Goal: Task Accomplishment & Management: Manage account settings

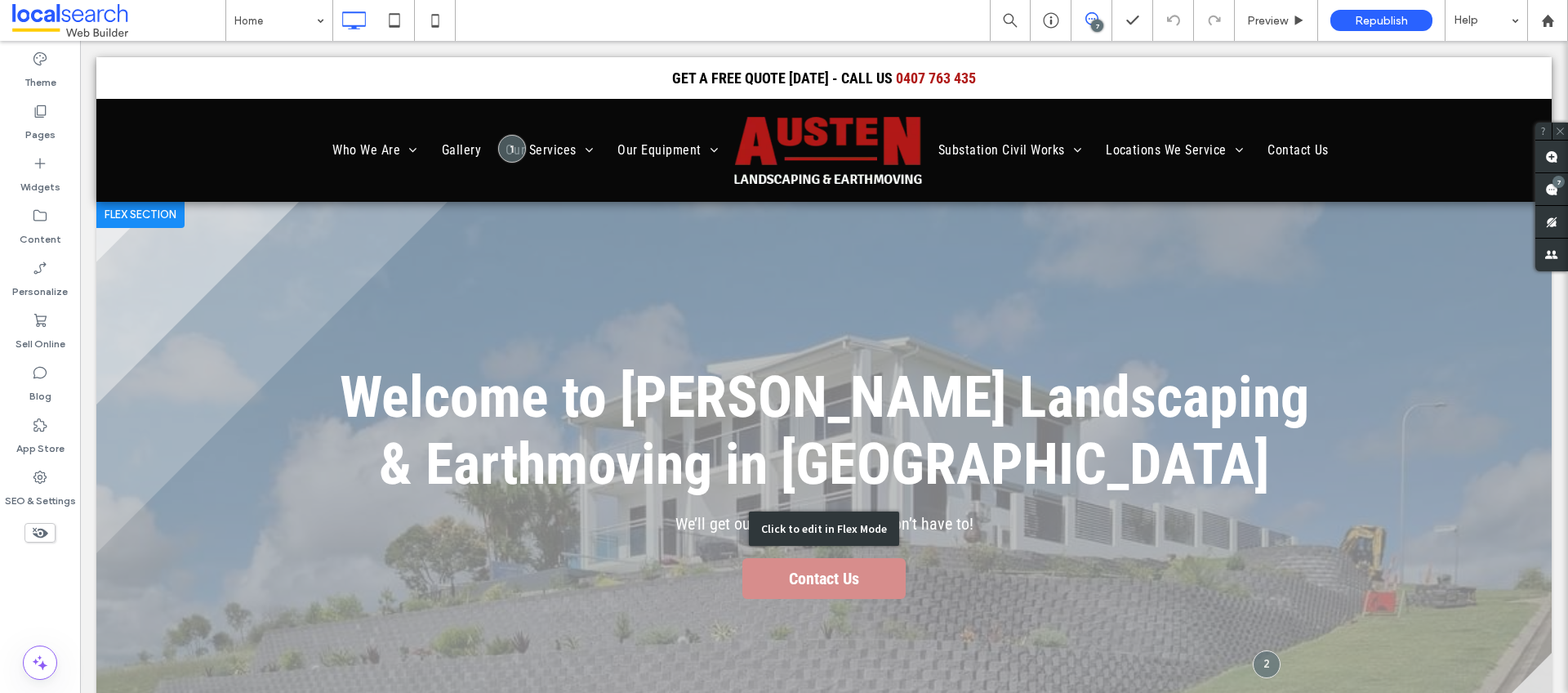
click at [826, 572] on div "Click to edit in Flex Mode" at bounding box center [824, 528] width 1456 height 653
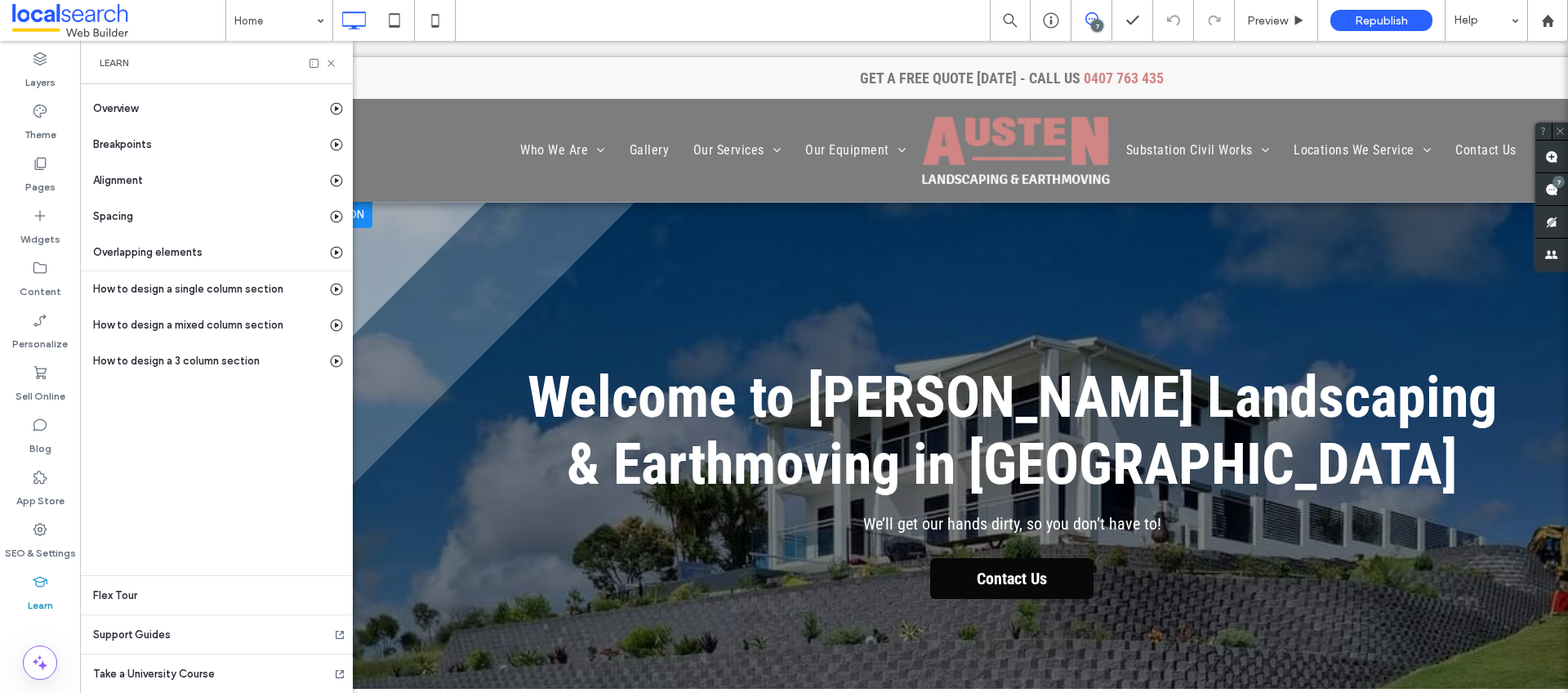
scroll to position [0, 86]
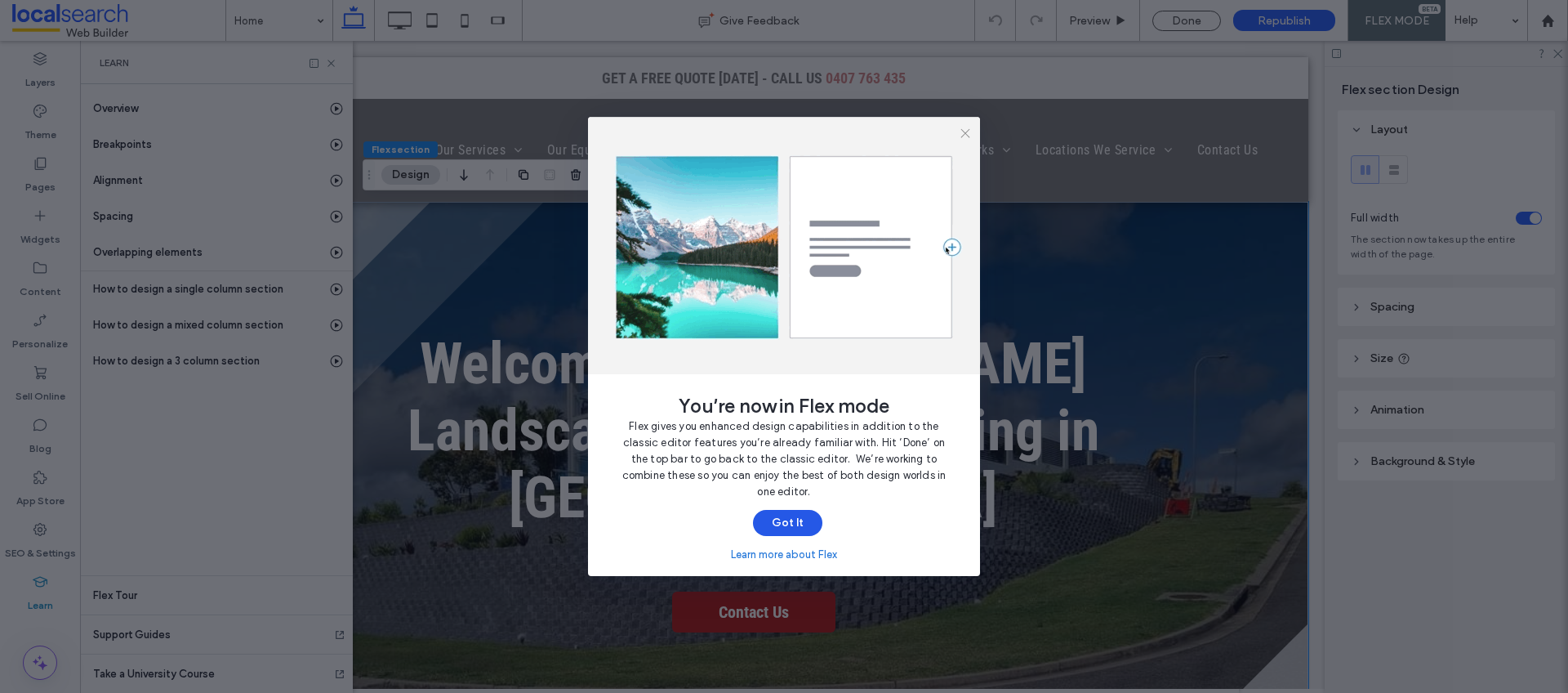
click at [796, 522] on button "Got It" at bounding box center [788, 524] width 70 height 26
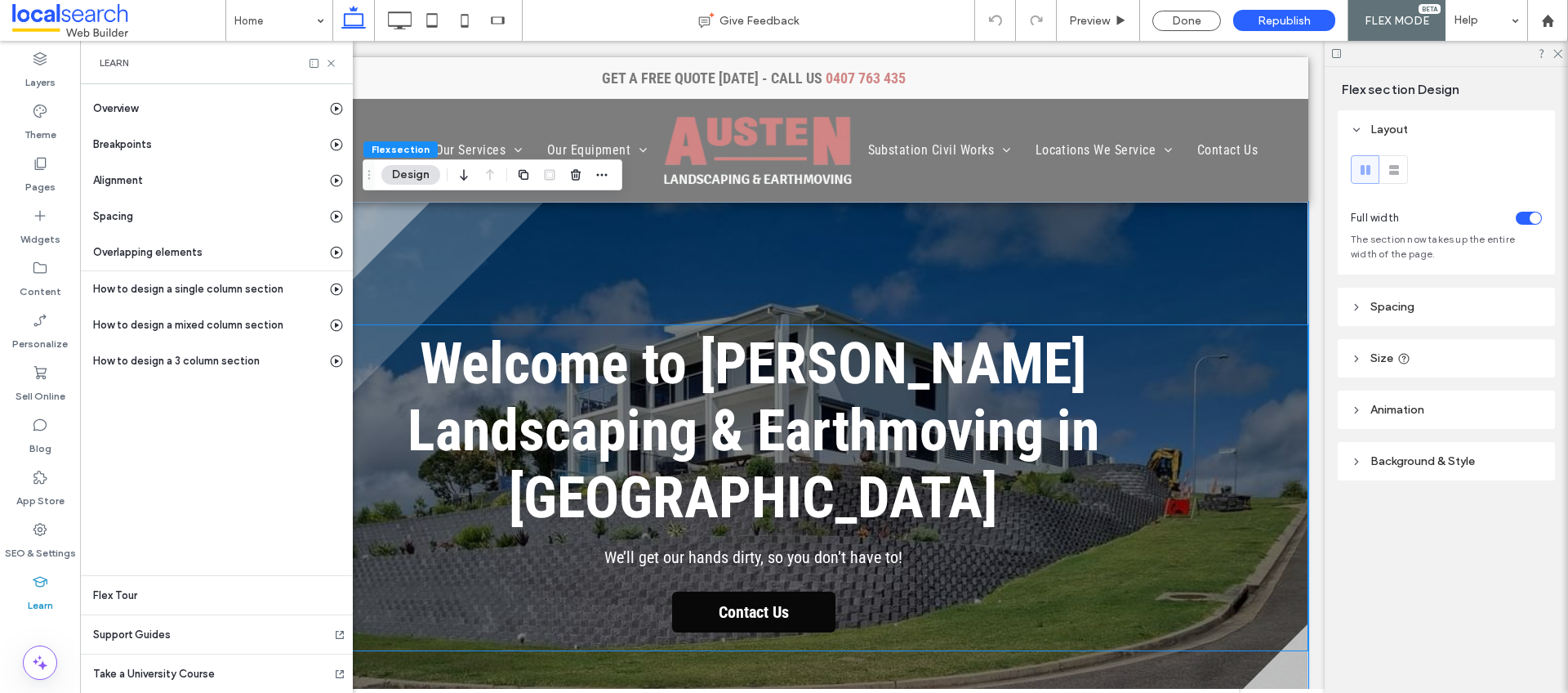
click at [713, 594] on span "Contact Us" at bounding box center [754, 612] width 82 height 36
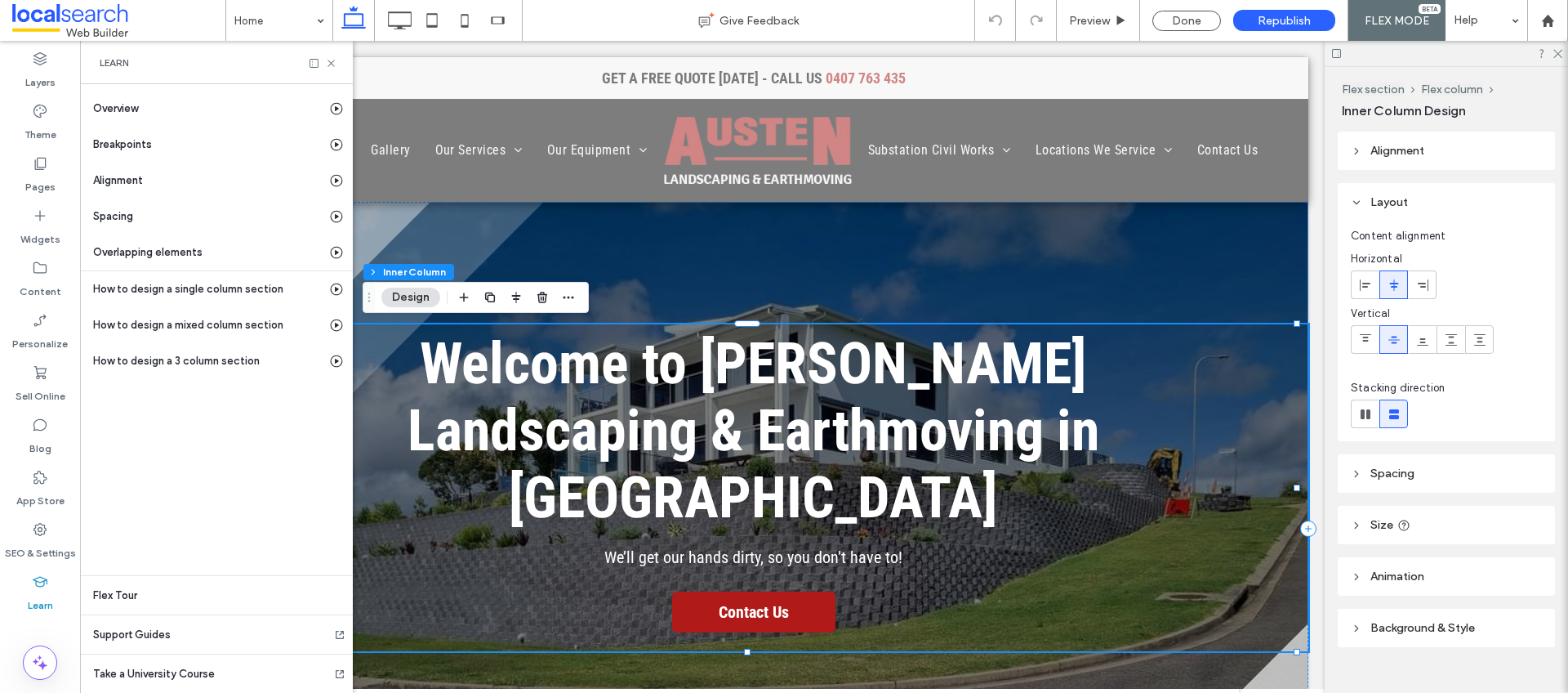
click at [418, 299] on button "Design" at bounding box center [410, 298] width 58 height 20
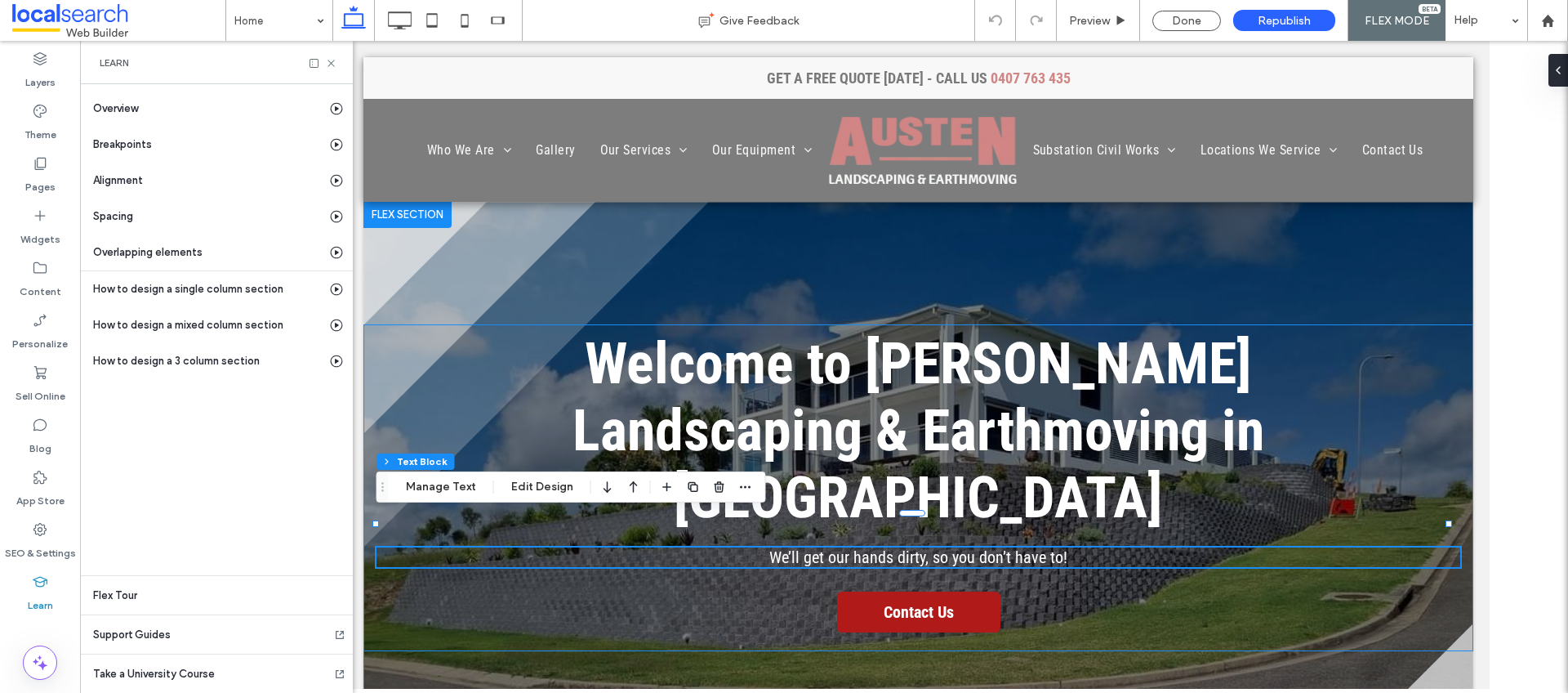
click at [916, 606] on div "Welcome to Austen Landscaping & Earthmoving in Townsville We’ll get our hands d…" at bounding box center [917, 488] width 1110 height 327
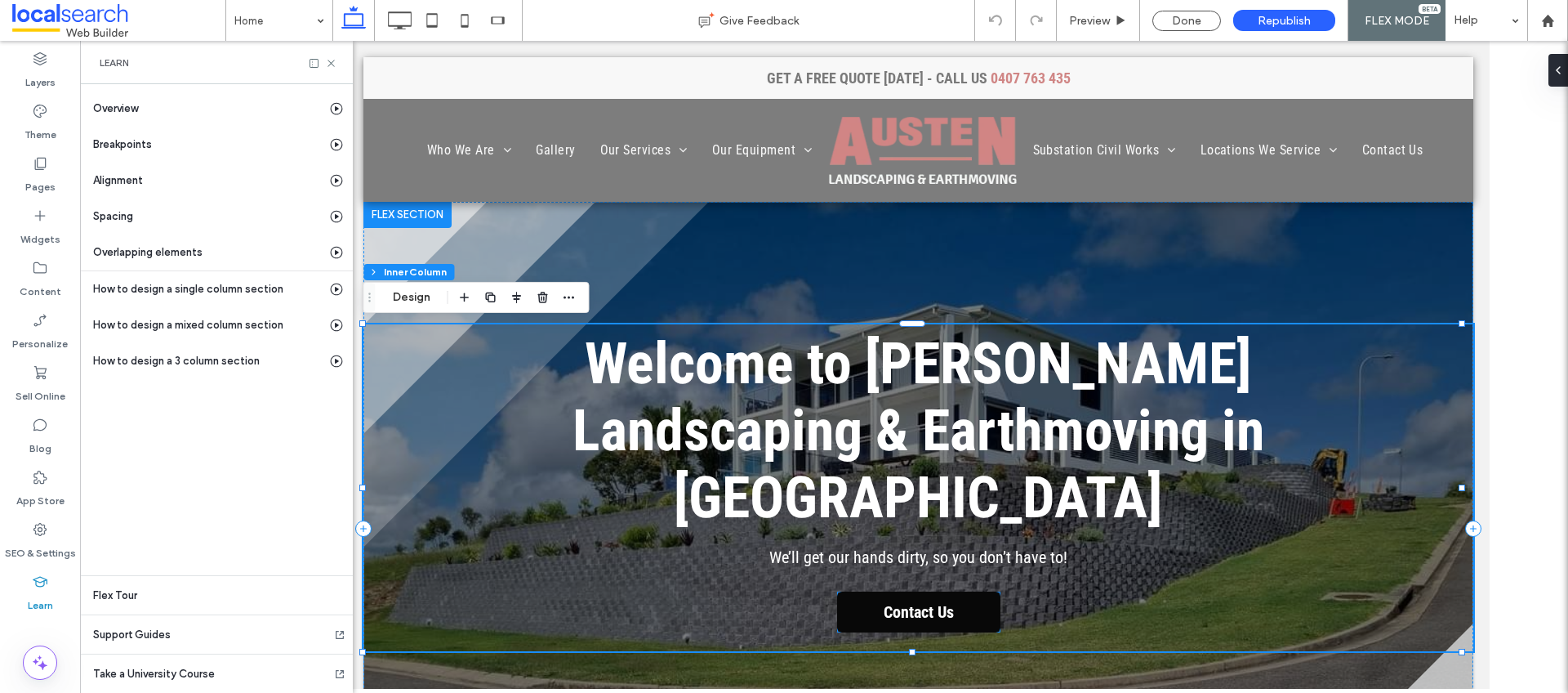
click at [929, 594] on span "Contact Us" at bounding box center [918, 612] width 82 height 36
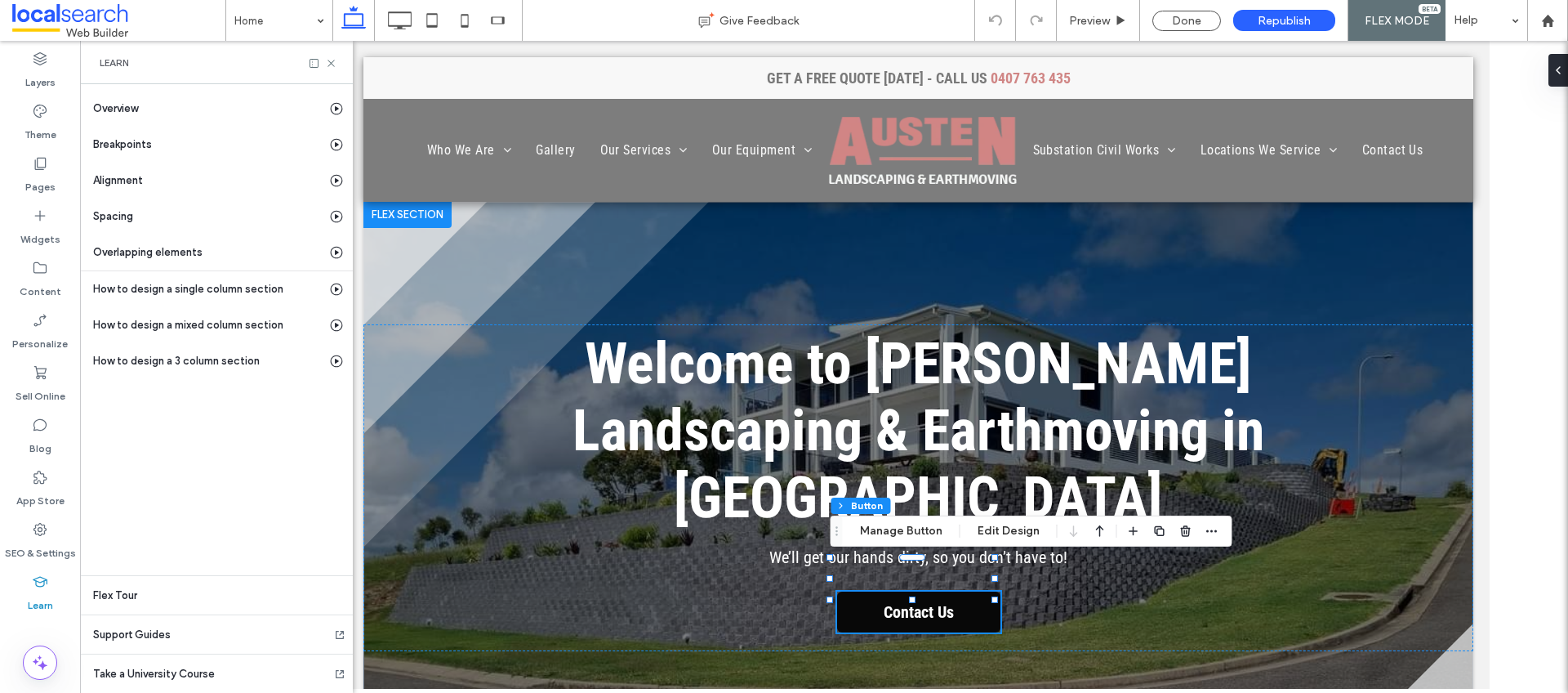
click at [972, 591] on link "Contact Us" at bounding box center [919, 611] width 164 height 40
click at [911, 528] on button "Manage Button" at bounding box center [902, 531] width 104 height 20
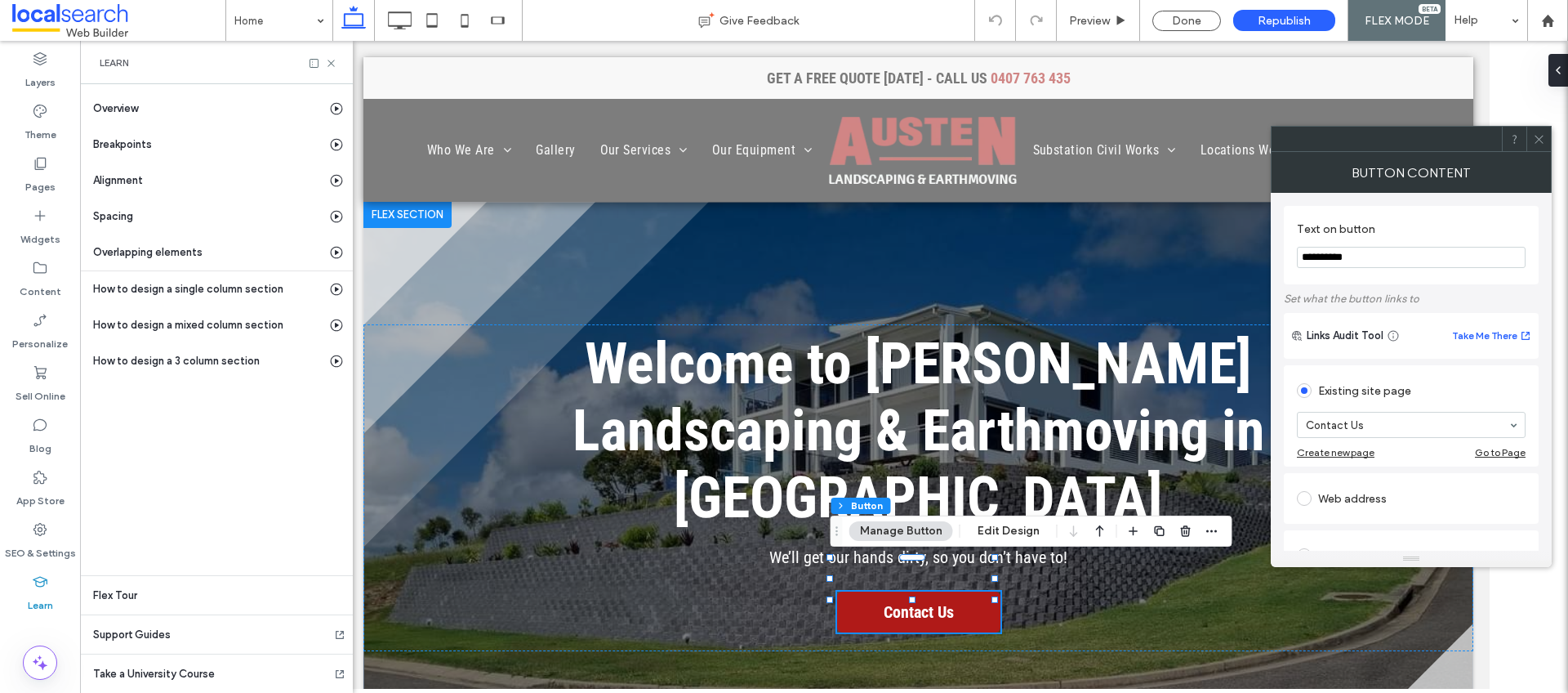
click at [1543, 137] on icon at bounding box center [1539, 138] width 12 height 12
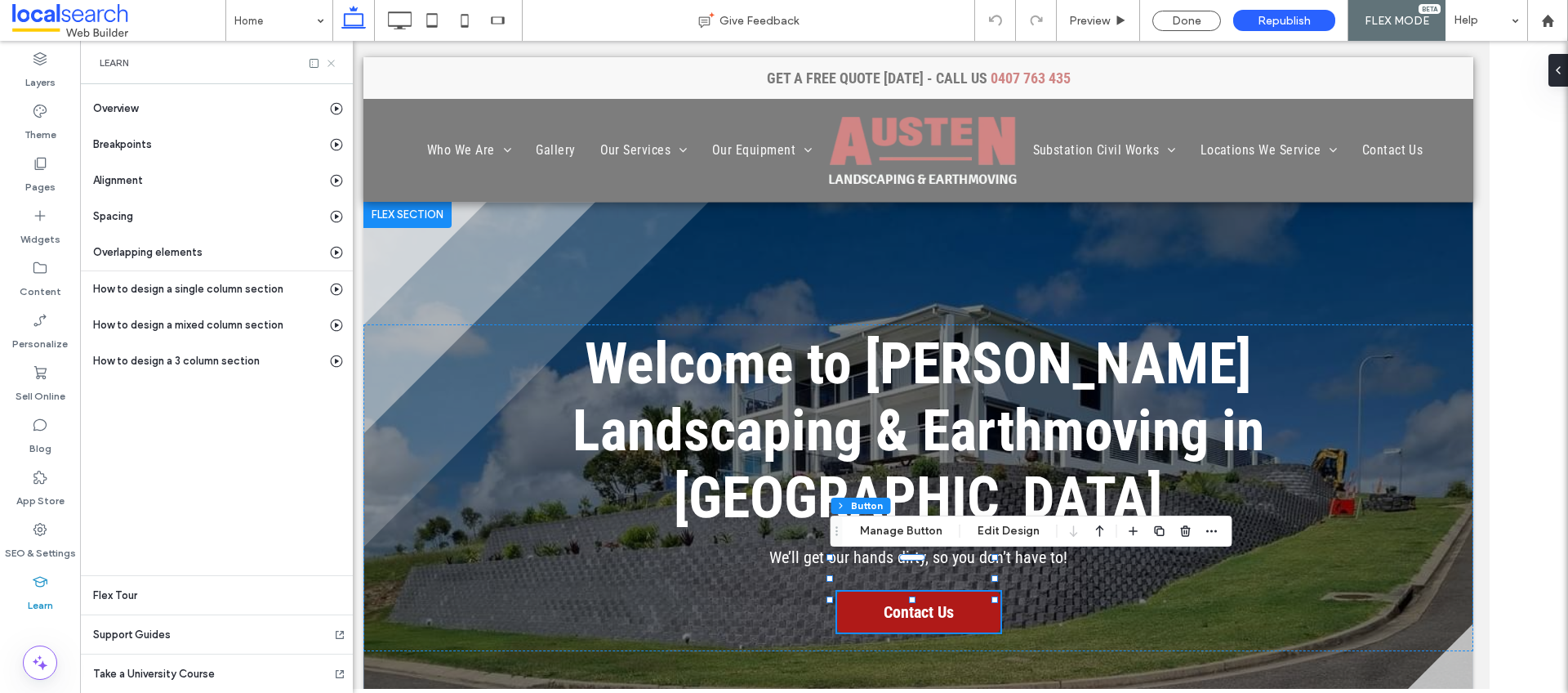
click at [331, 57] on icon at bounding box center [330, 63] width 12 height 12
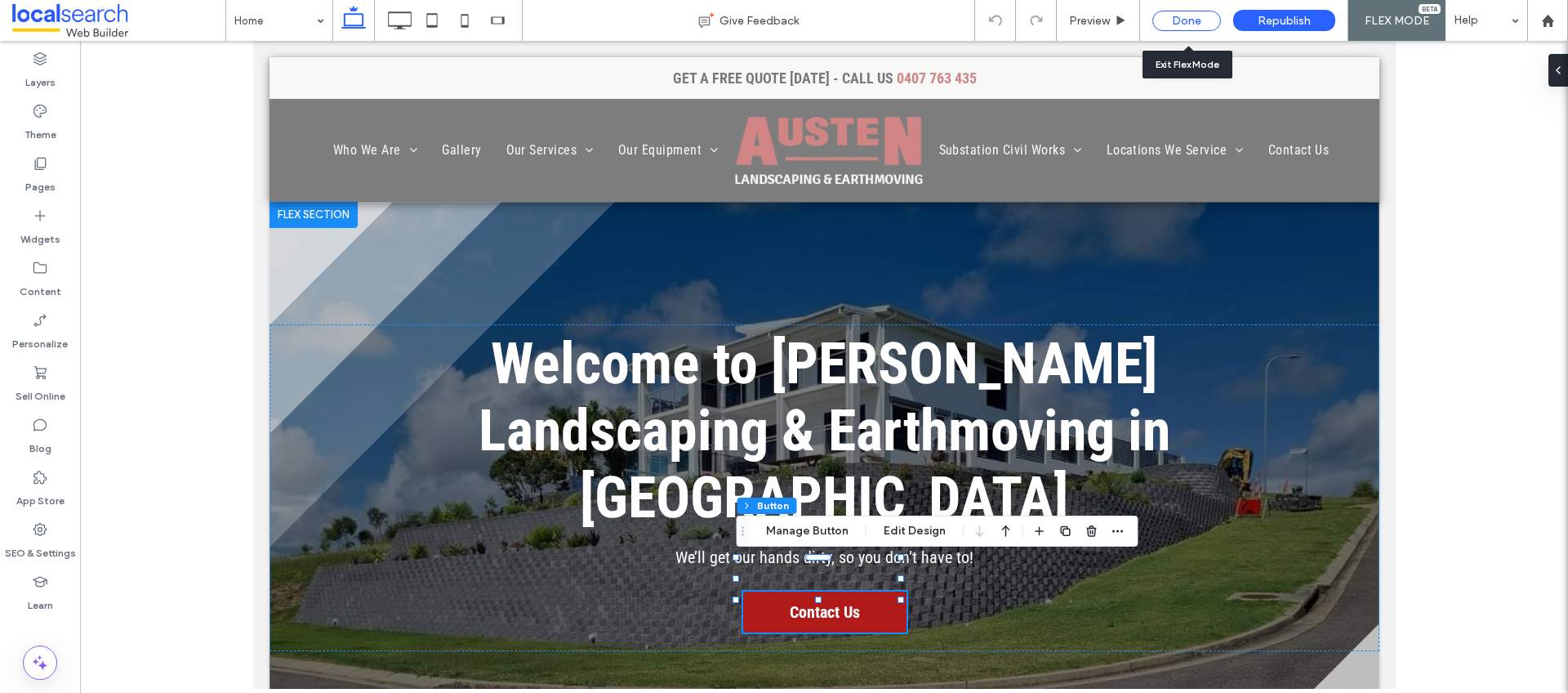
click at [1161, 23] on div "Done" at bounding box center [1187, 21] width 69 height 21
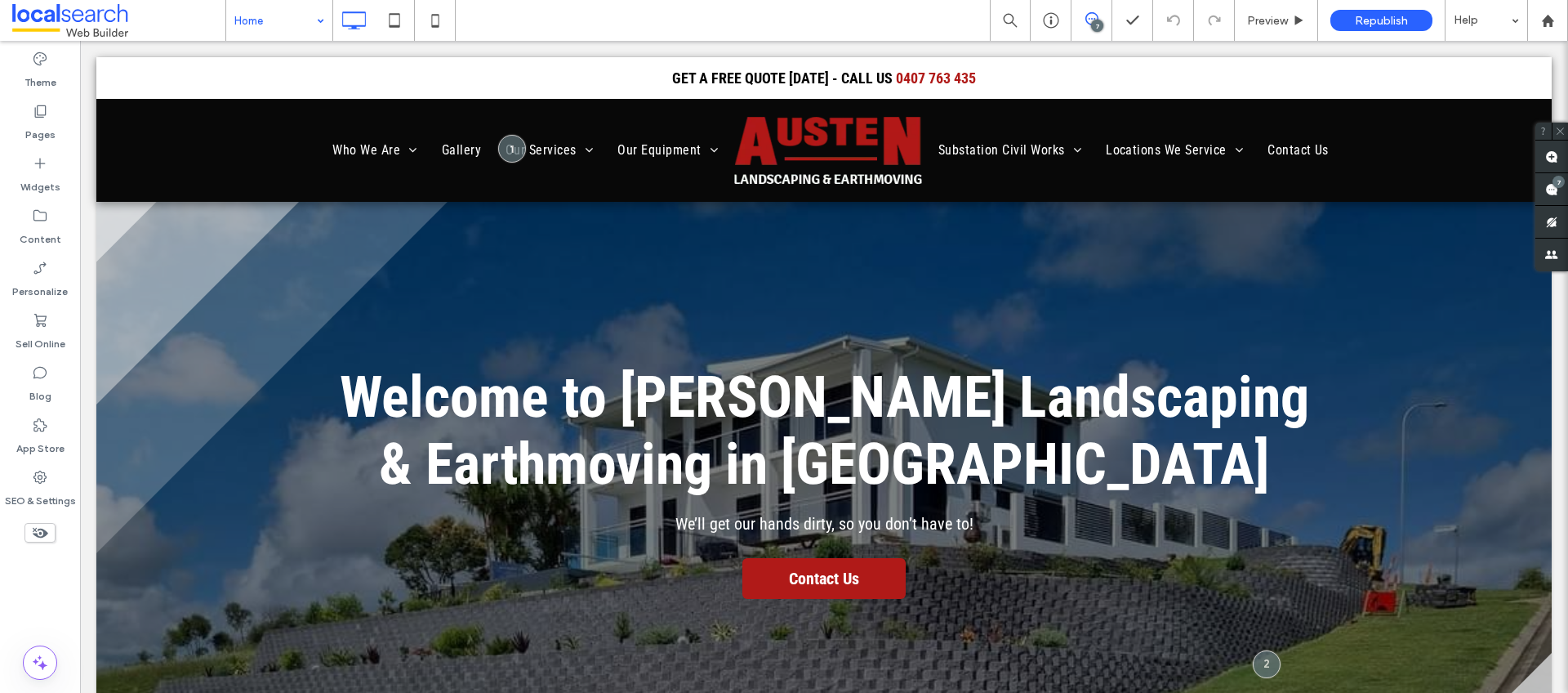
drag, startPoint x: 306, startPoint y: 22, endPoint x: 305, endPoint y: 30, distance: 8.1
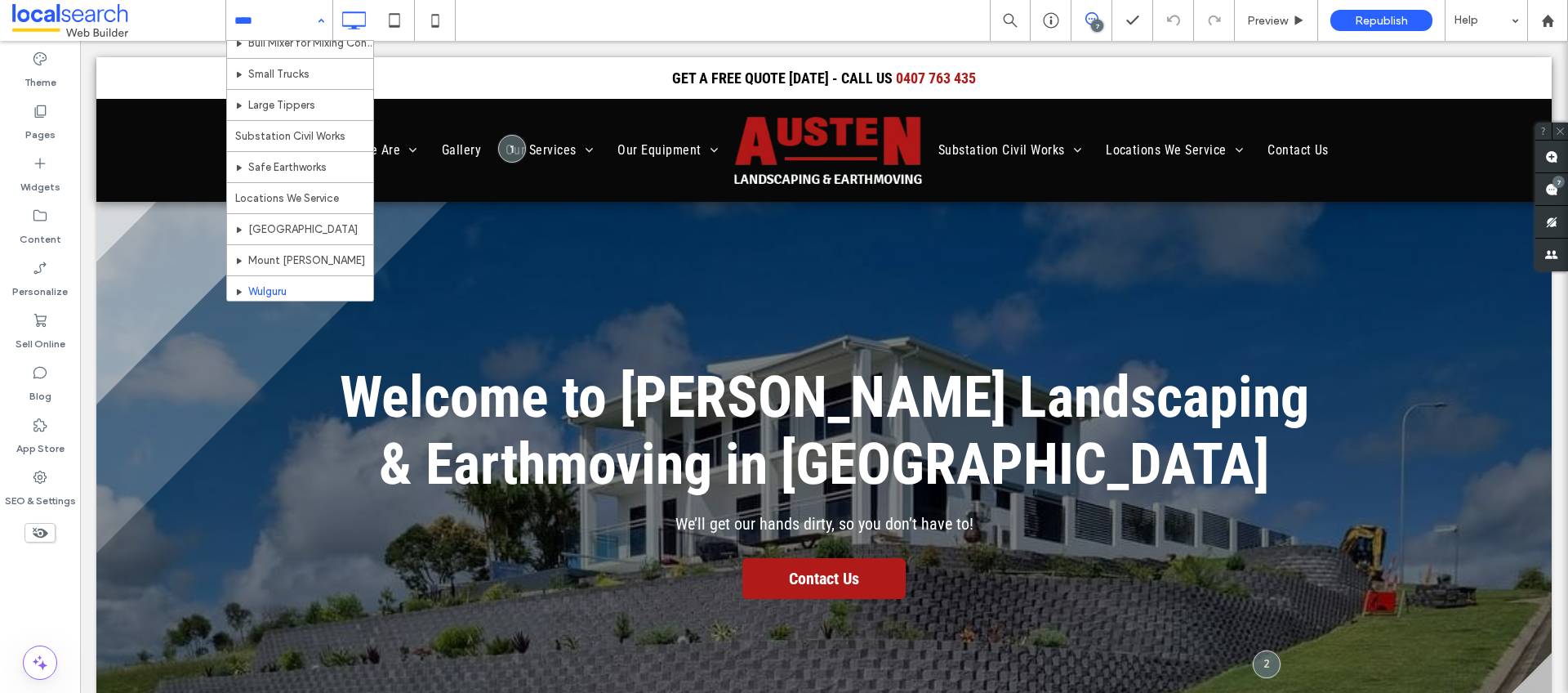
scroll to position [887, 0]
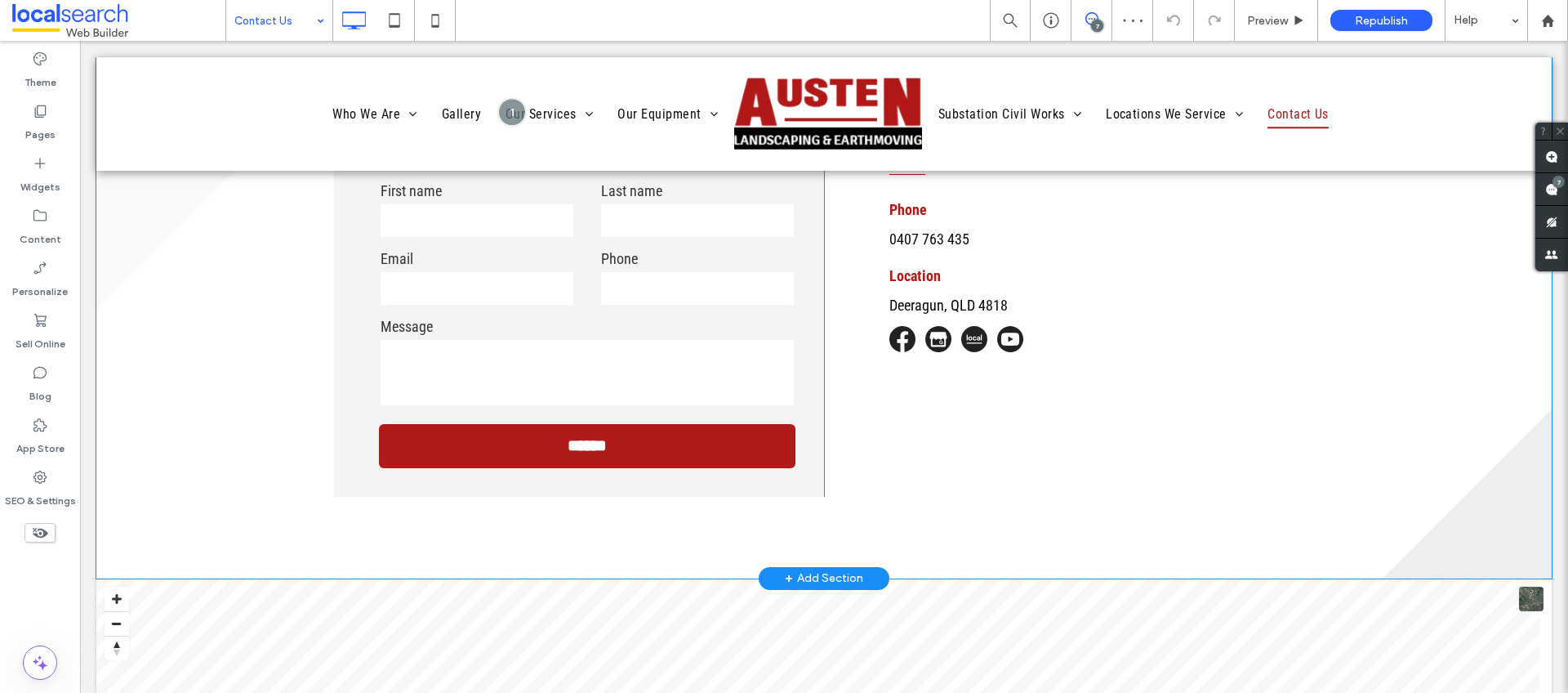
scroll to position [1255, 0]
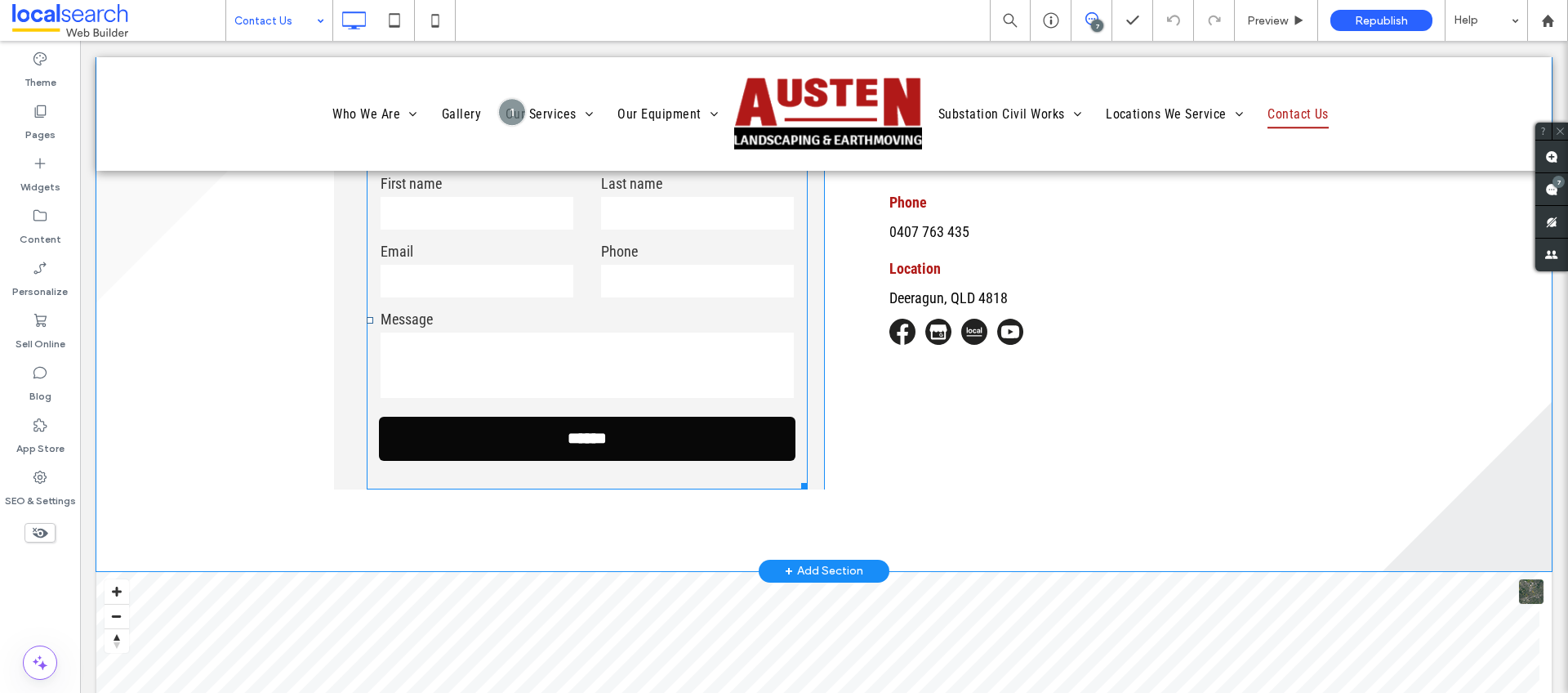
click at [488, 434] on input "******" at bounding box center [587, 438] width 408 height 34
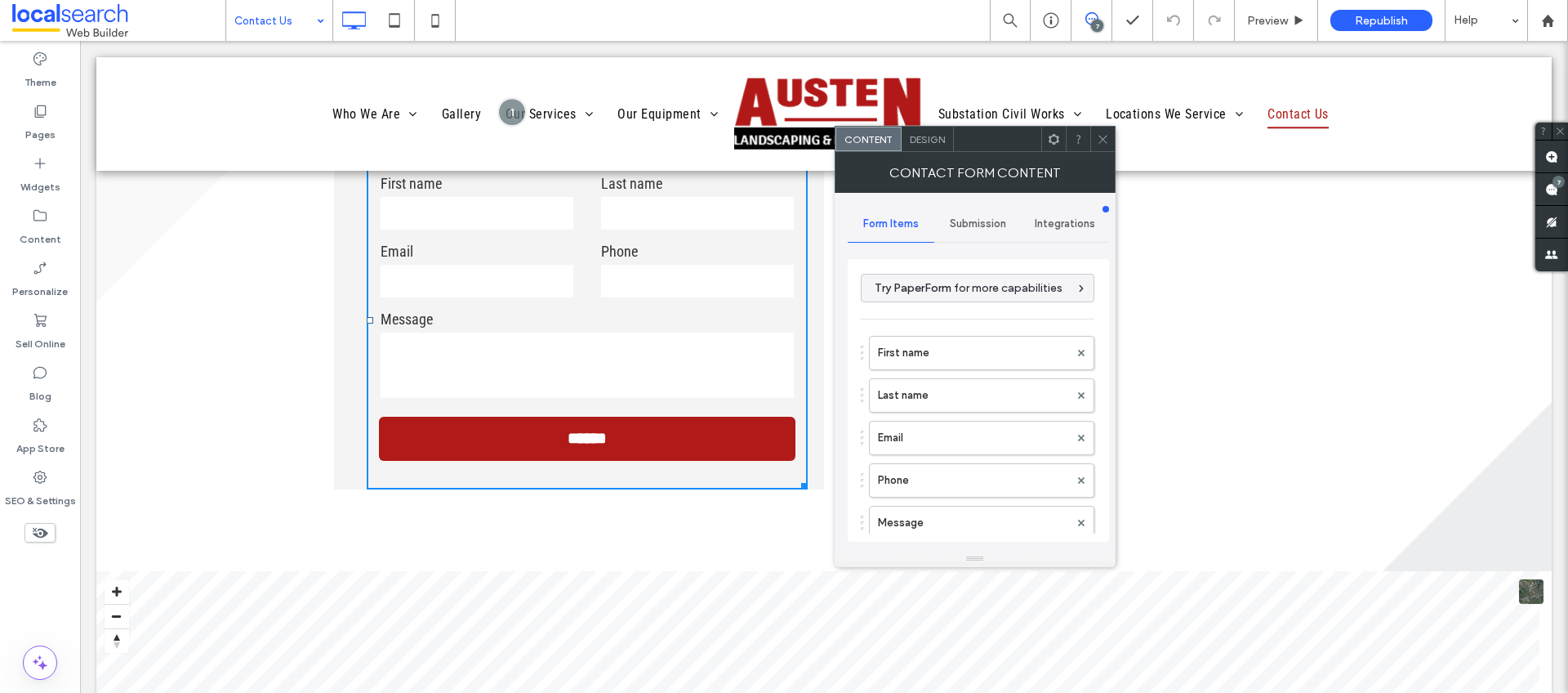
click at [1006, 222] on span "Submission" at bounding box center [978, 224] width 56 height 13
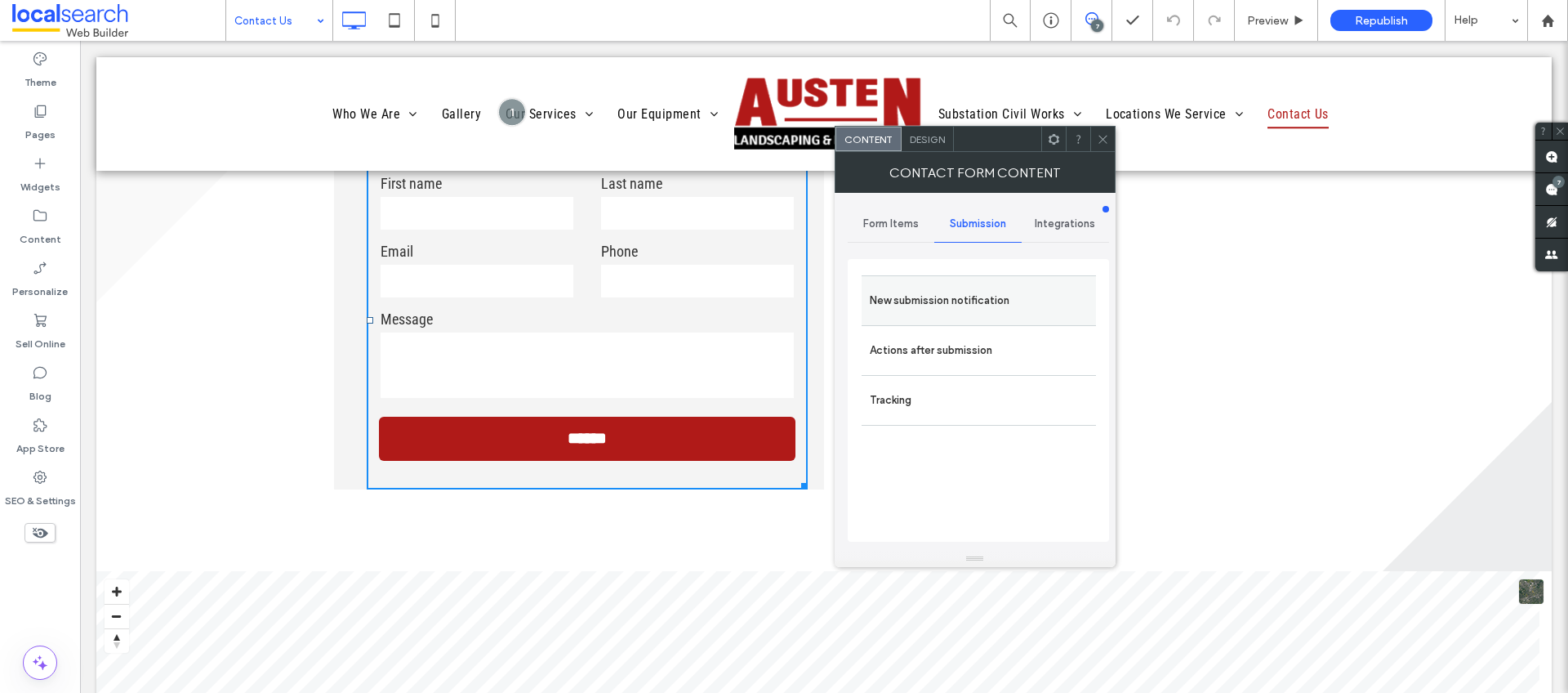
click at [965, 298] on label "New submission notification" at bounding box center [979, 300] width 218 height 33
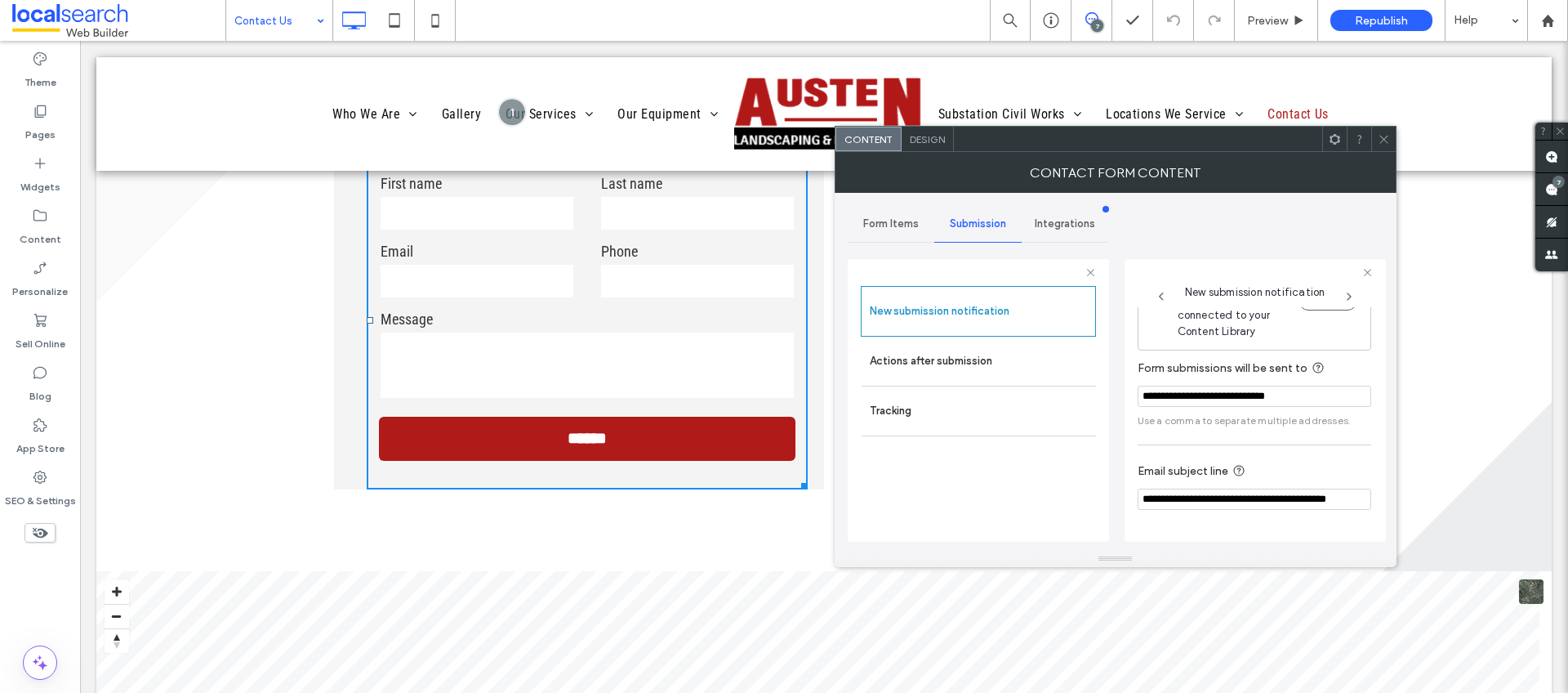
scroll to position [86, 0]
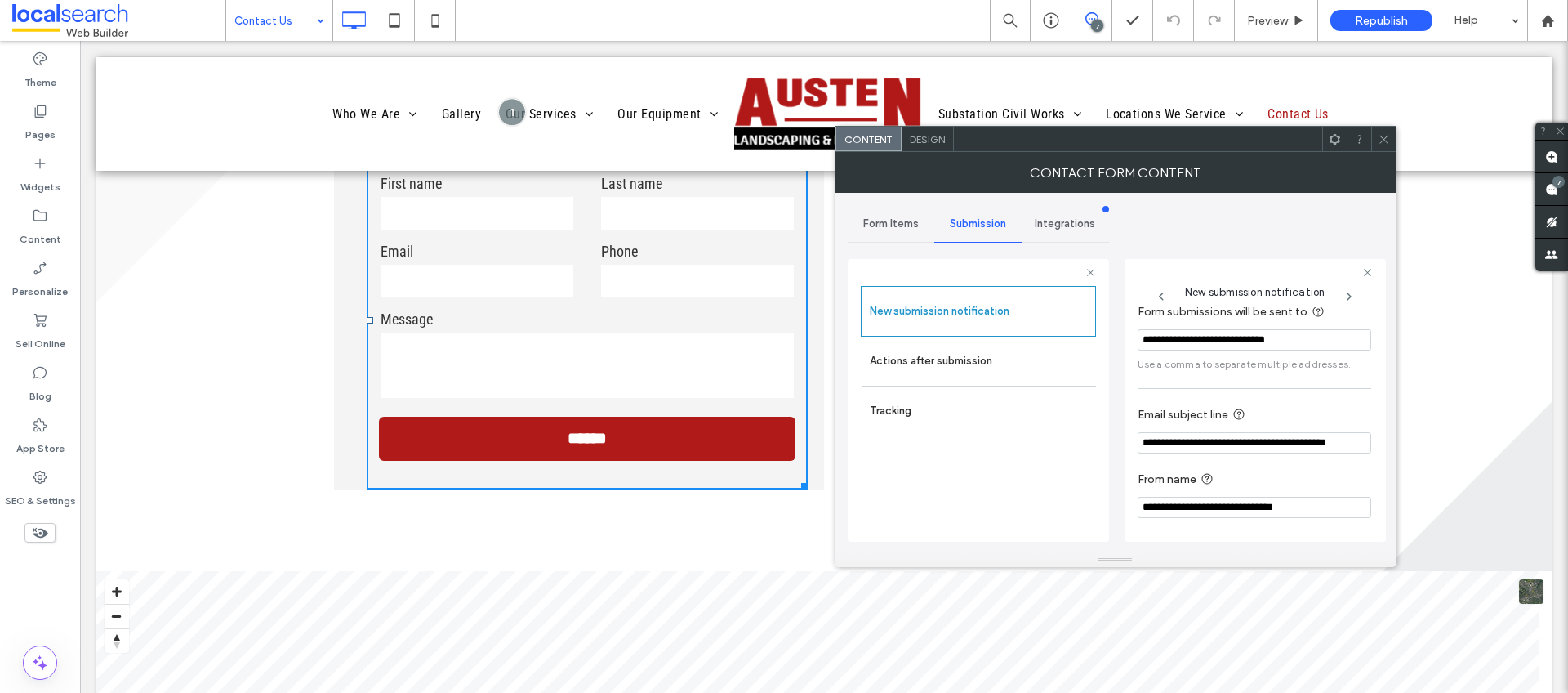
drag, startPoint x: 1324, startPoint y: 337, endPoint x: 1128, endPoint y: 341, distance: 196.0
click at [1128, 341] on div "**********" at bounding box center [1256, 400] width 262 height 282
click at [1551, 19] on use at bounding box center [1547, 20] width 12 height 12
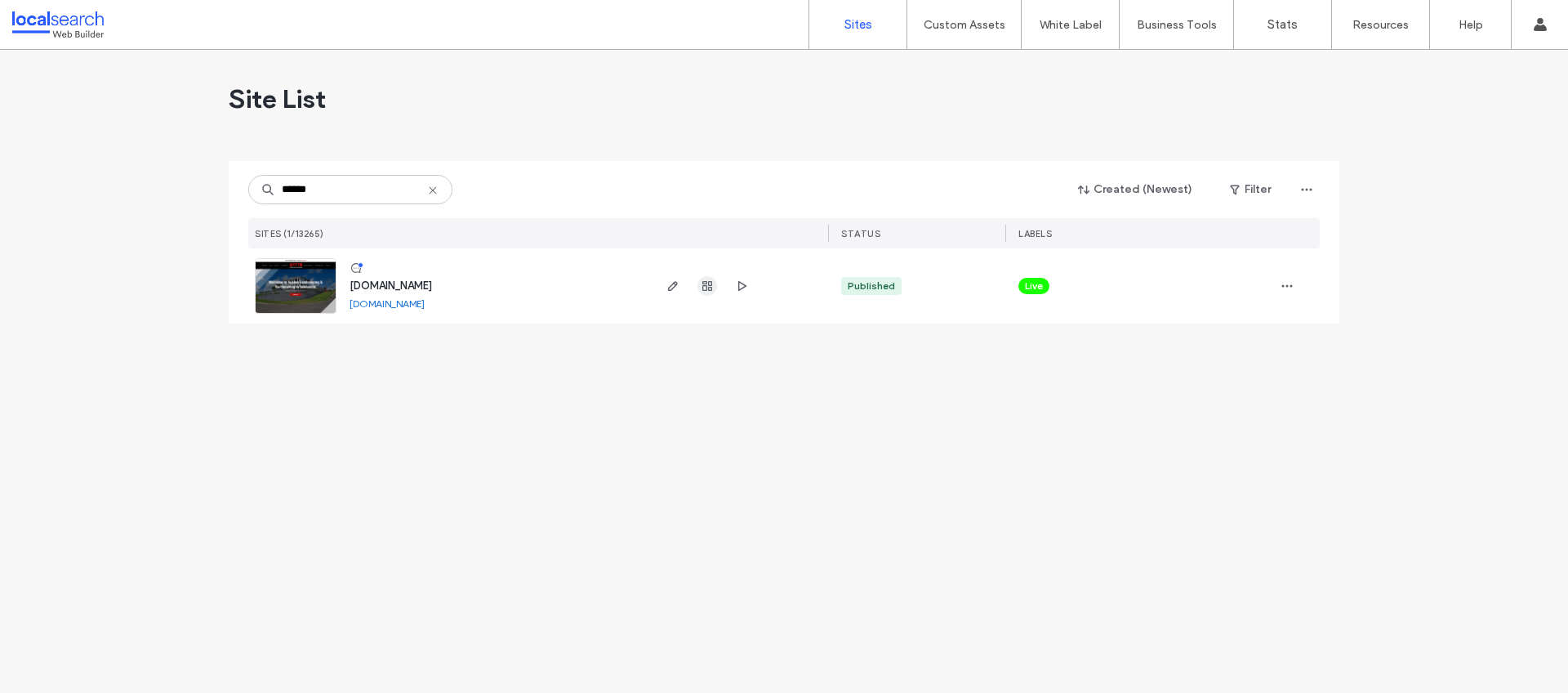
type input "******"
click at [708, 281] on icon "button" at bounding box center [708, 286] width 13 height 13
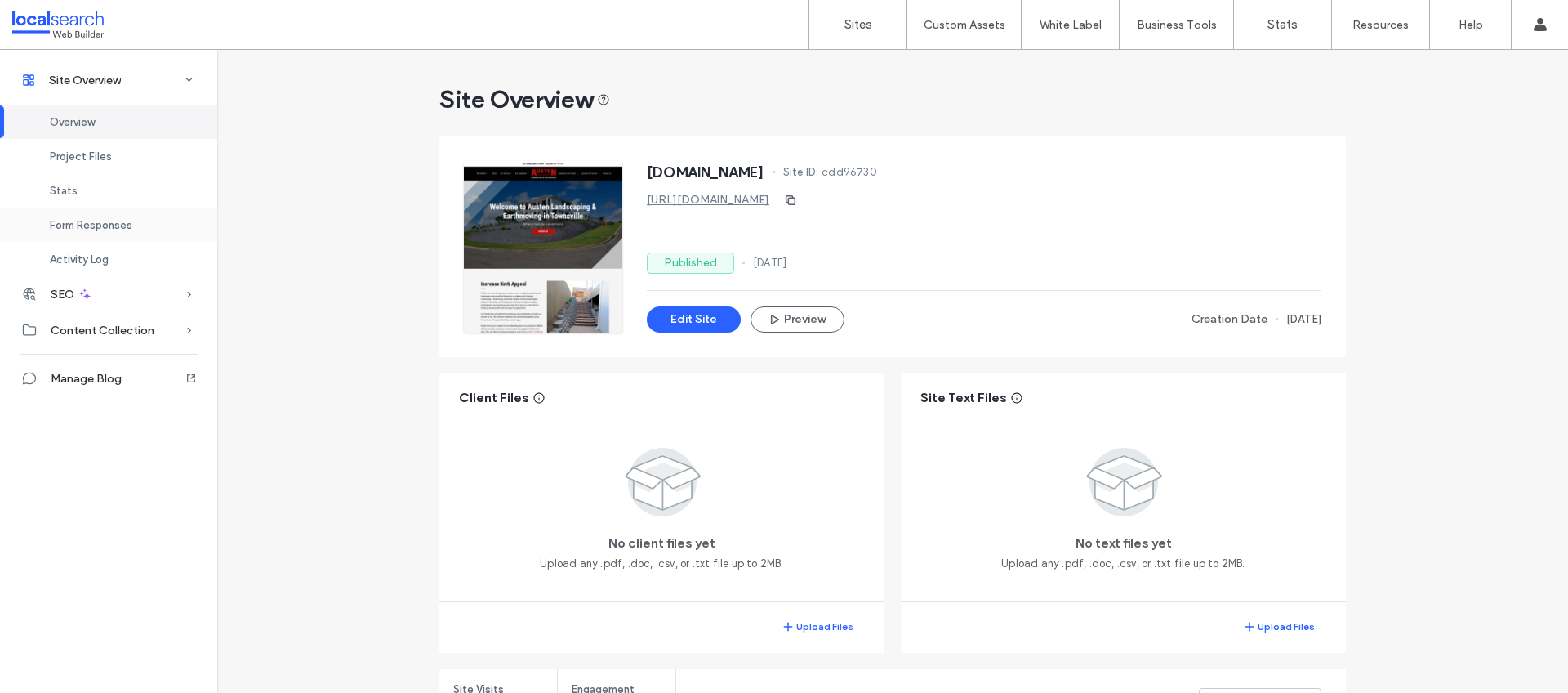
click at [132, 231] on div "Form Responses" at bounding box center [108, 224] width 217 height 34
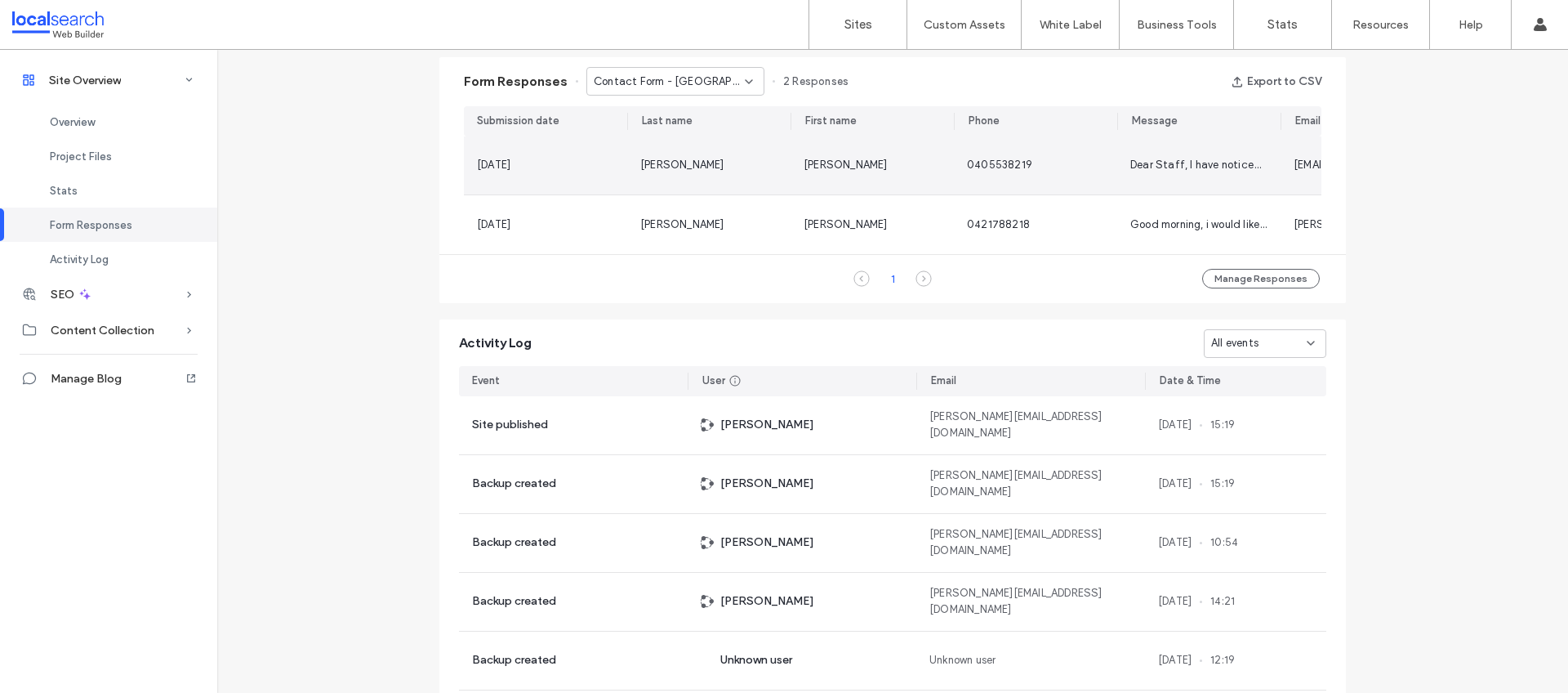
click at [755, 158] on div "Ramirez" at bounding box center [709, 165] width 137 height 16
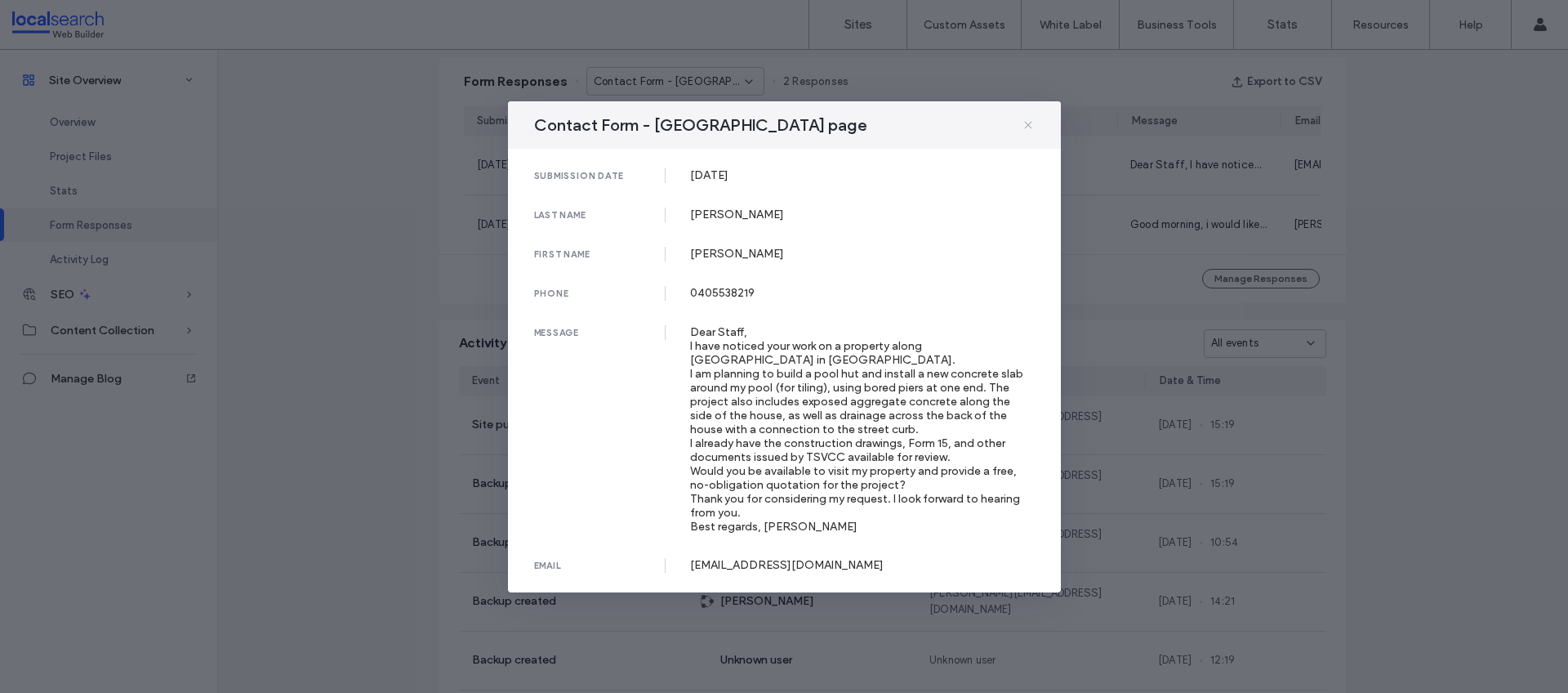
click at [1023, 125] on icon at bounding box center [1029, 125] width 13 height 13
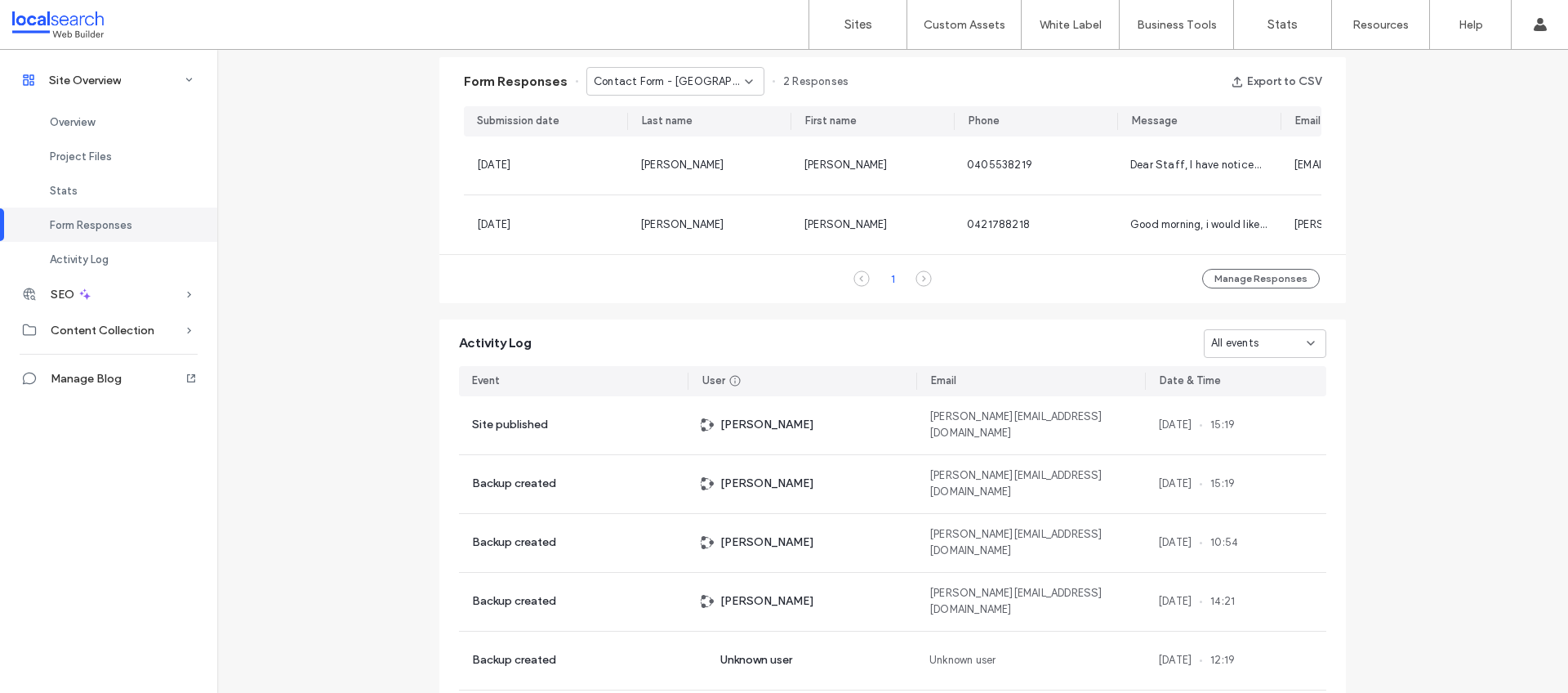
click at [730, 73] on div "Contact Form - Bushland Beach page" at bounding box center [675, 81] width 178 height 28
click at [694, 131] on span "Contact Form - Mount Isa page" at bounding box center [664, 138] width 157 height 16
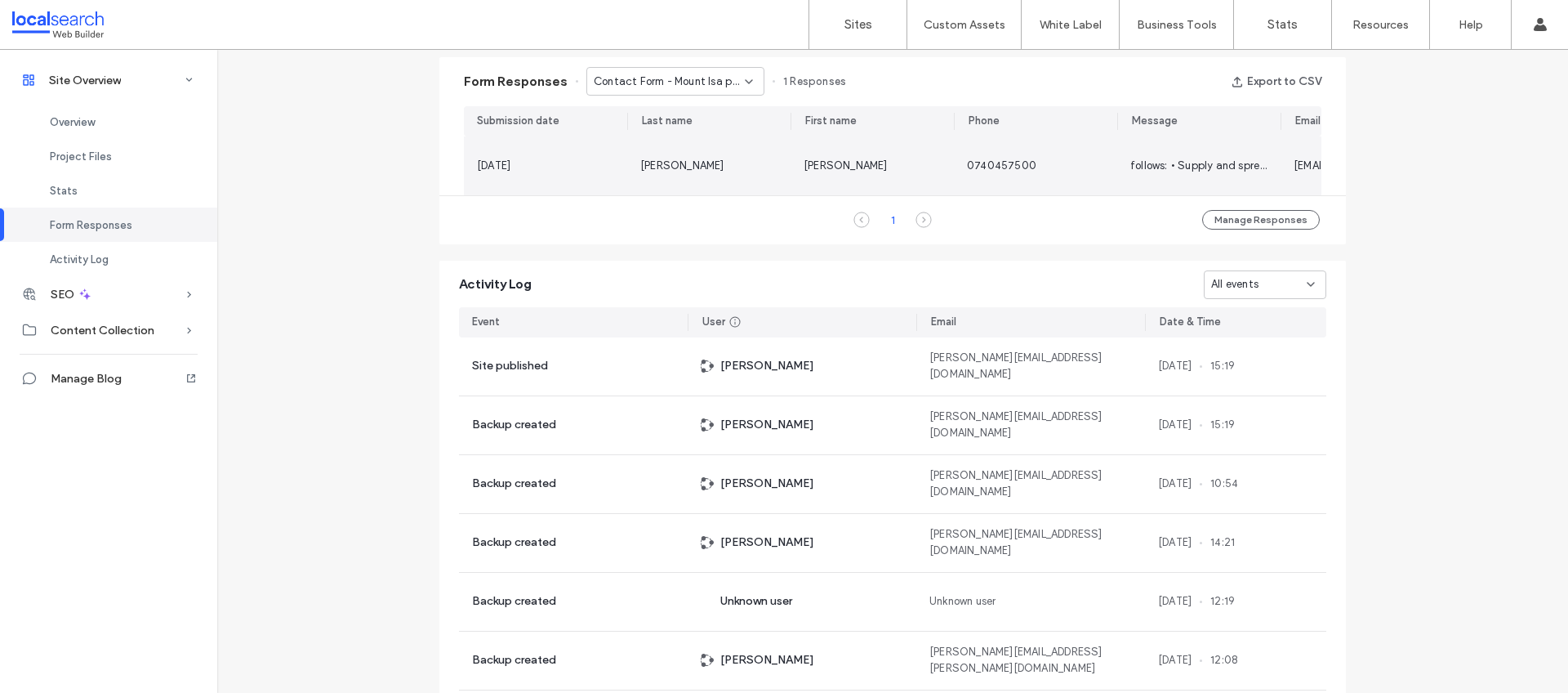
click at [720, 166] on div "Arellano" at bounding box center [709, 166] width 137 height 16
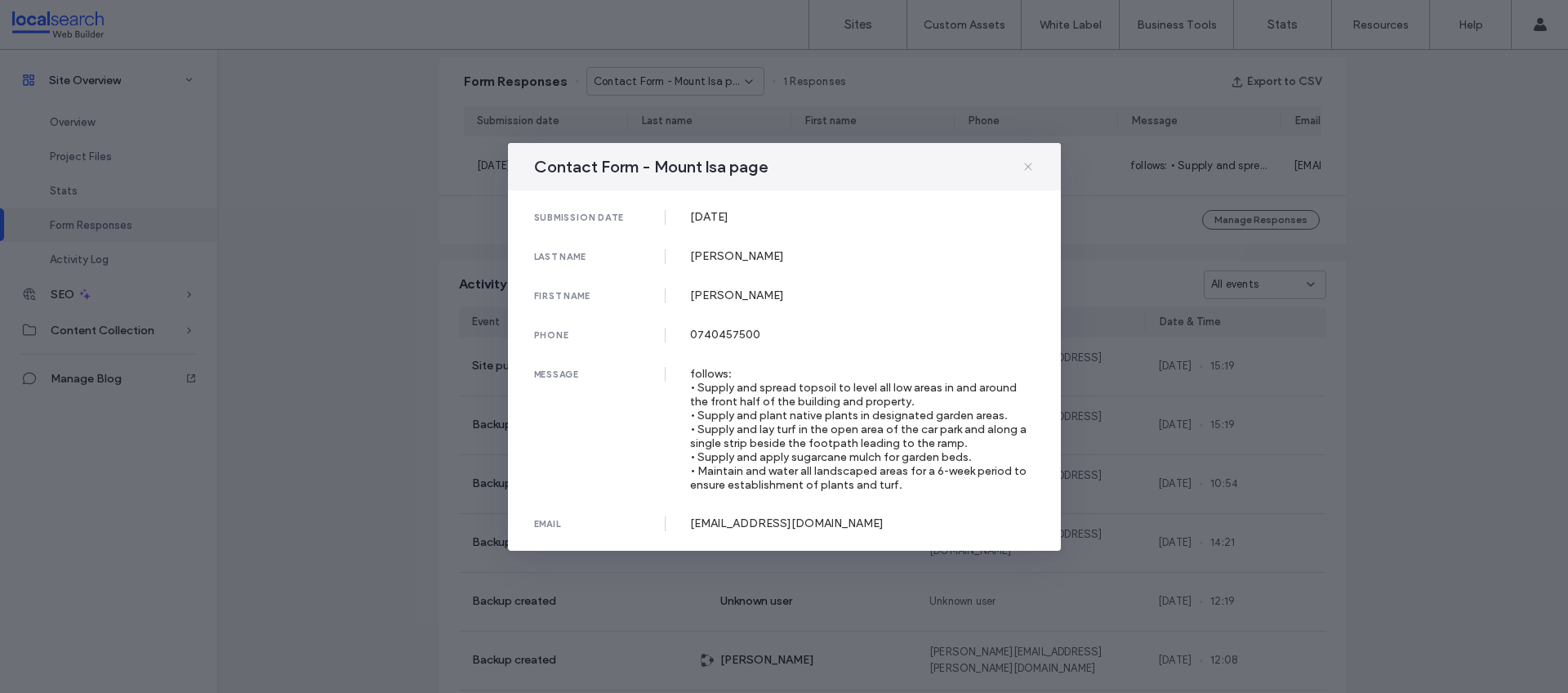
click at [1033, 164] on icon at bounding box center [1029, 167] width 13 height 13
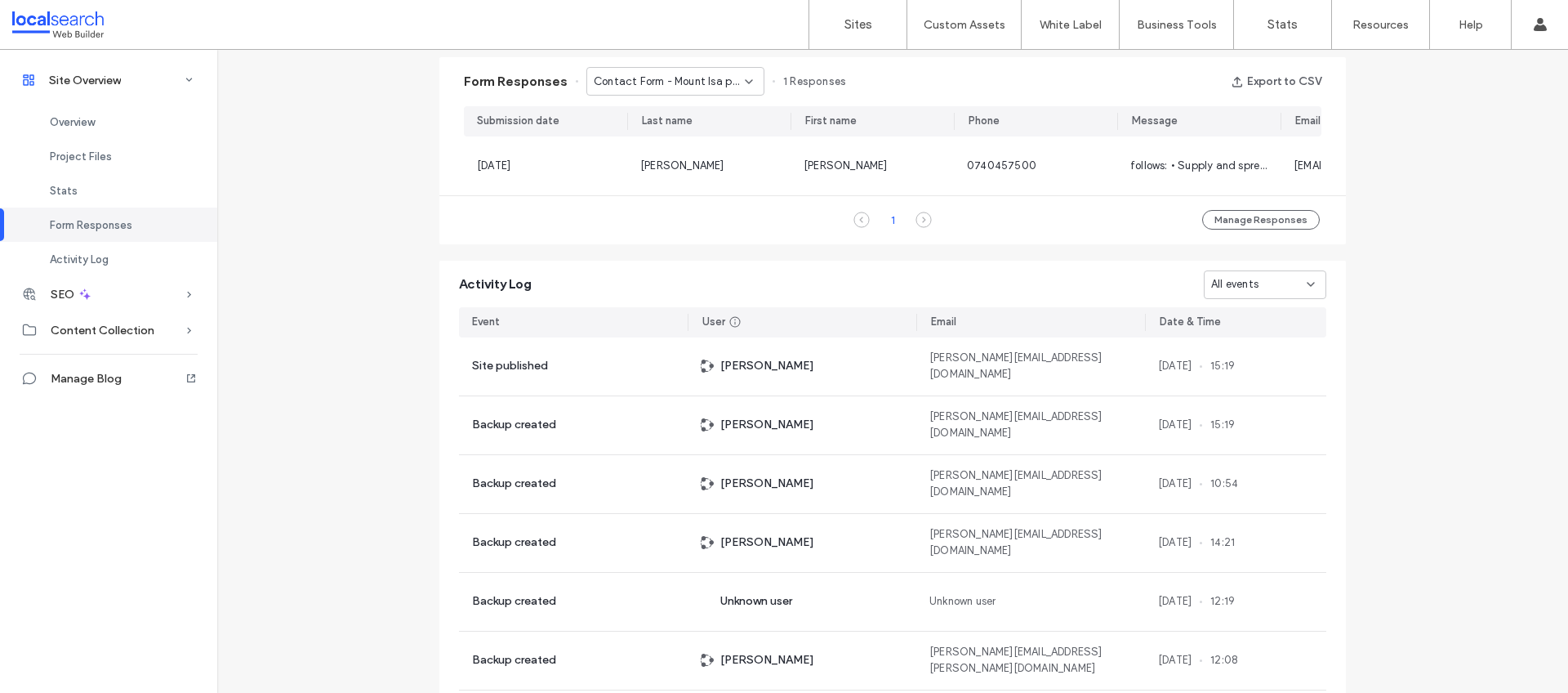
click at [728, 82] on span "Contact Form - Mount Isa page" at bounding box center [669, 81] width 152 height 16
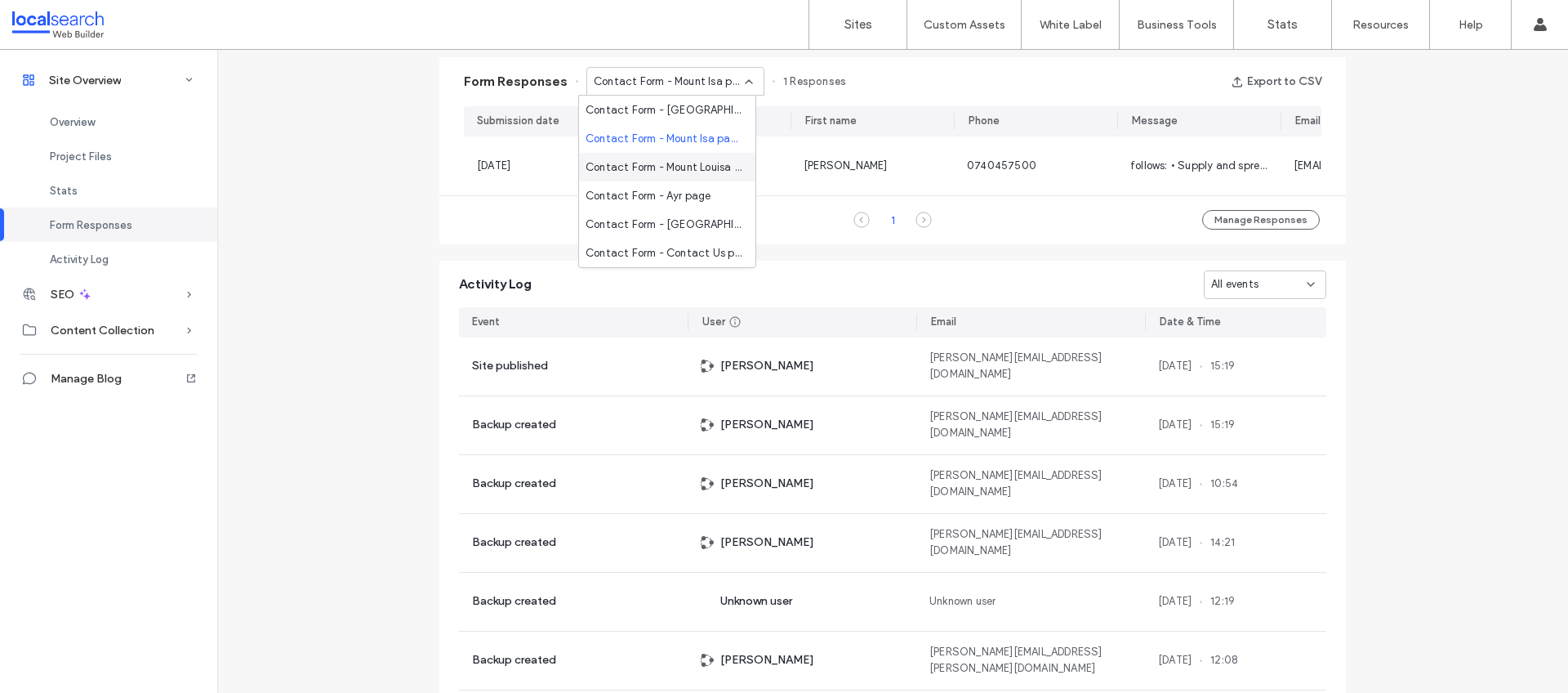
click at [680, 164] on span "Contact Form - Mount Louisa page" at bounding box center [664, 167] width 157 height 16
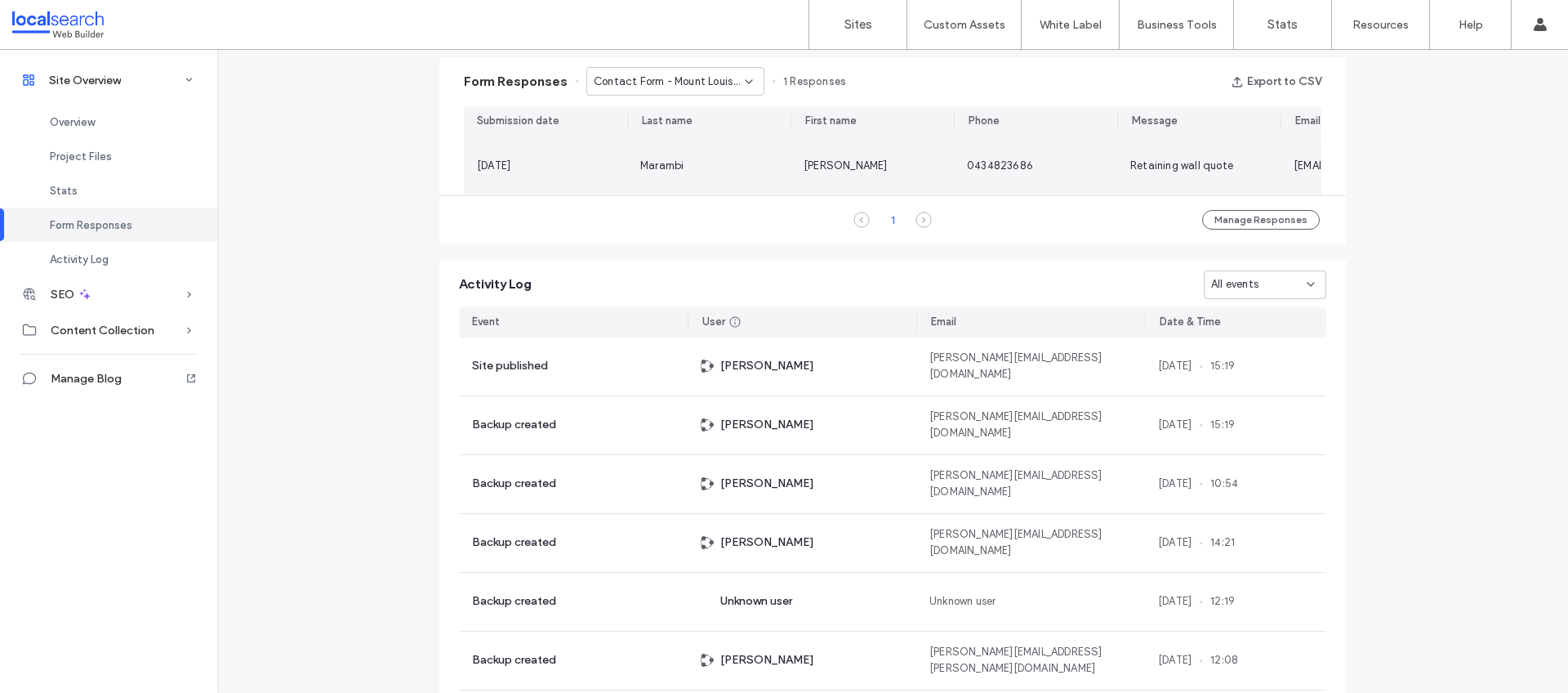
click at [832, 165] on span "Joe Marambi" at bounding box center [845, 165] width 84 height 12
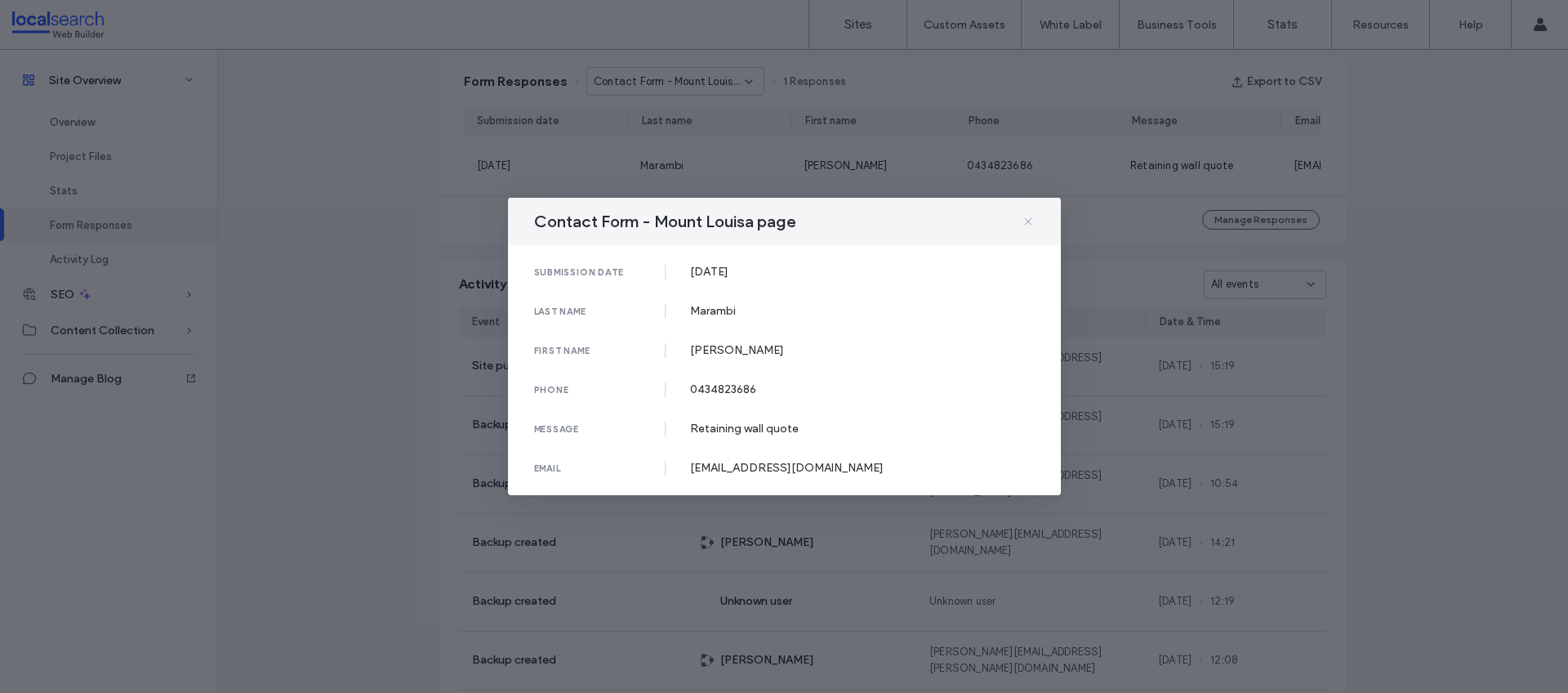
click at [1030, 219] on use at bounding box center [1028, 221] width 8 height 8
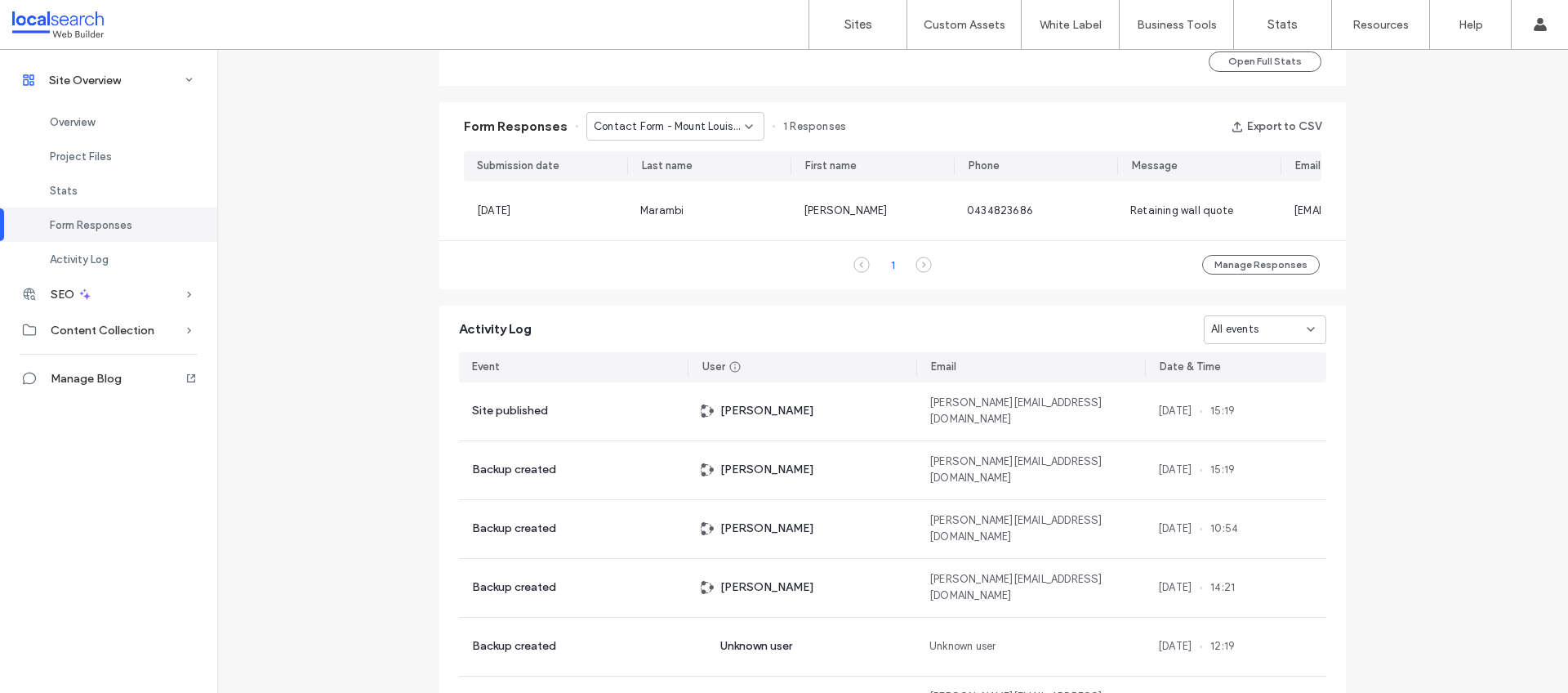
scroll to position [986, 0]
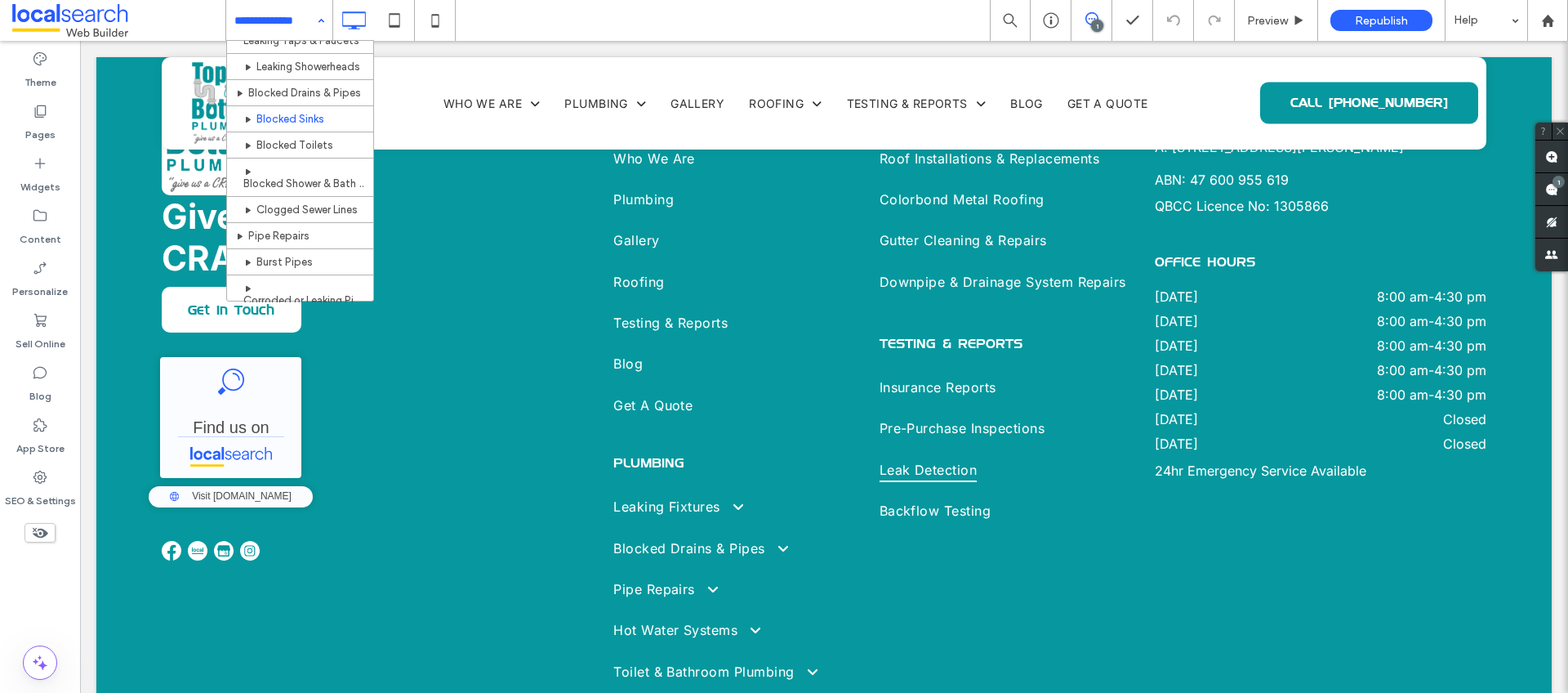
scroll to position [172, 0]
click at [320, 18] on div "Home Who We Are Plumbing Leaking Fixtures Leaking Toilets Leaking Taps & Faucet…" at bounding box center [279, 20] width 106 height 40
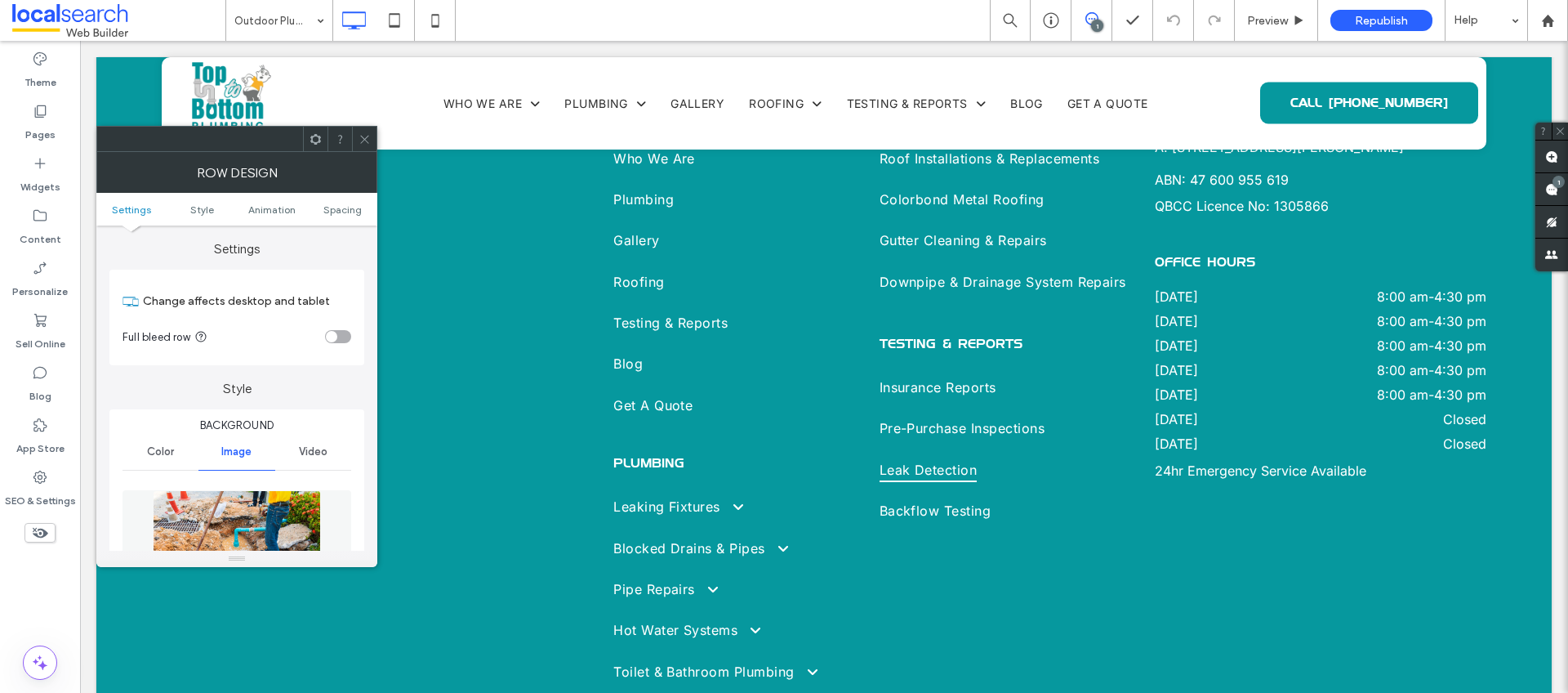
click at [201, 524] on img at bounding box center [236, 547] width 168 height 113
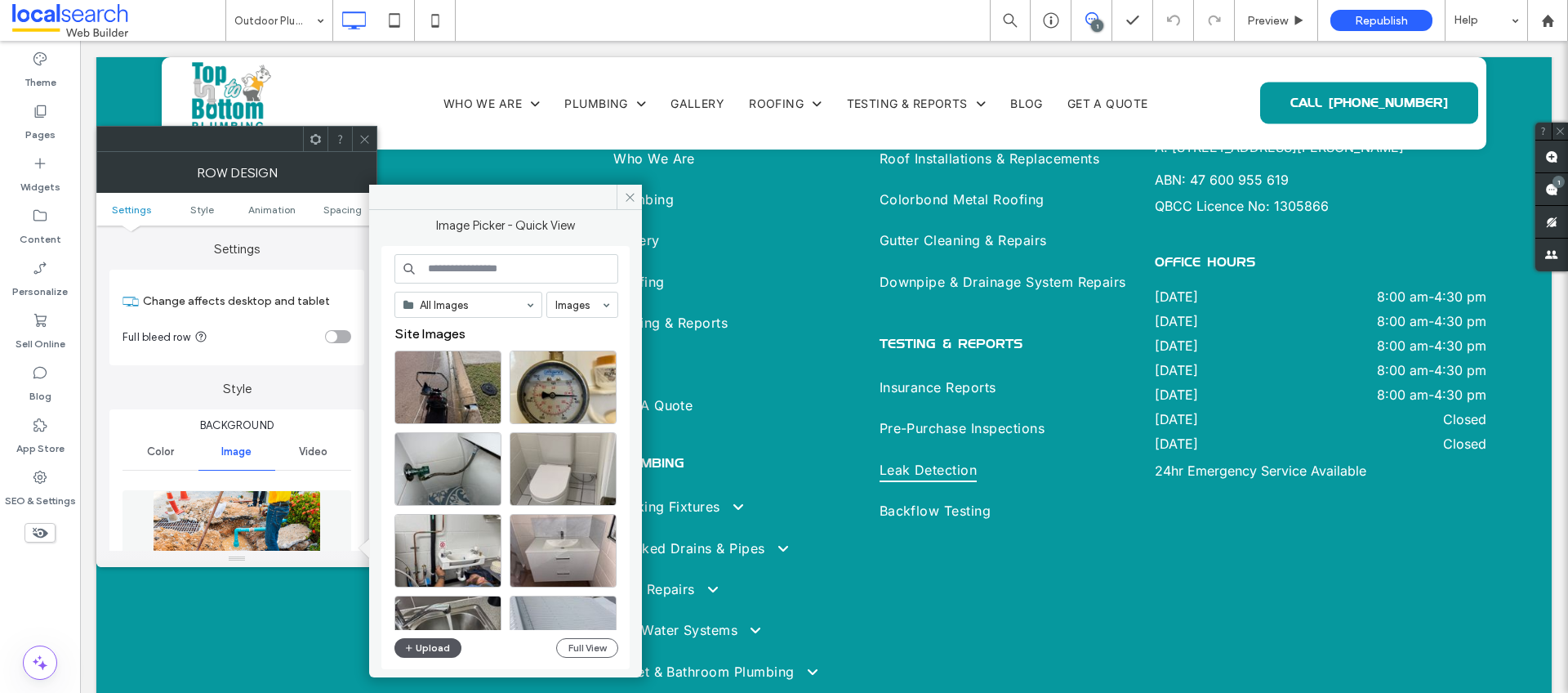
click at [424, 647] on button "Upload" at bounding box center [427, 648] width 67 height 20
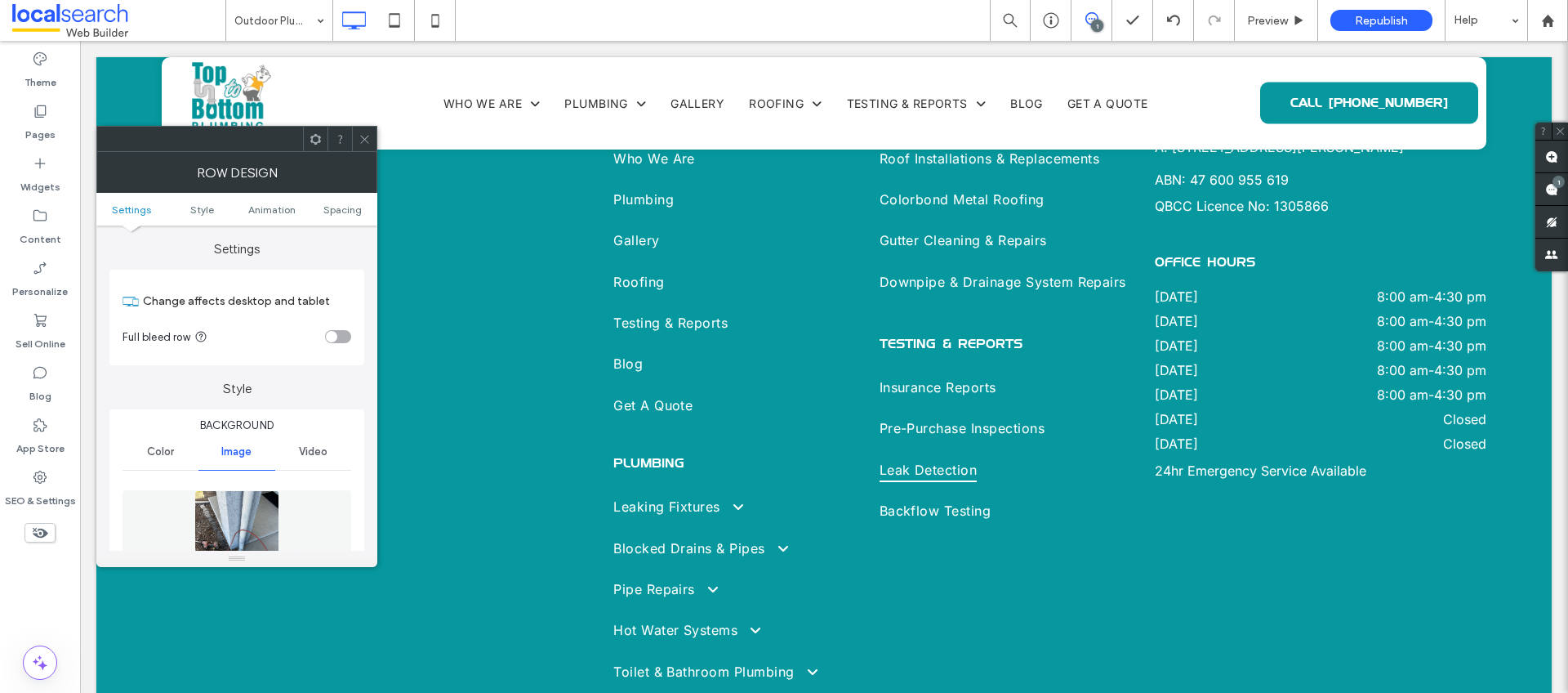
click at [220, 521] on img at bounding box center [237, 547] width 85 height 113
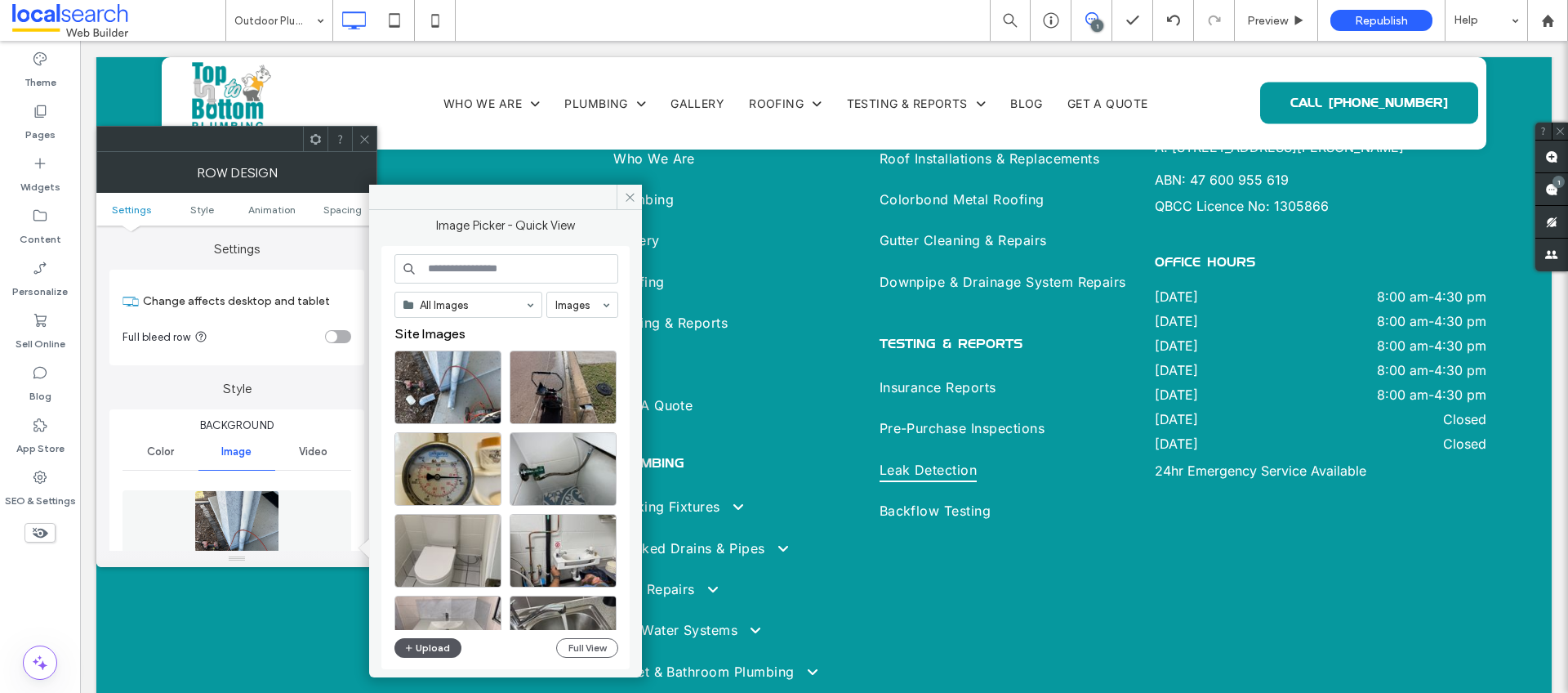
click at [419, 648] on button "Upload" at bounding box center [427, 648] width 67 height 20
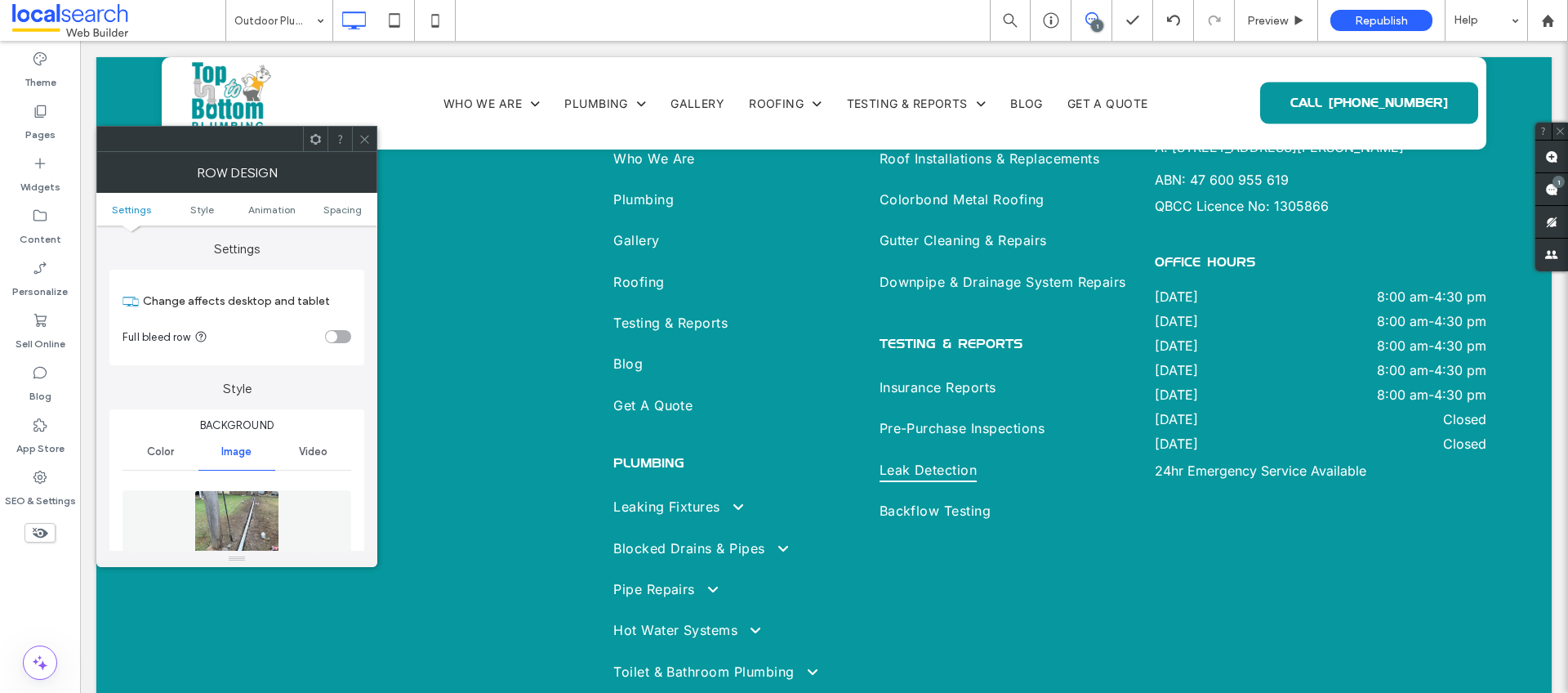
click at [368, 139] on icon at bounding box center [364, 138] width 12 height 12
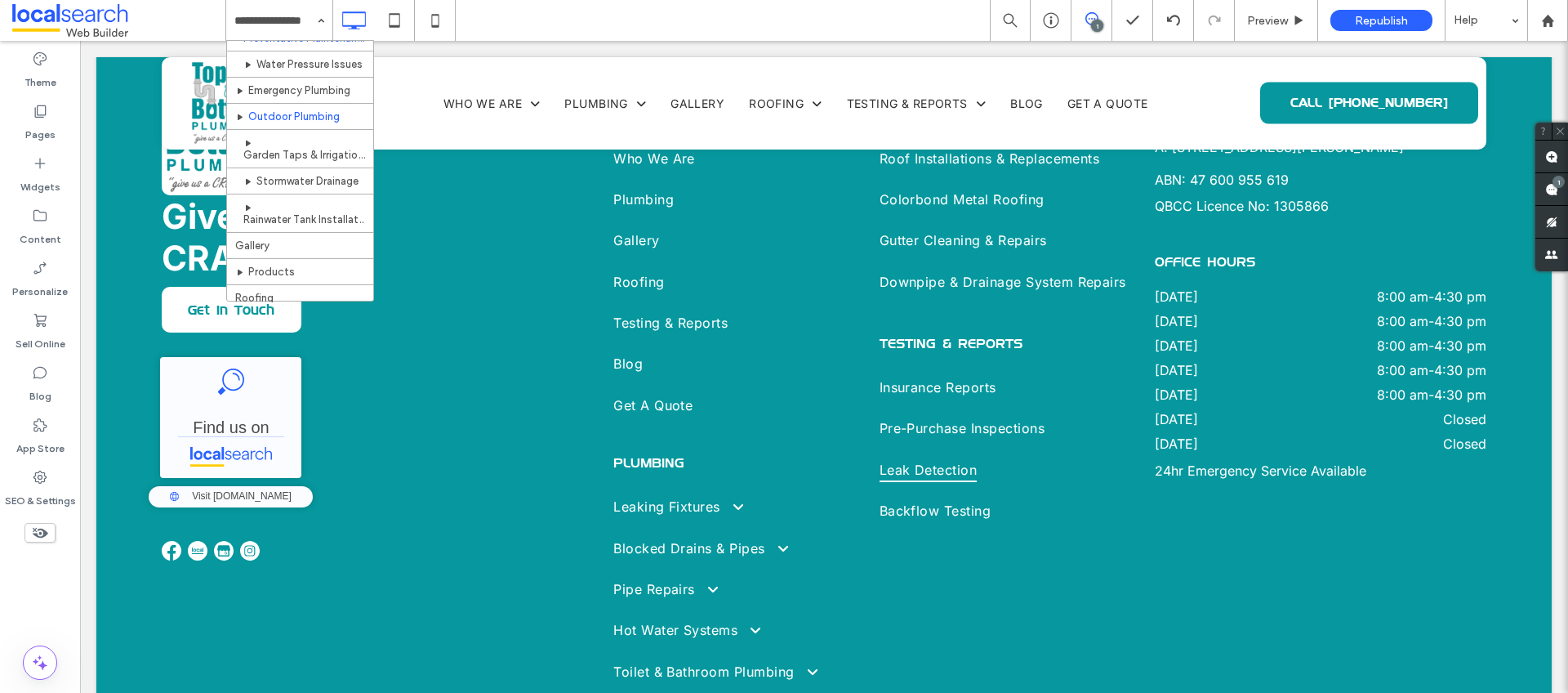
scroll to position [1462, 0]
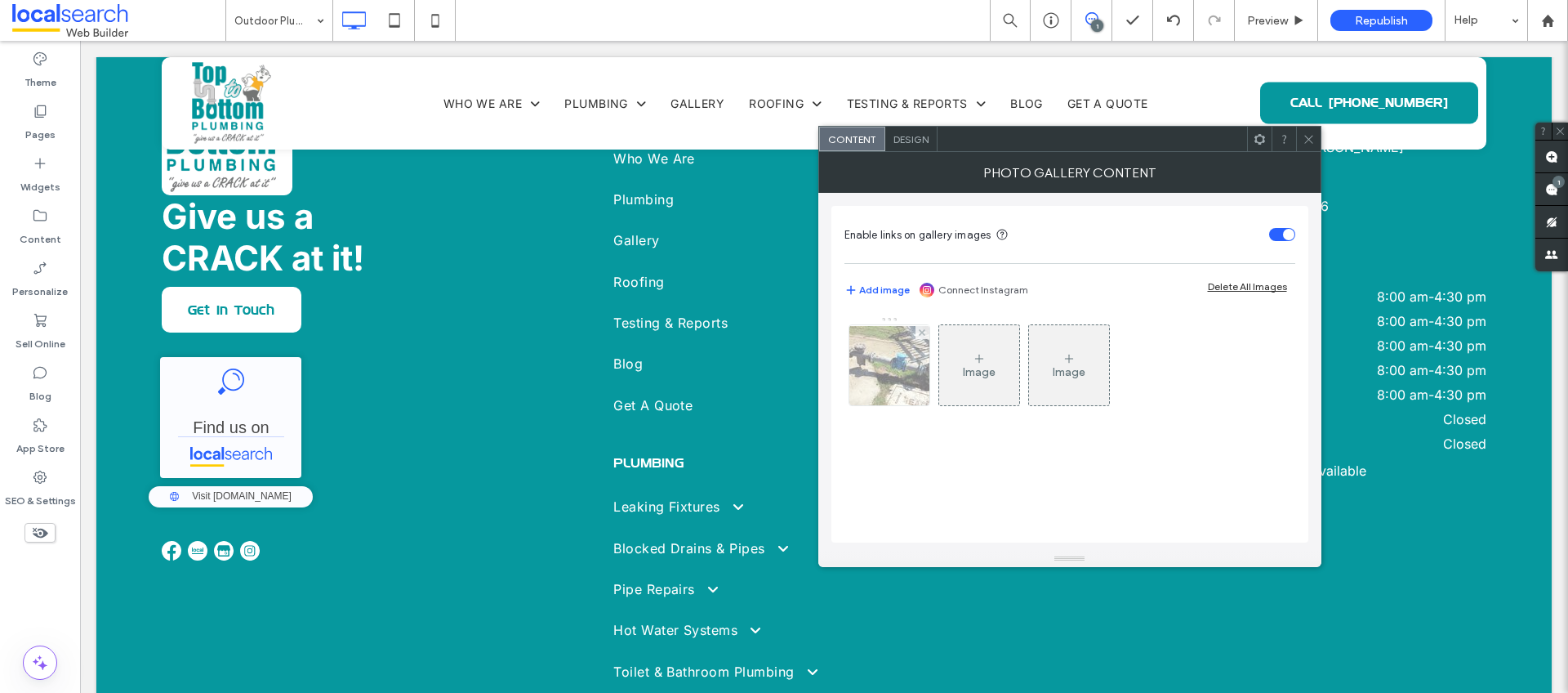
click at [883, 373] on img at bounding box center [889, 365] width 131 height 79
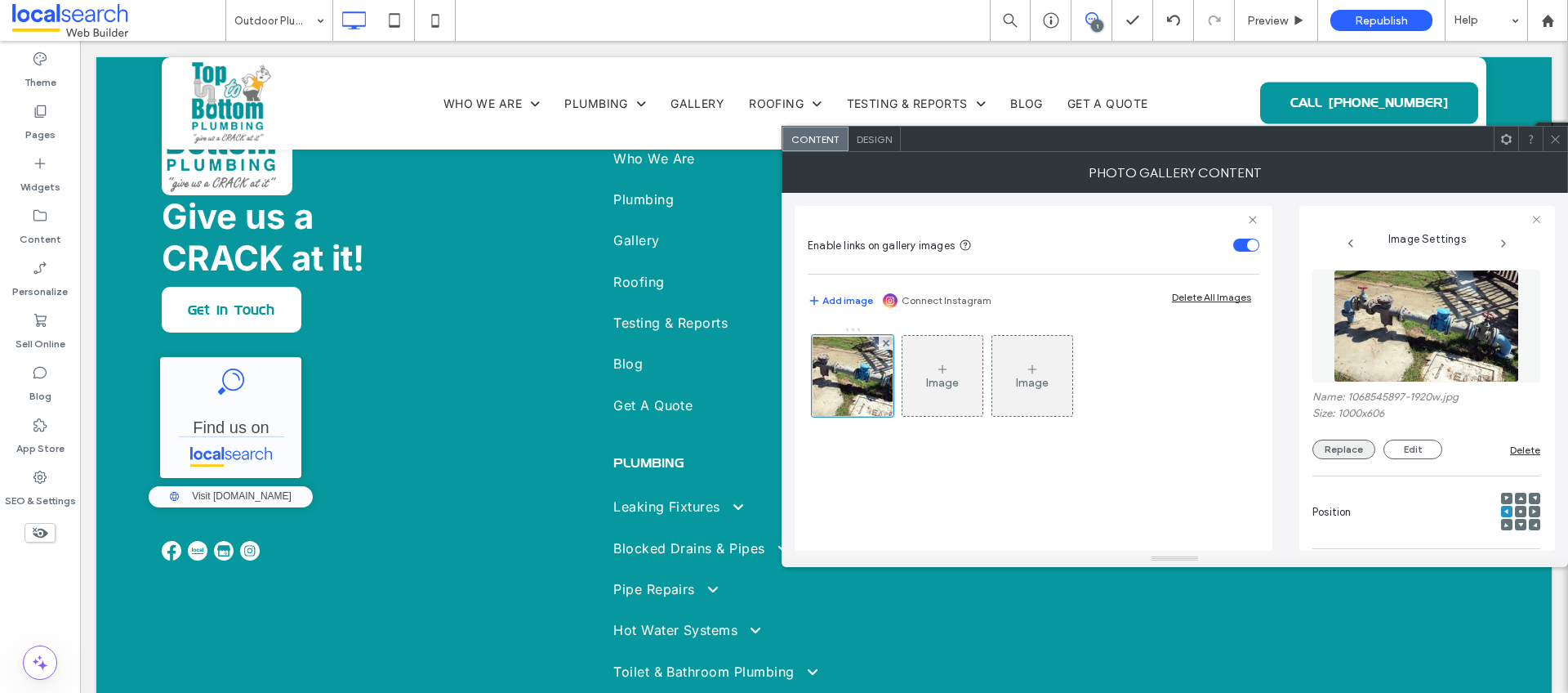
click at [1341, 454] on button "Replace" at bounding box center [1344, 449] width 63 height 20
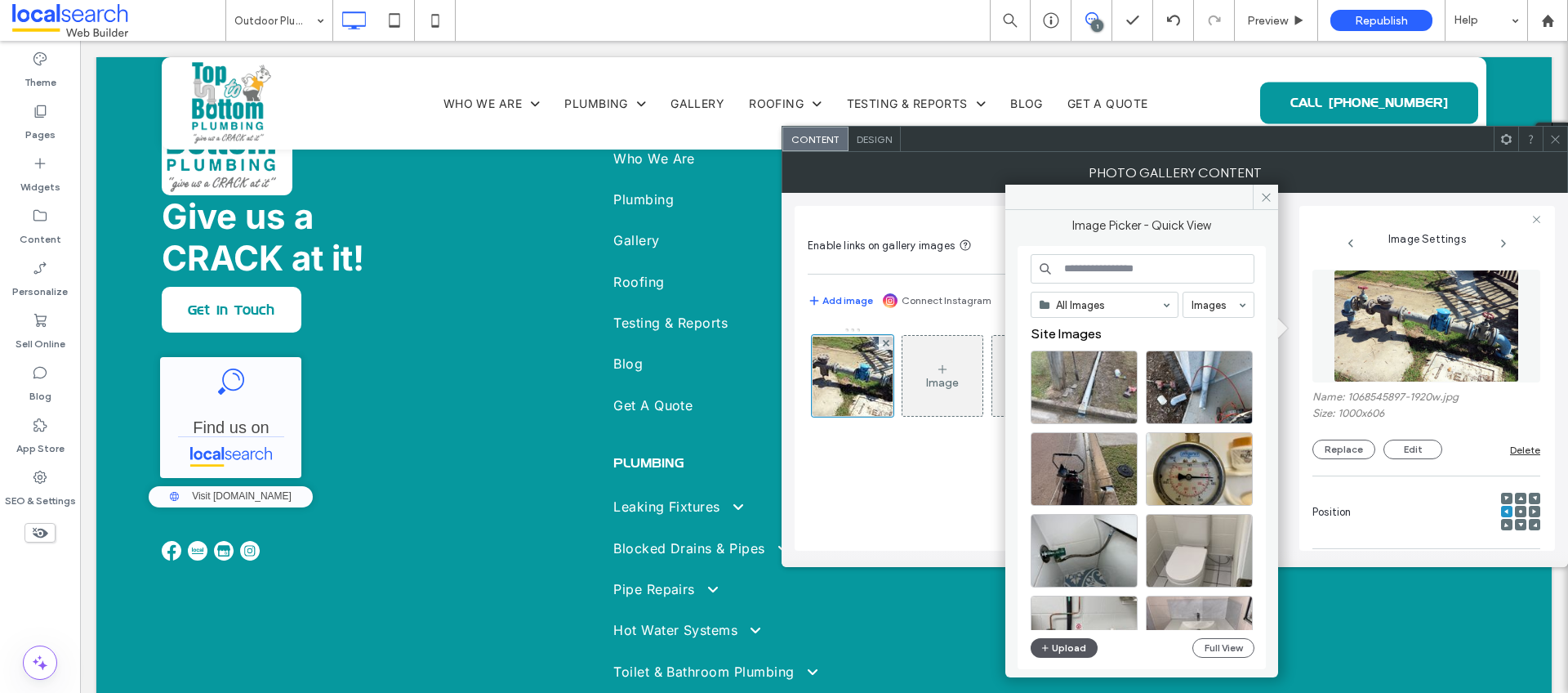
click at [1061, 644] on button "Upload" at bounding box center [1064, 648] width 67 height 20
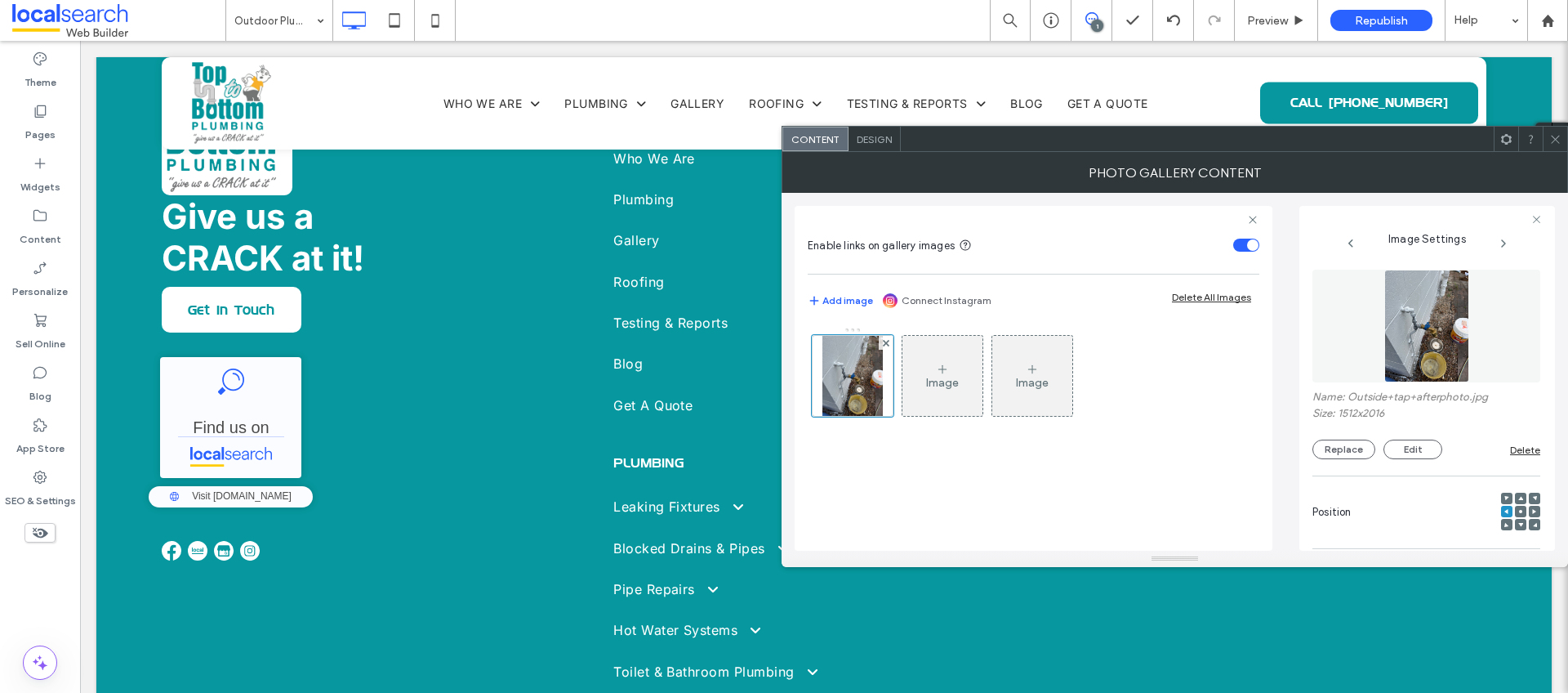
click at [1558, 139] on icon at bounding box center [1555, 138] width 12 height 12
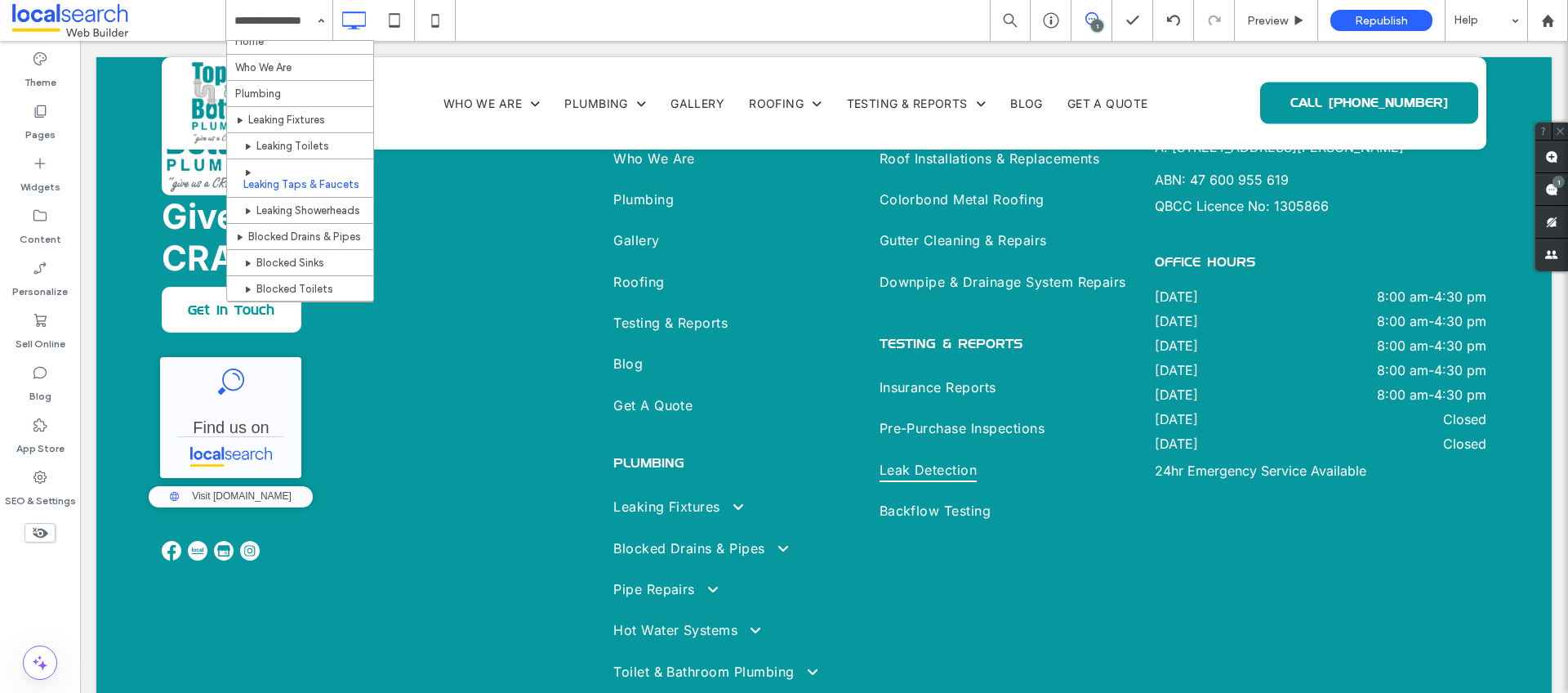
scroll to position [28, 0]
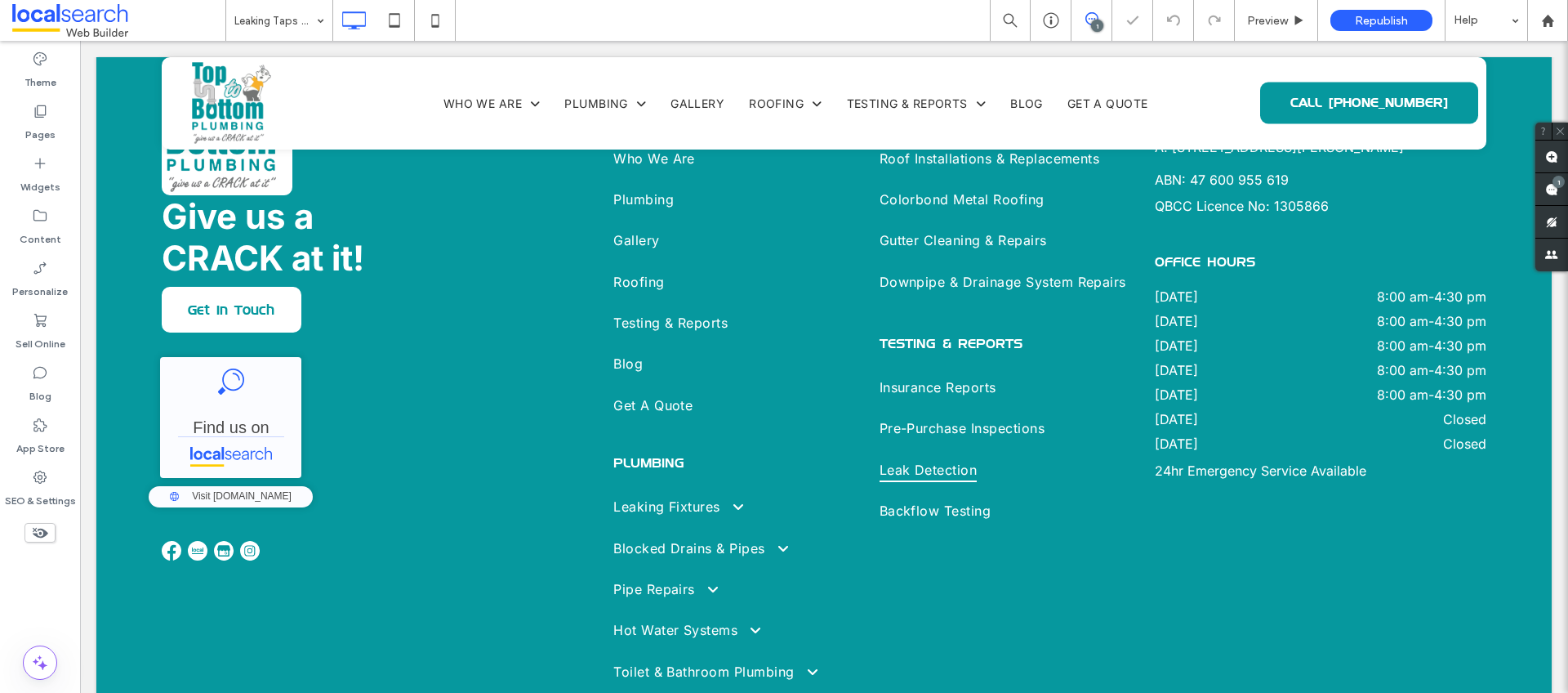
click at [319, 21] on div "Leaking Taps & Faucets" at bounding box center [279, 20] width 106 height 40
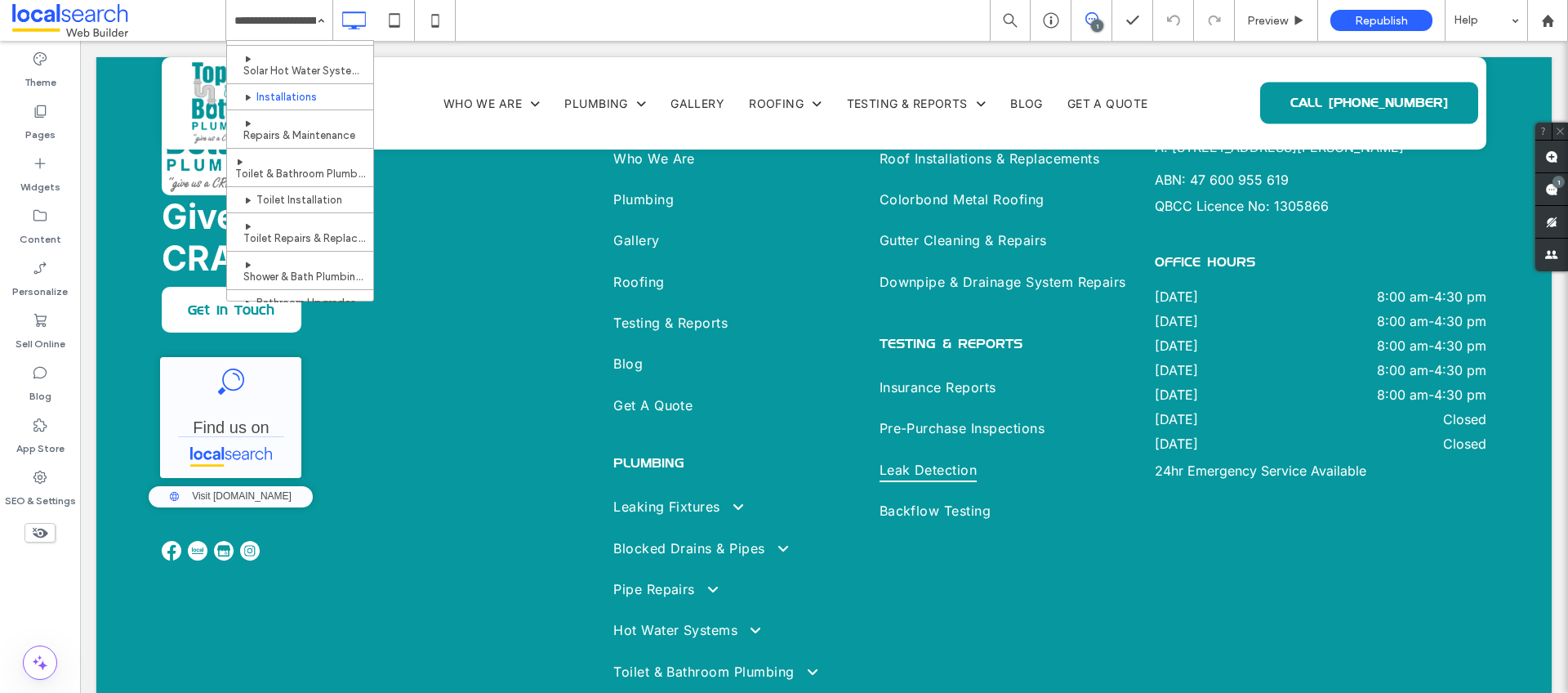
scroll to position [530, 0]
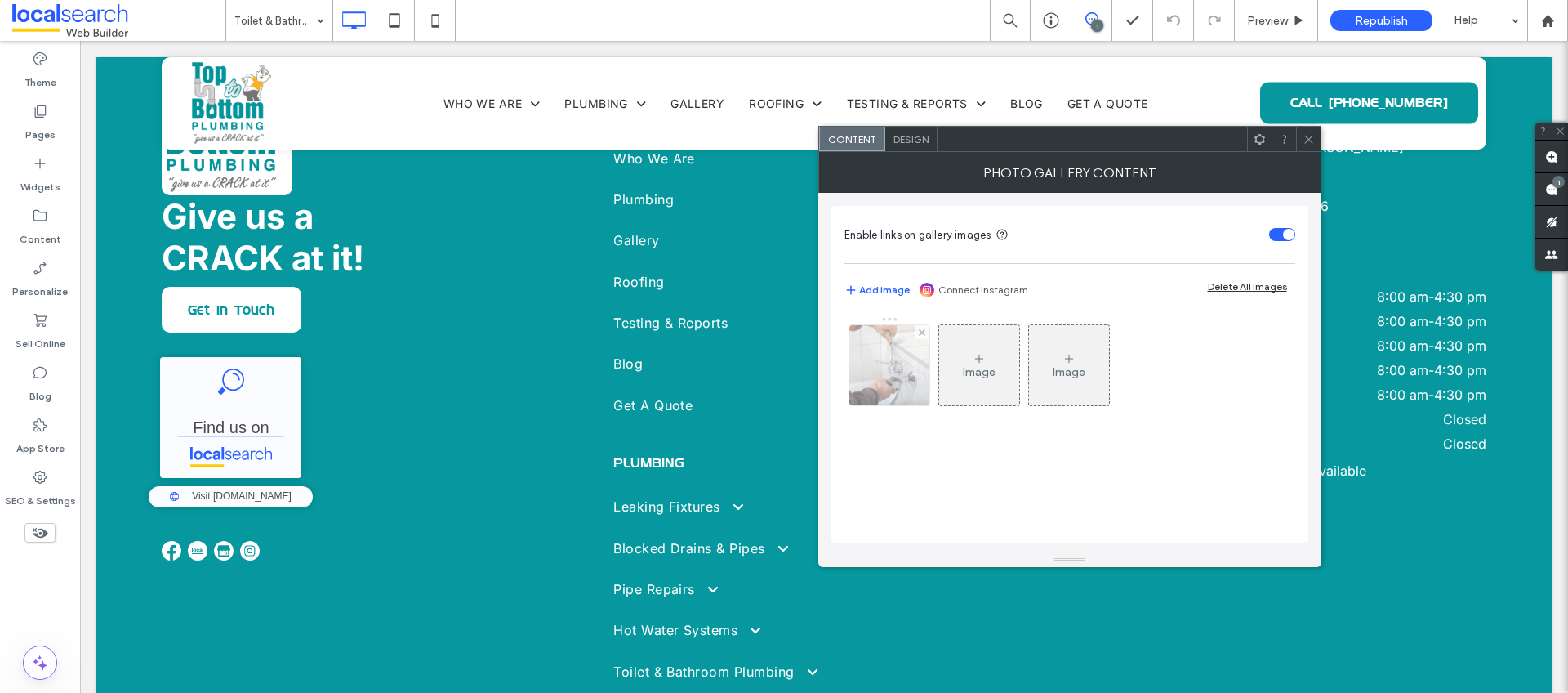
click at [899, 379] on div at bounding box center [889, 364] width 80 height 80
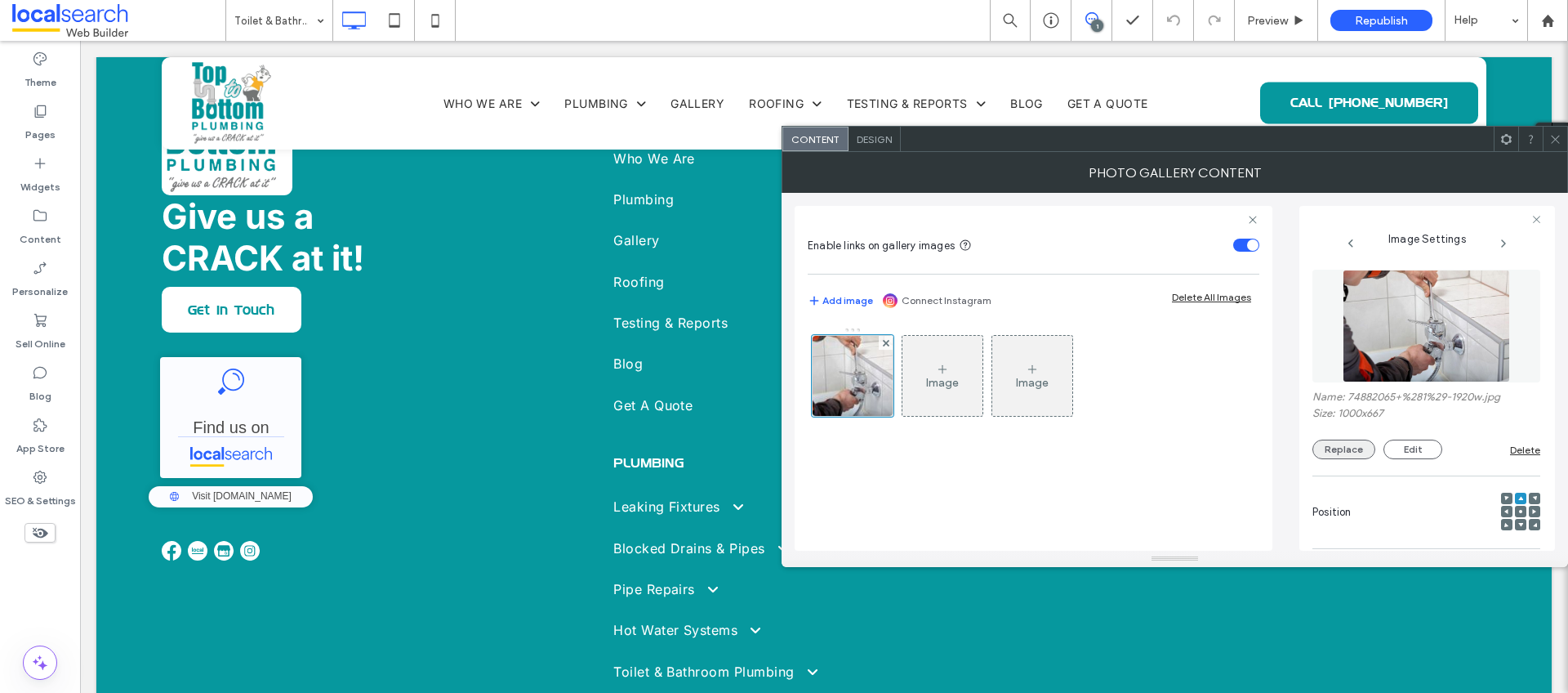
click at [1361, 455] on button "Replace" at bounding box center [1344, 449] width 63 height 20
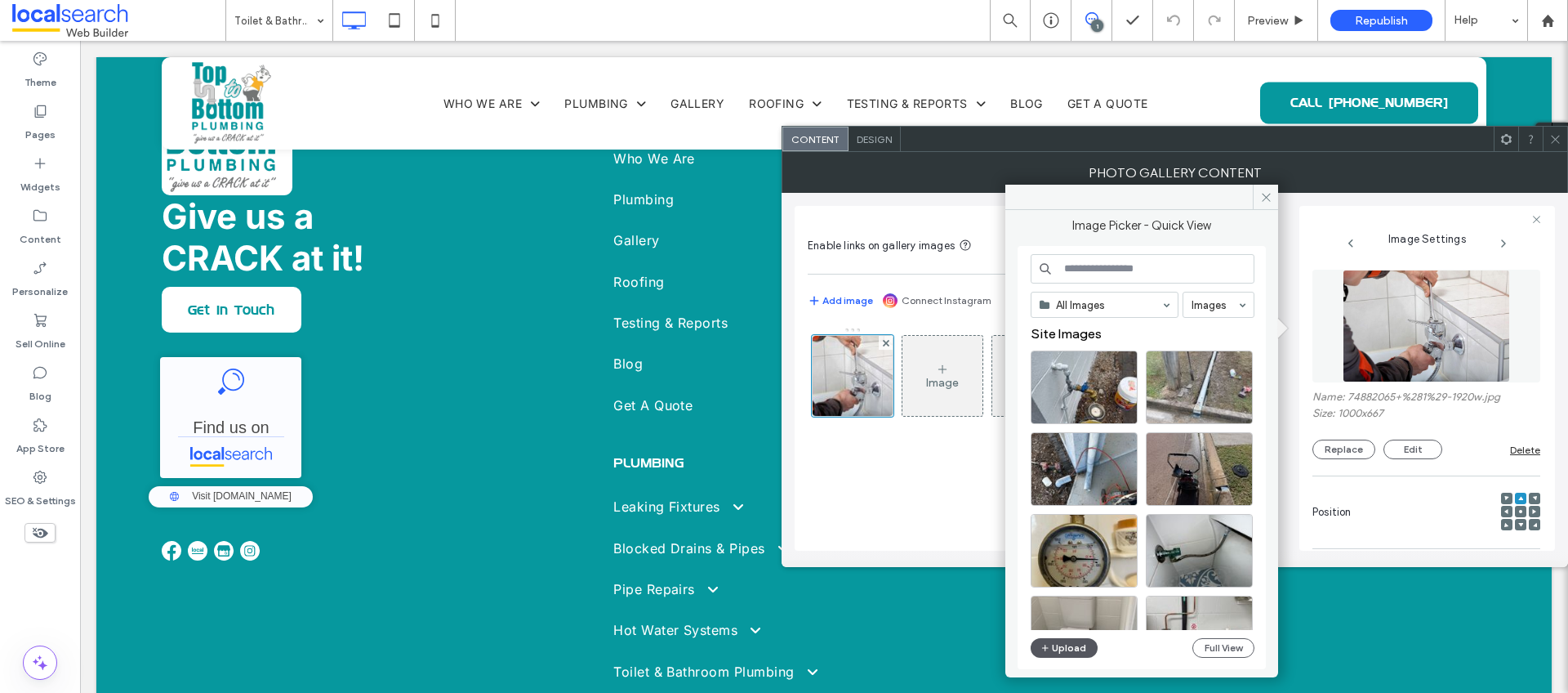
click at [1081, 650] on button "Upload" at bounding box center [1064, 648] width 67 height 20
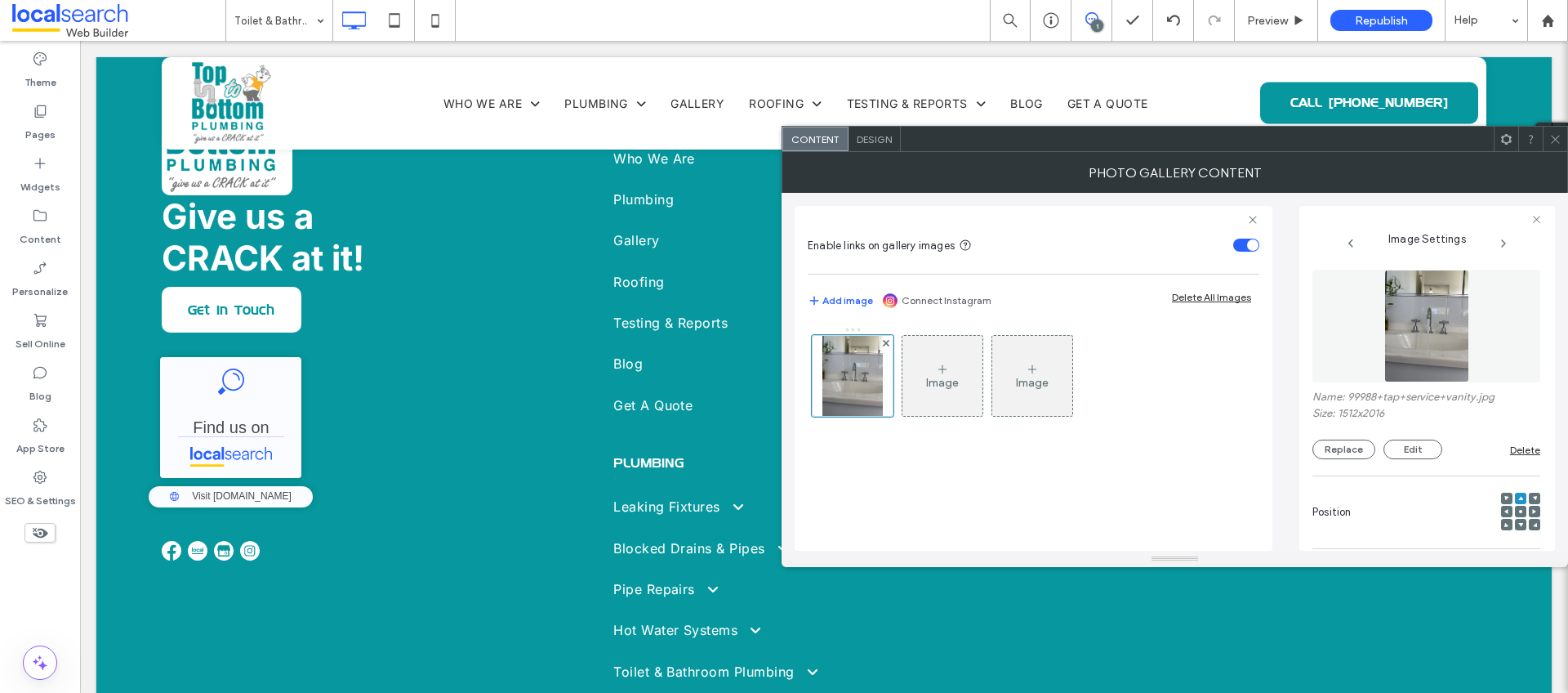
click at [1518, 509] on icon at bounding box center [1520, 511] width 5 height 5
click at [1560, 138] on icon at bounding box center [1555, 138] width 12 height 12
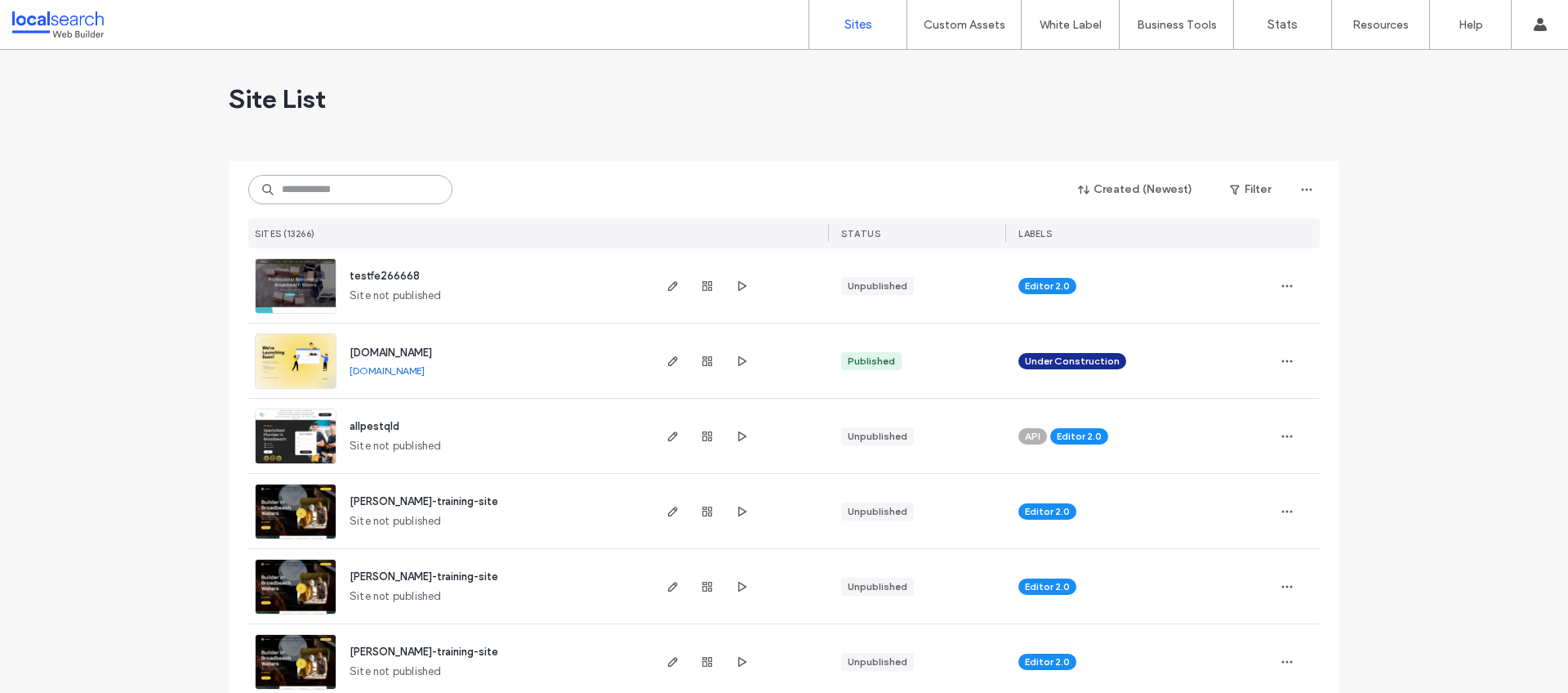
click at [361, 186] on input at bounding box center [350, 189] width 204 height 29
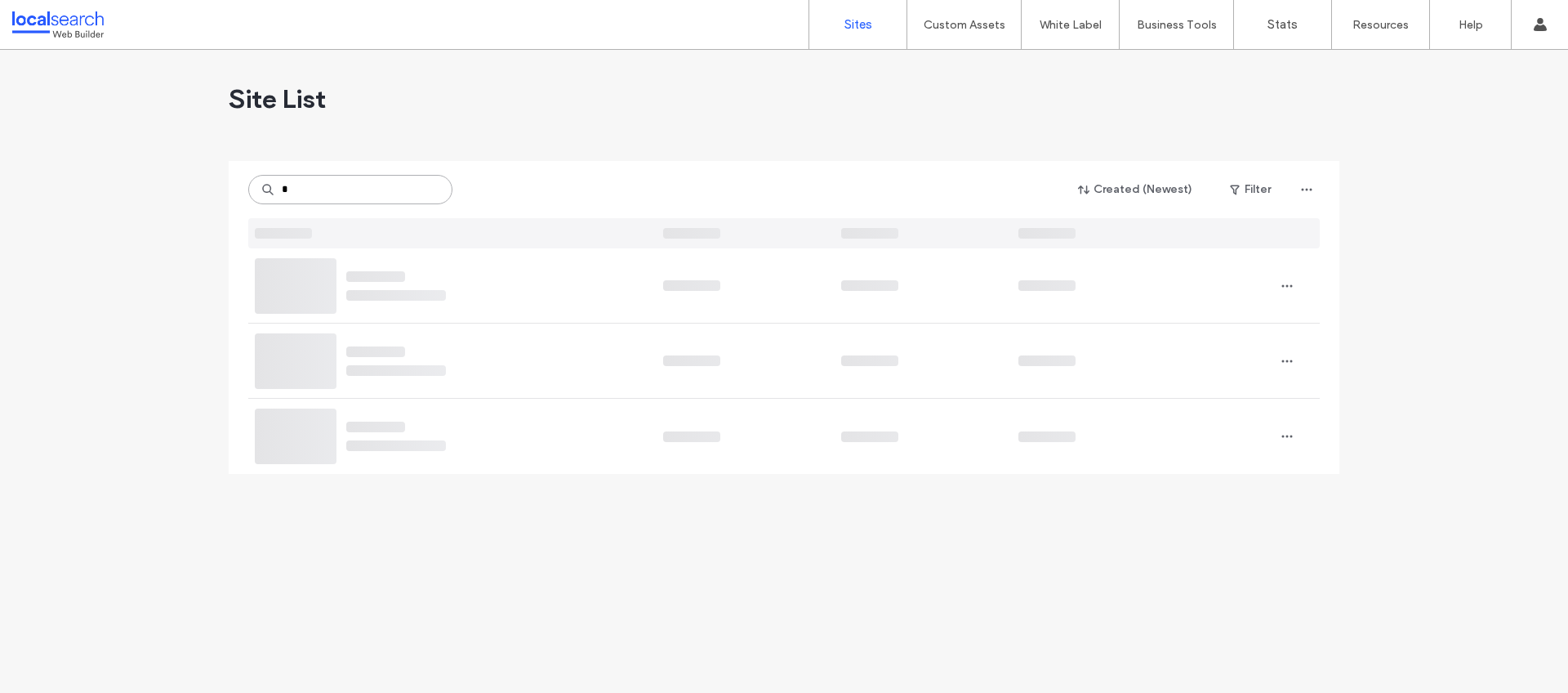
type input "*"
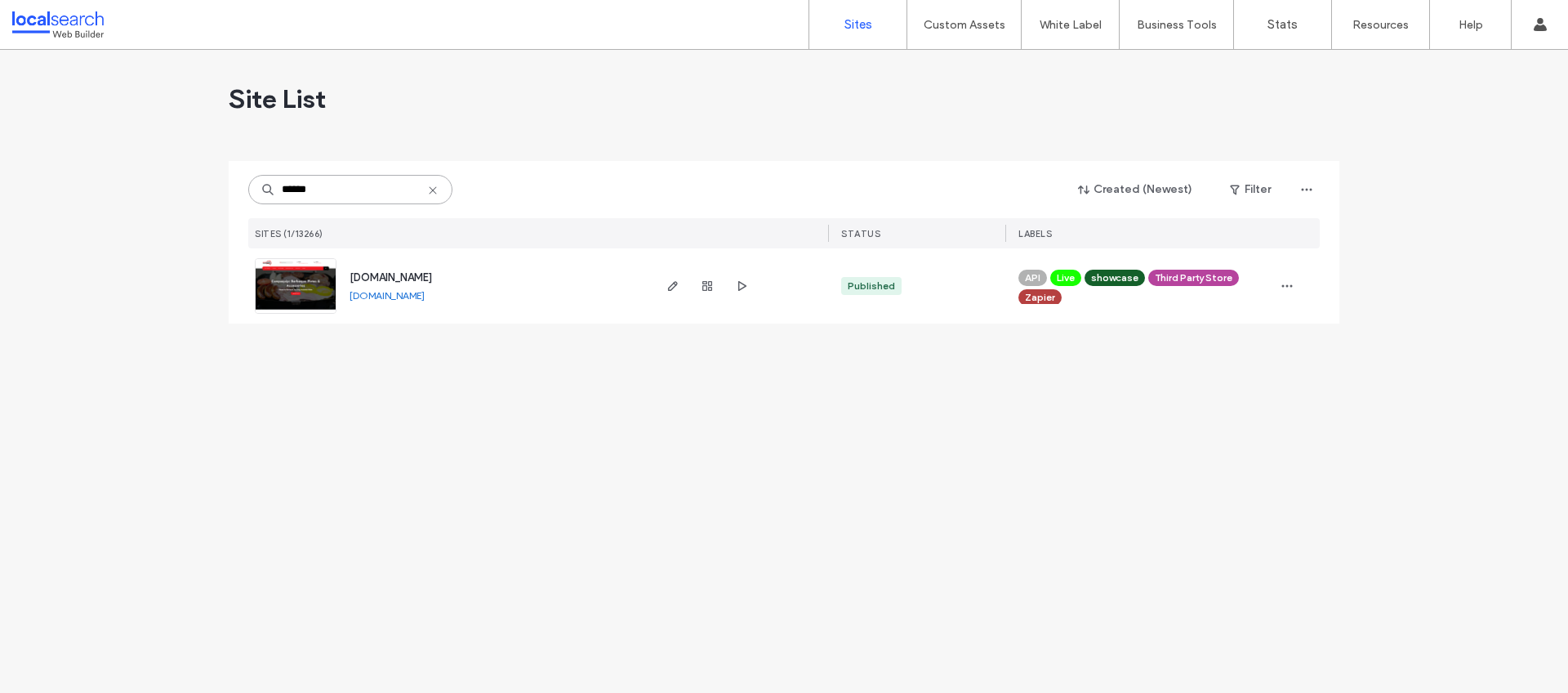
type input "******"
click at [450, 268] on div "[DOMAIN_NAME] [DOMAIN_NAME]" at bounding box center [493, 286] width 313 height 75
click at [432, 275] on span "[DOMAIN_NAME]" at bounding box center [391, 277] width 83 height 12
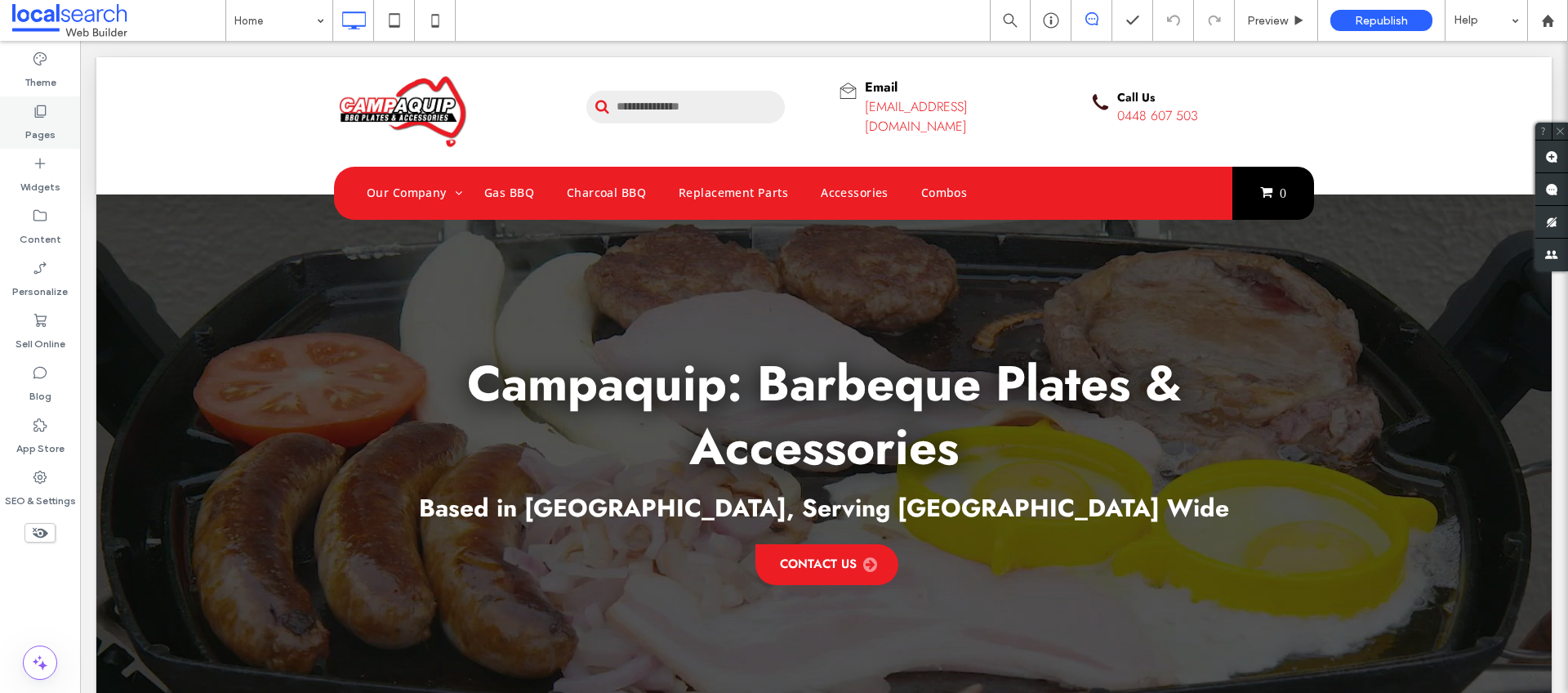
click at [44, 121] on label "Pages" at bounding box center [40, 131] width 30 height 23
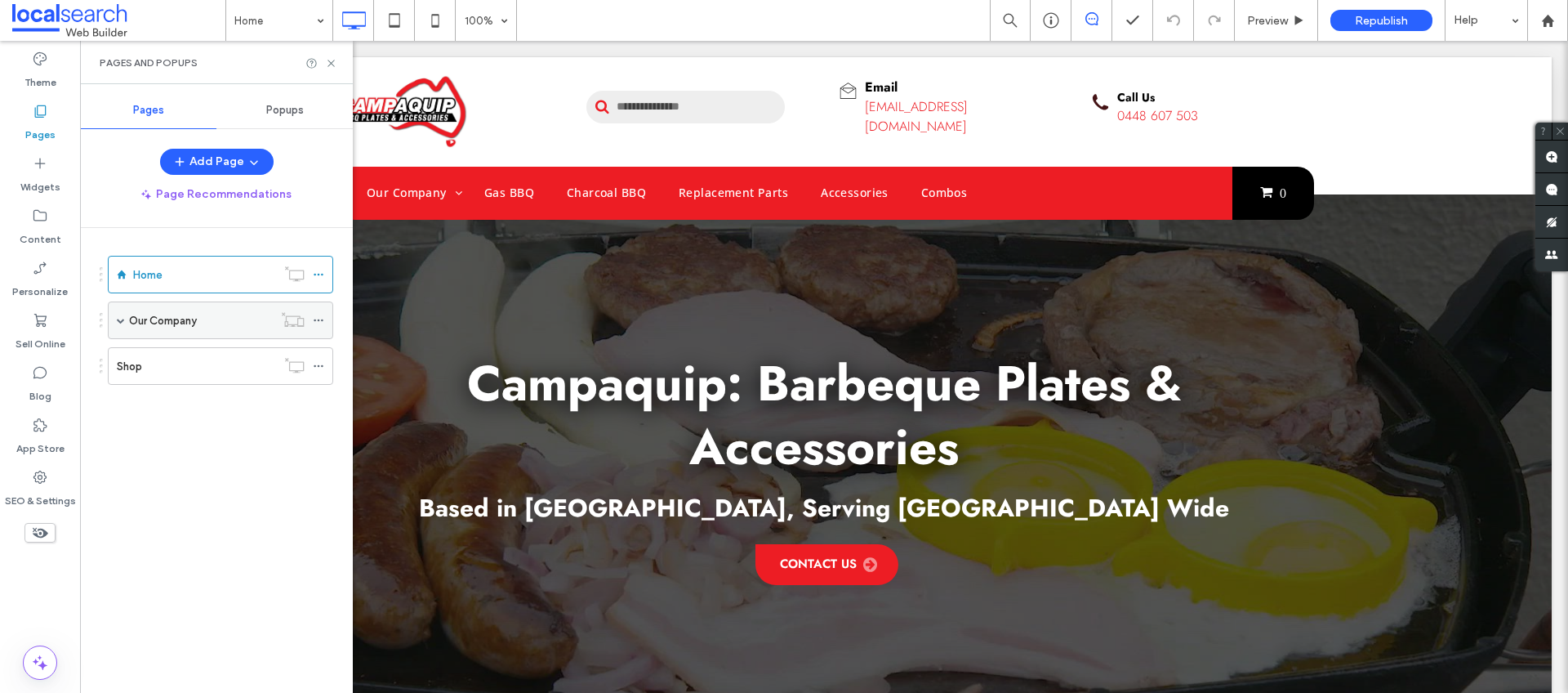
click at [120, 322] on span at bounding box center [120, 320] width 8 height 8
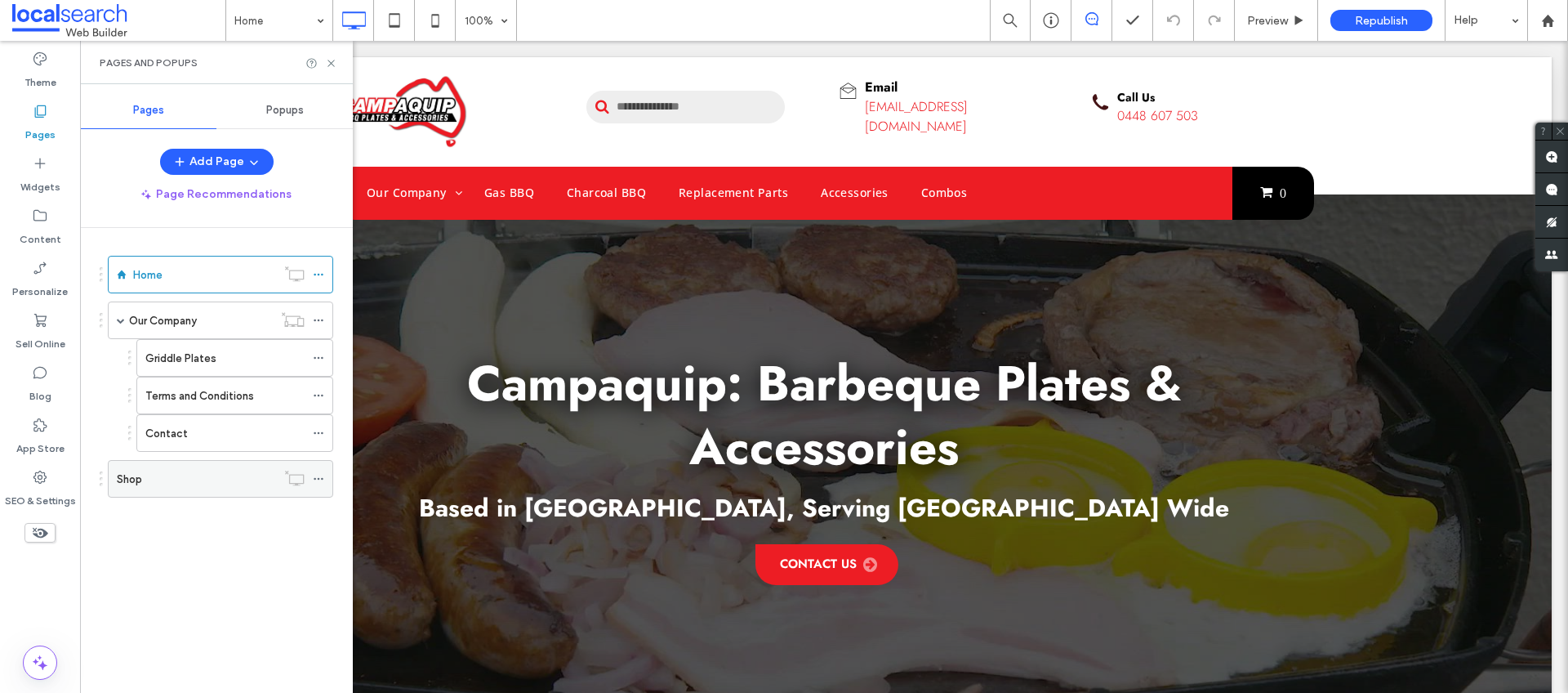
click at [118, 476] on label "Shop" at bounding box center [129, 479] width 25 height 28
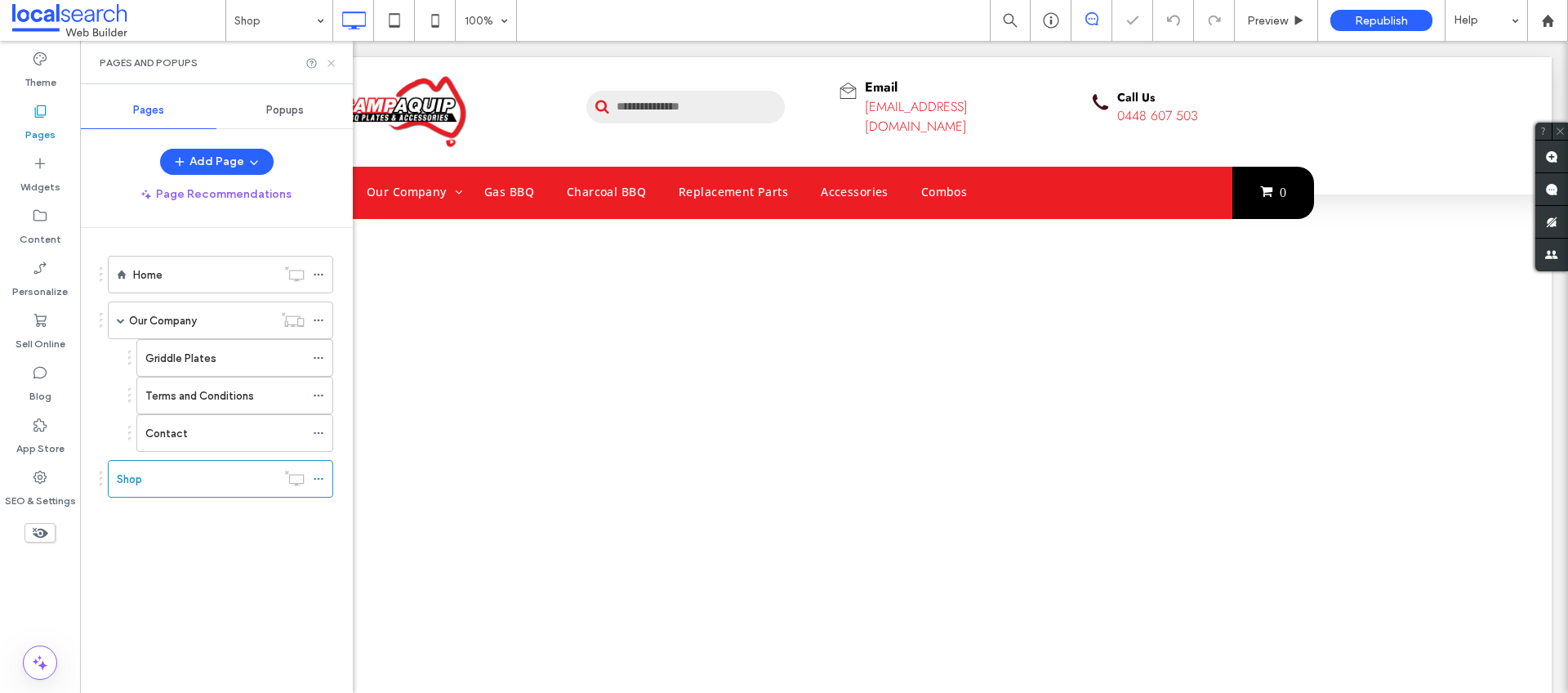
click at [328, 58] on icon at bounding box center [330, 63] width 12 height 12
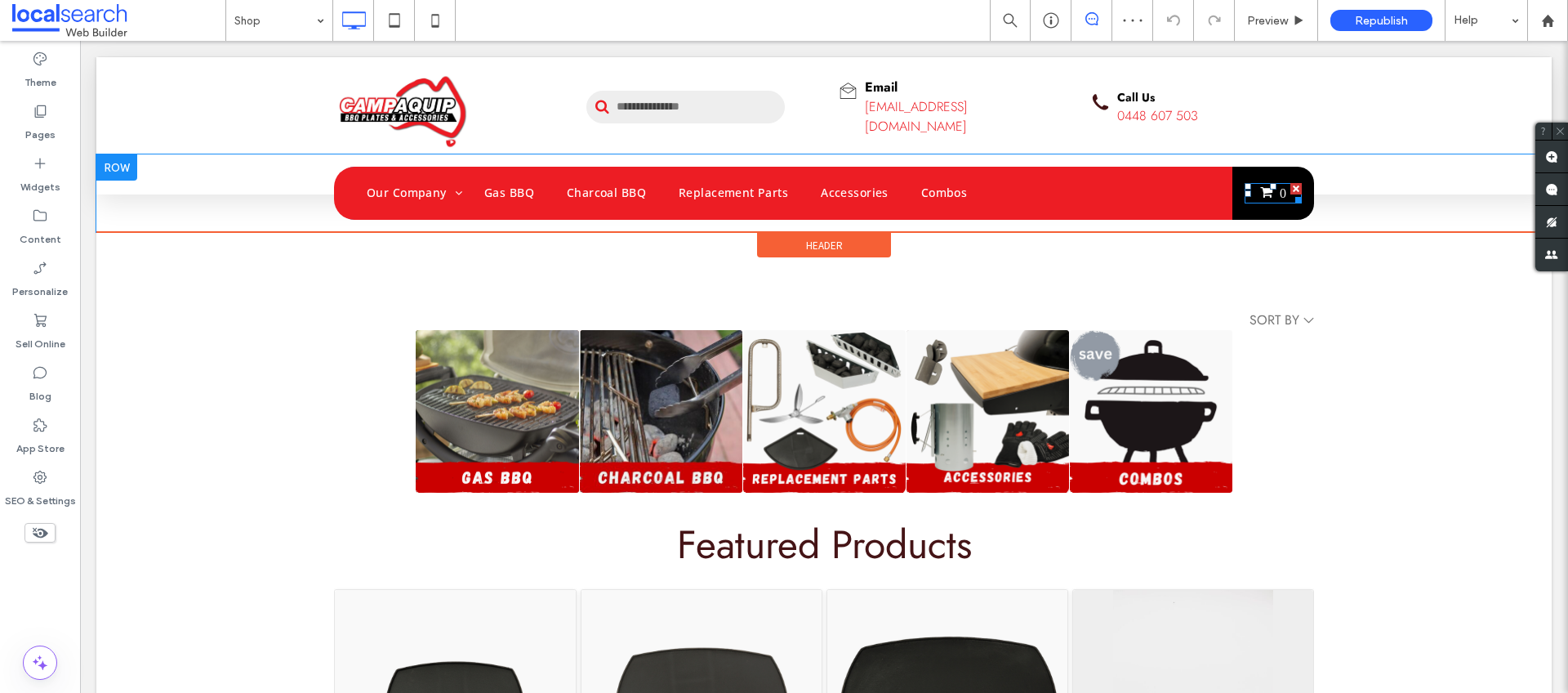
click at [1289, 196] on div at bounding box center [1295, 197] width 12 height 12
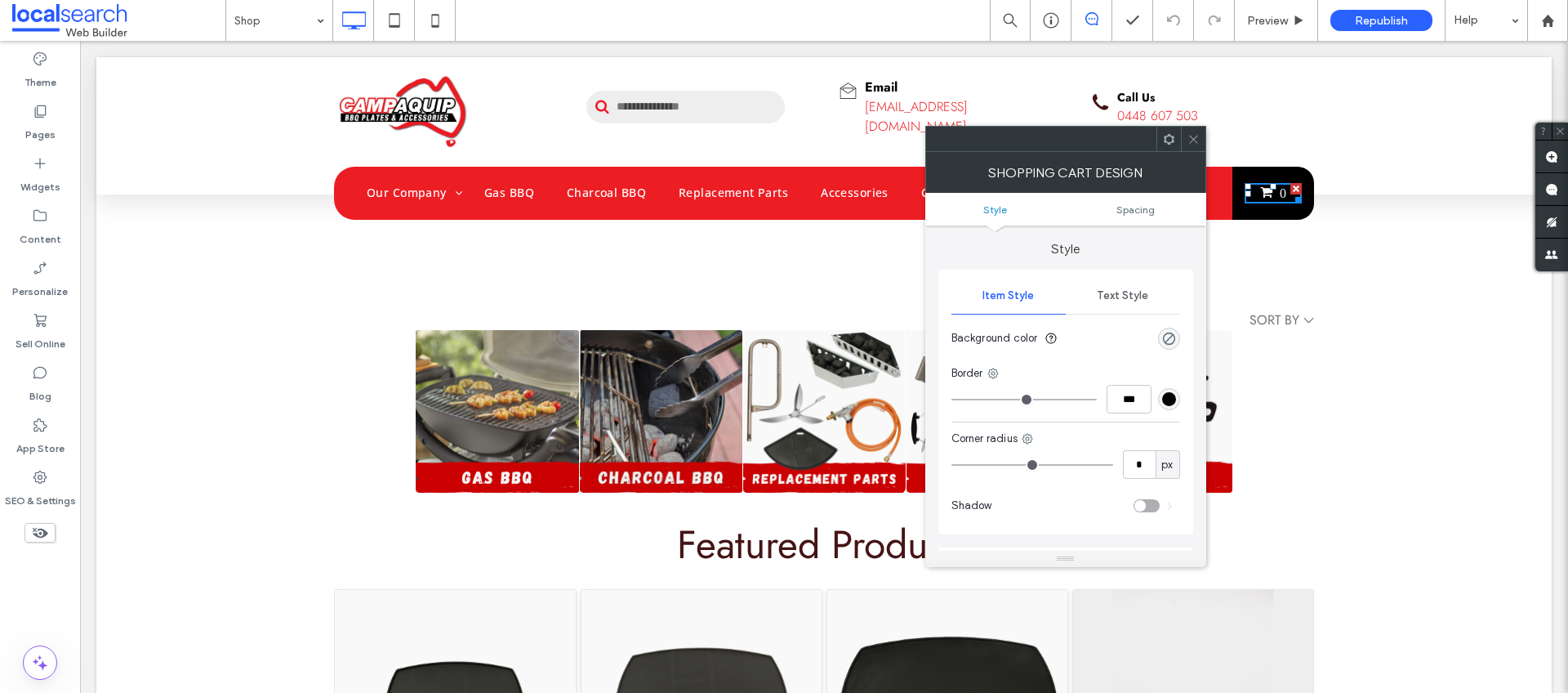
click at [1196, 135] on use at bounding box center [1193, 138] width 8 height 8
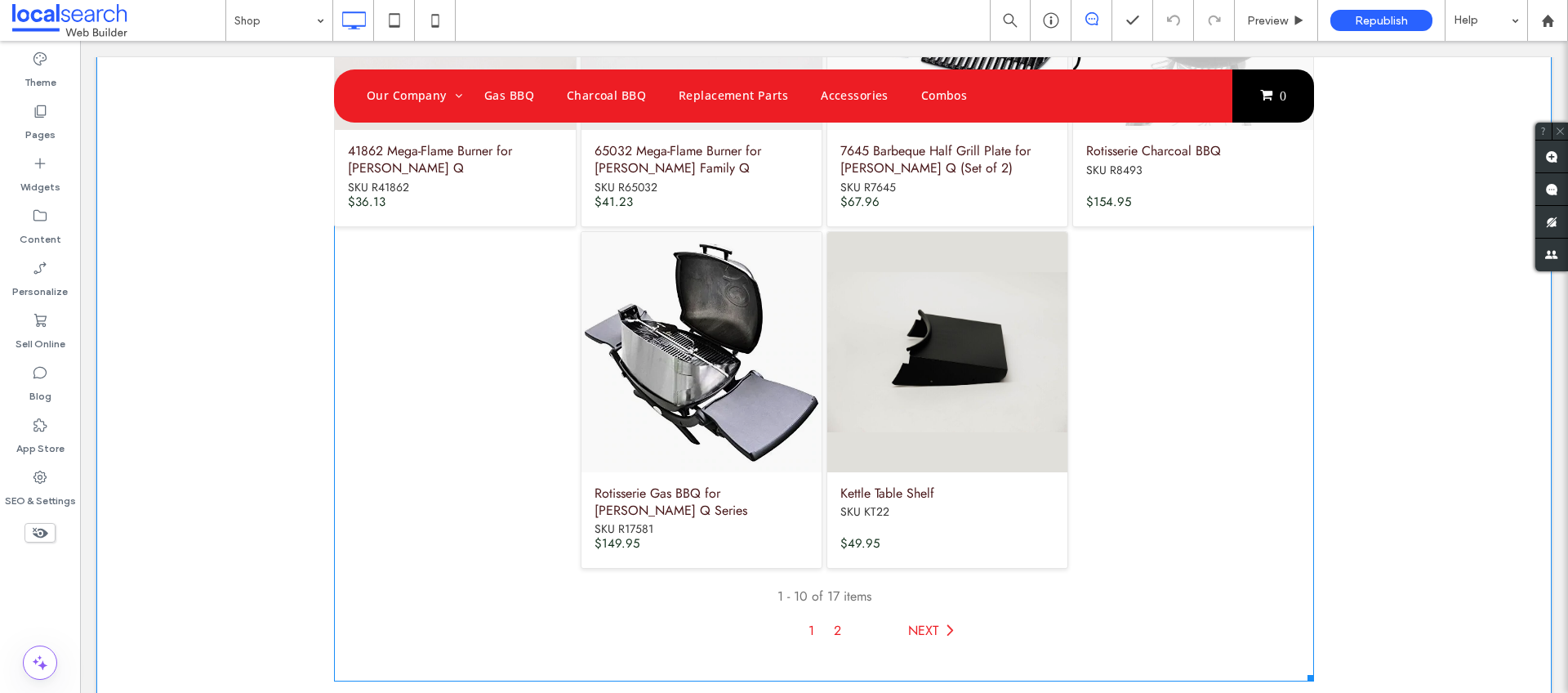
scroll to position [1040, 0]
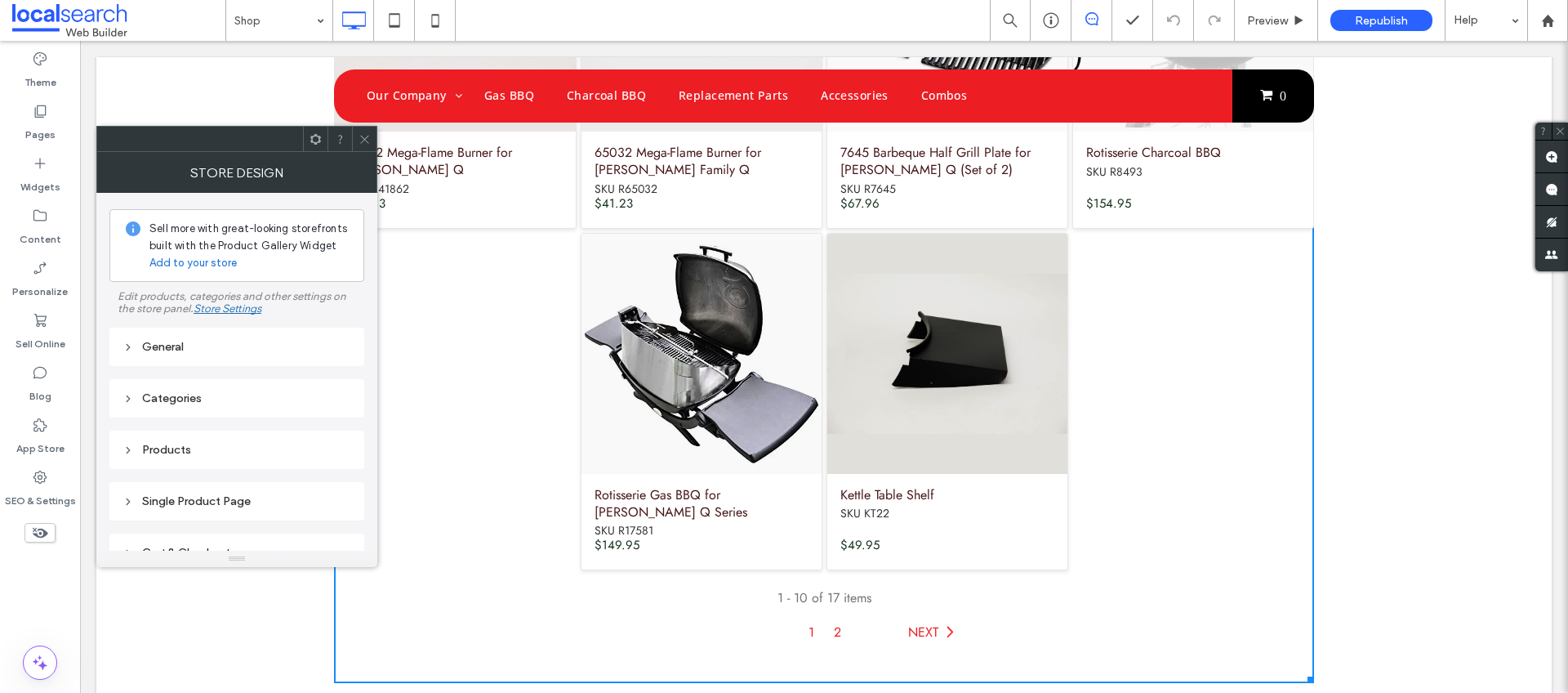
click at [366, 138] on icon at bounding box center [364, 138] width 12 height 12
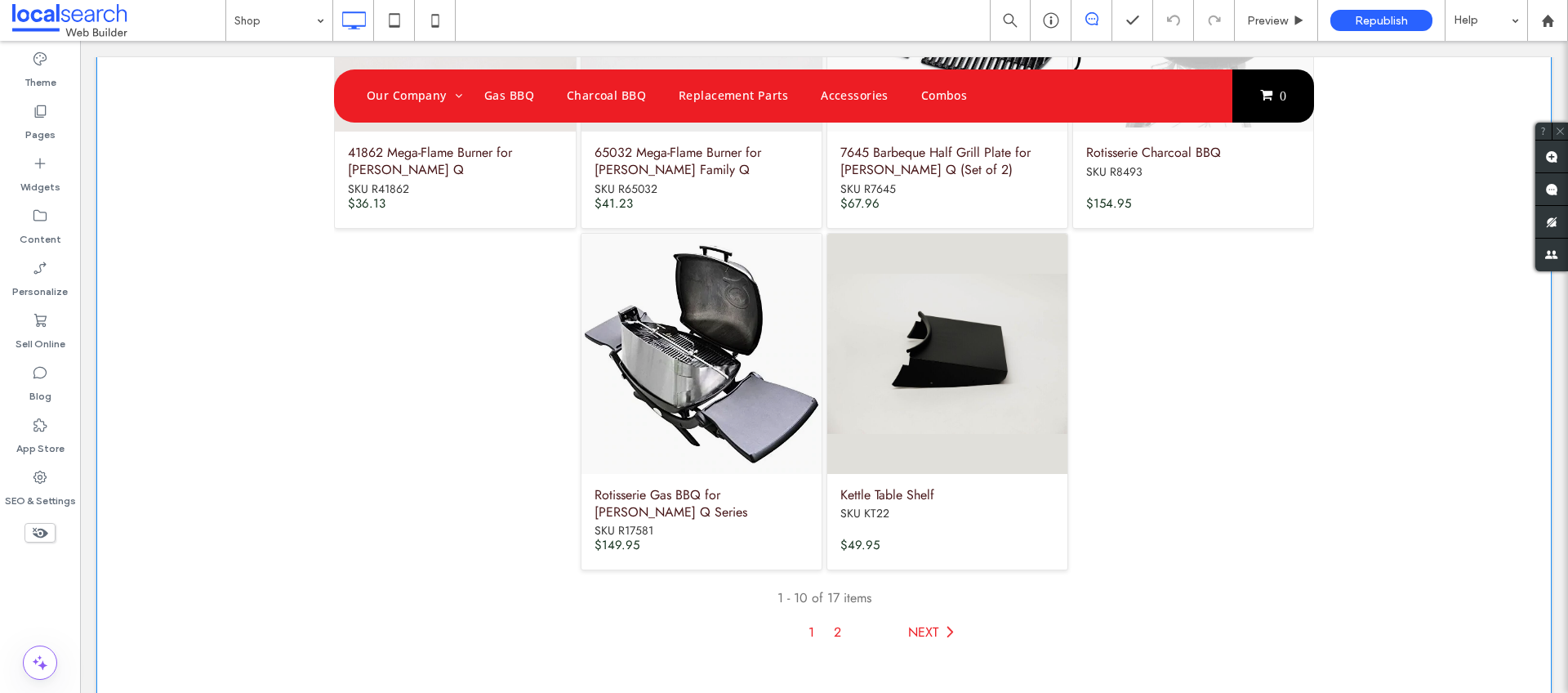
click at [578, 38] on div "Shop Preview Republish Help" at bounding box center [897, 20] width 1343 height 40
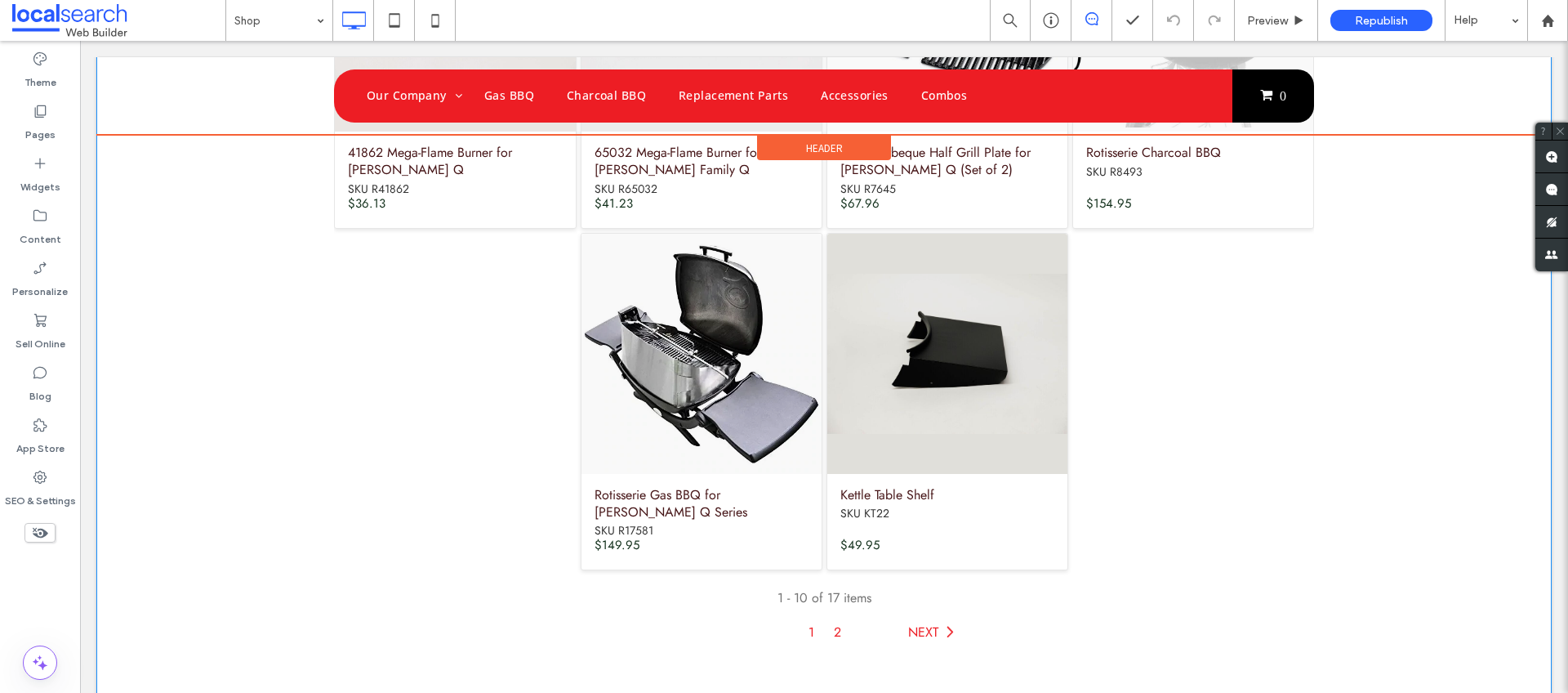
click at [1359, 121] on div at bounding box center [824, 96] width 1456 height 77
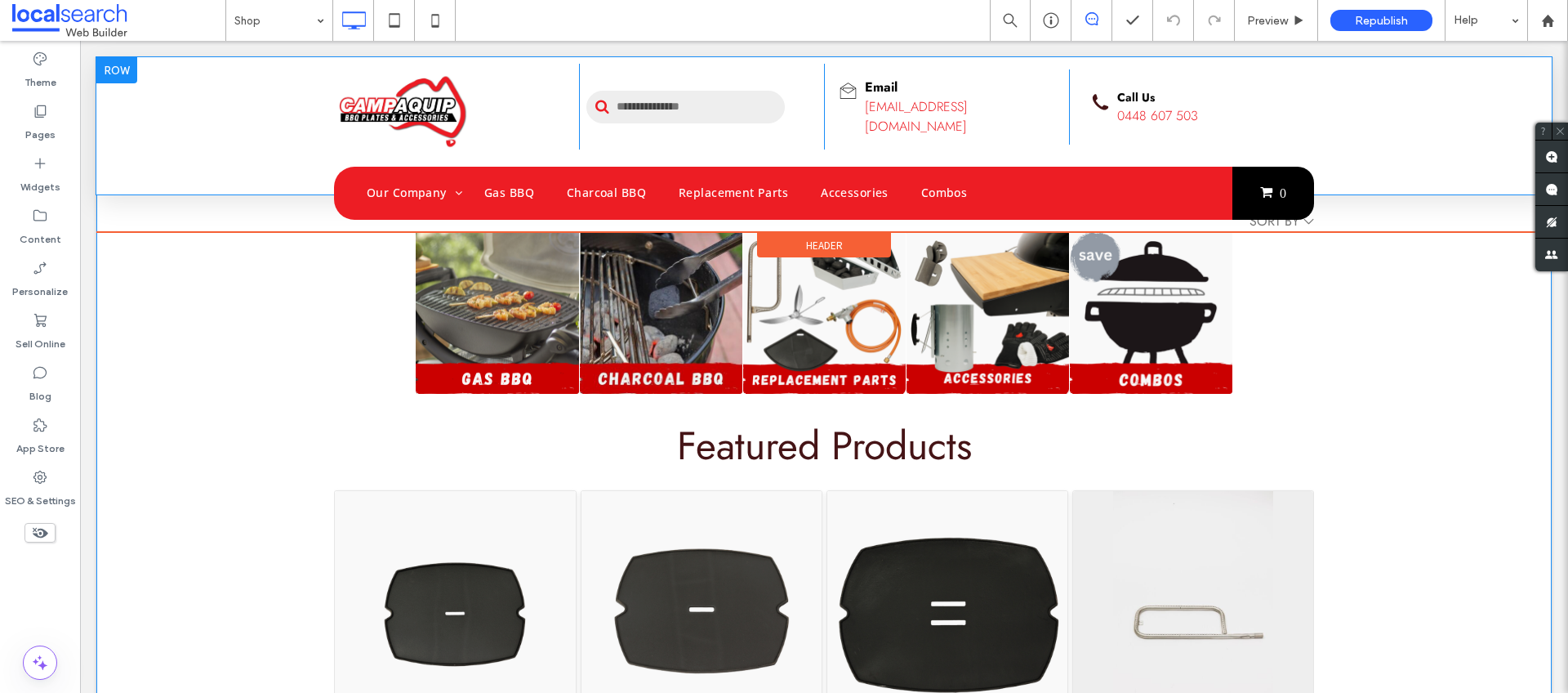
scroll to position [0, 0]
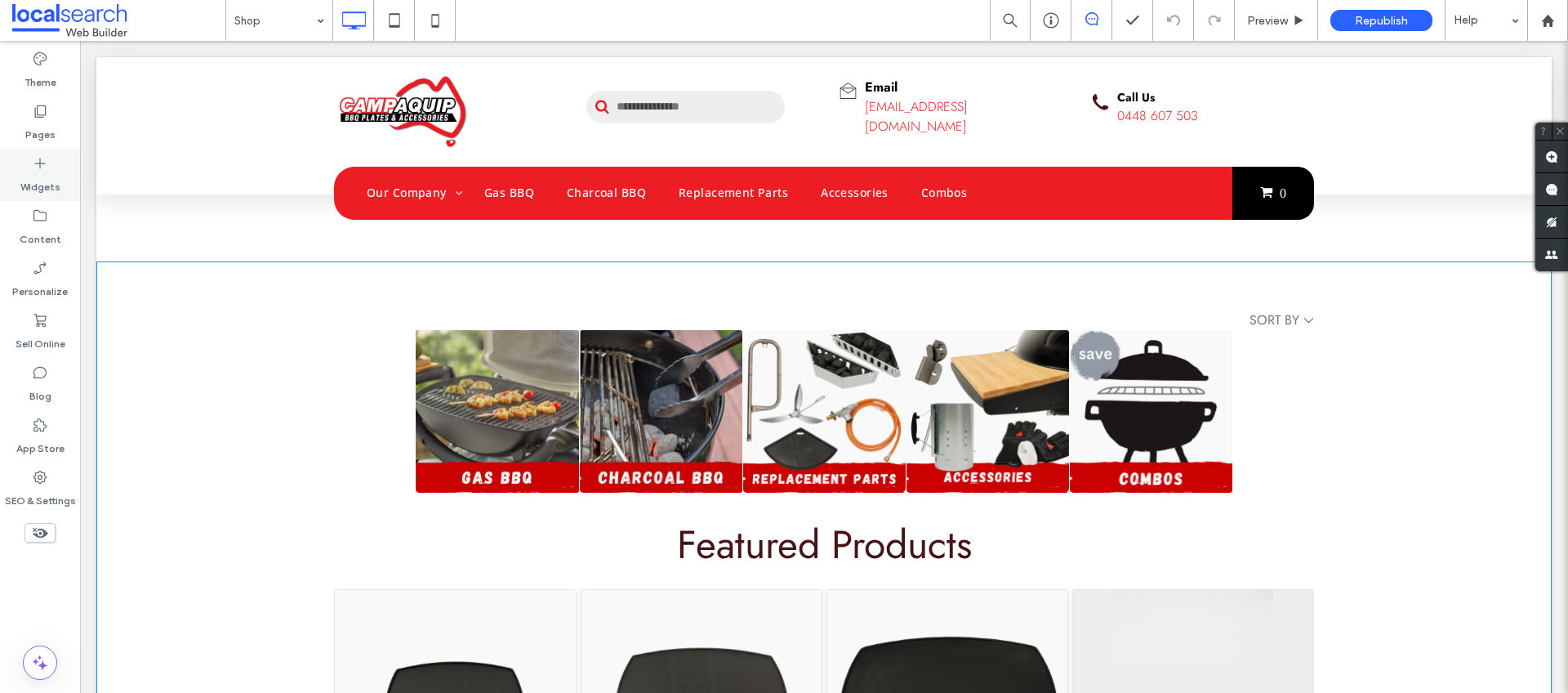
click at [29, 155] on div "Widgets" at bounding box center [40, 175] width 80 height 53
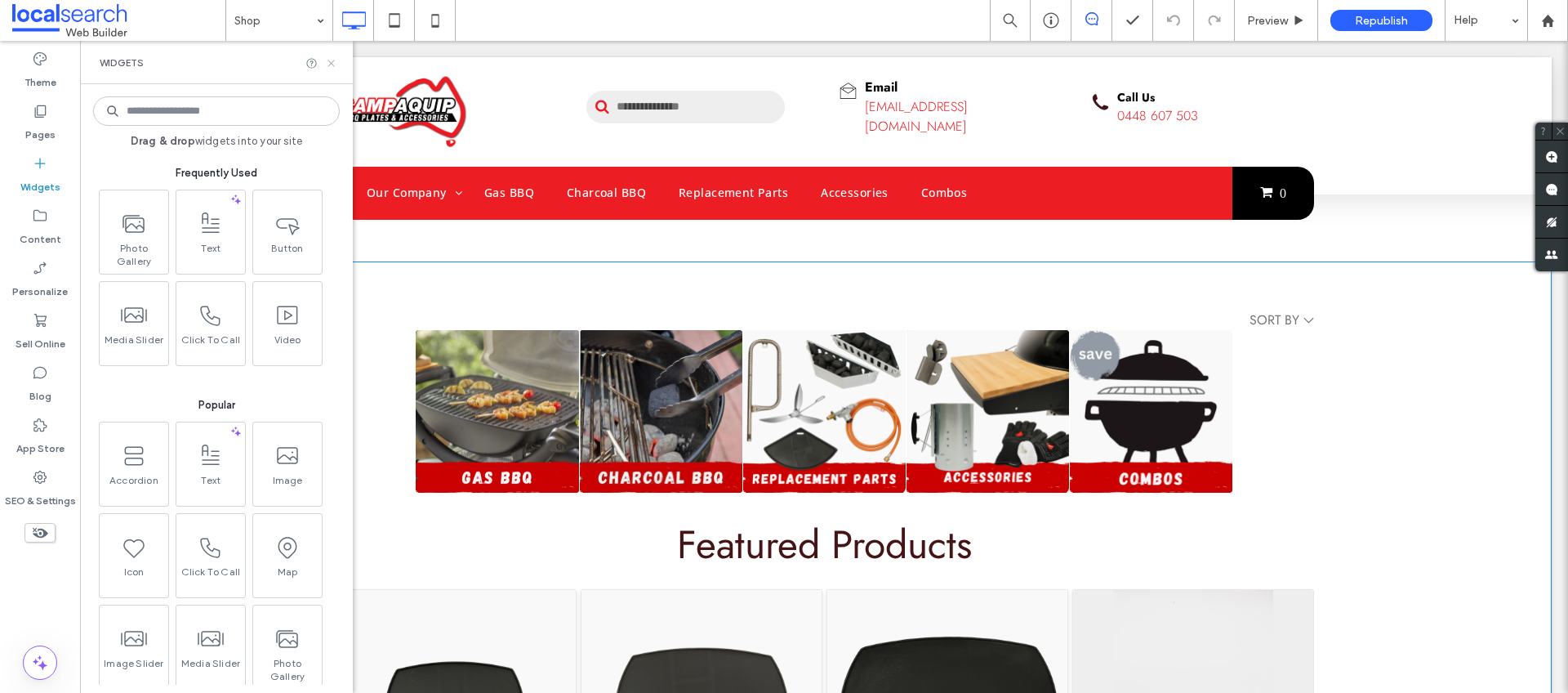
click at [332, 62] on icon at bounding box center [330, 63] width 12 height 12
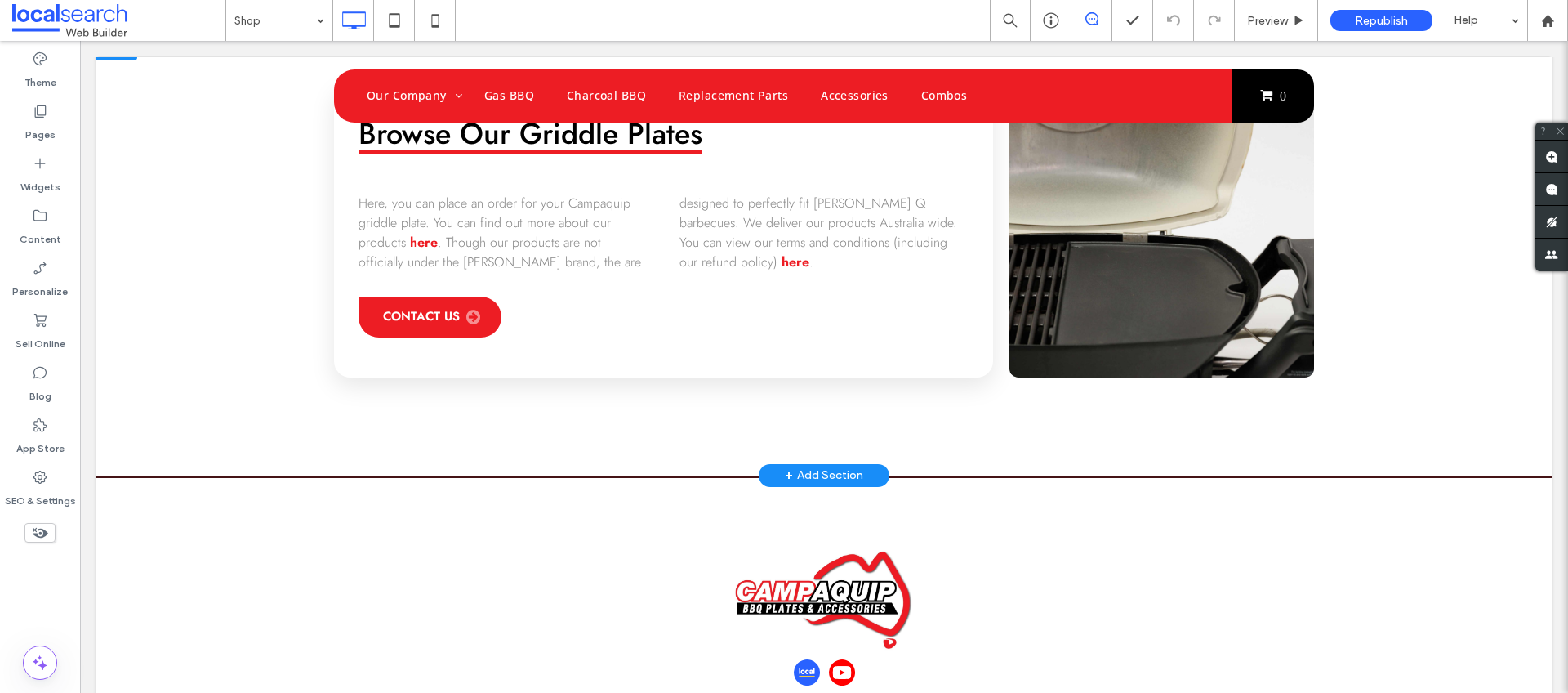
scroll to position [1739, 0]
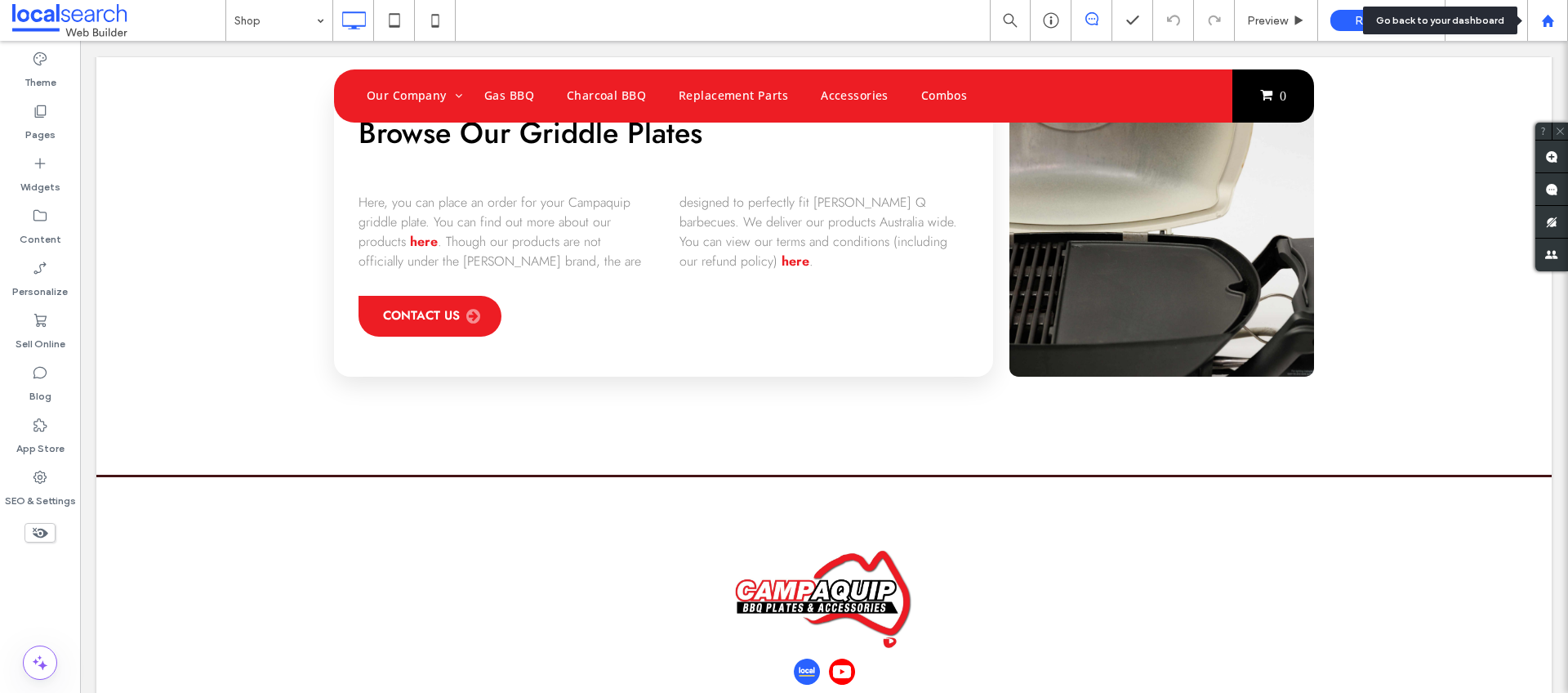
click at [1543, 21] on use at bounding box center [1547, 20] width 12 height 12
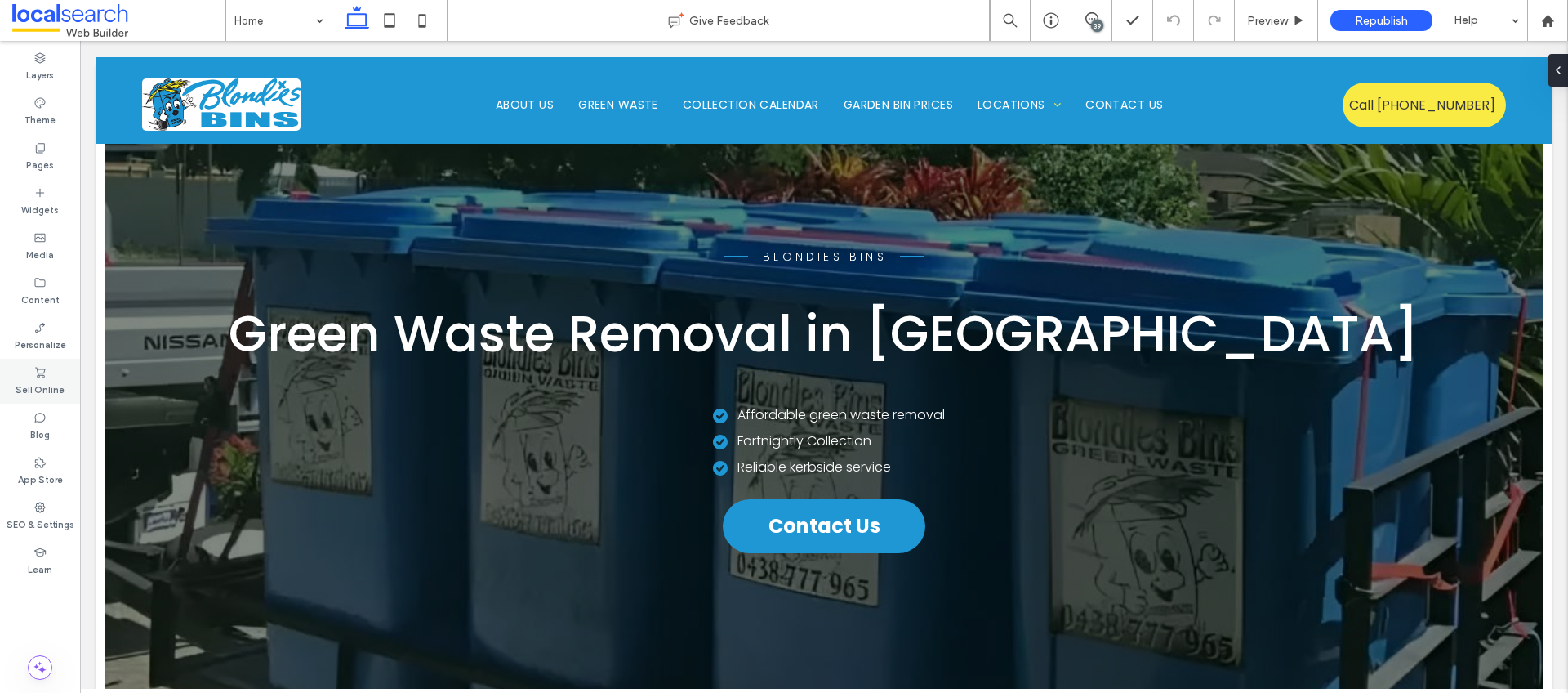
click at [42, 382] on label "Sell Online" at bounding box center [40, 388] width 49 height 18
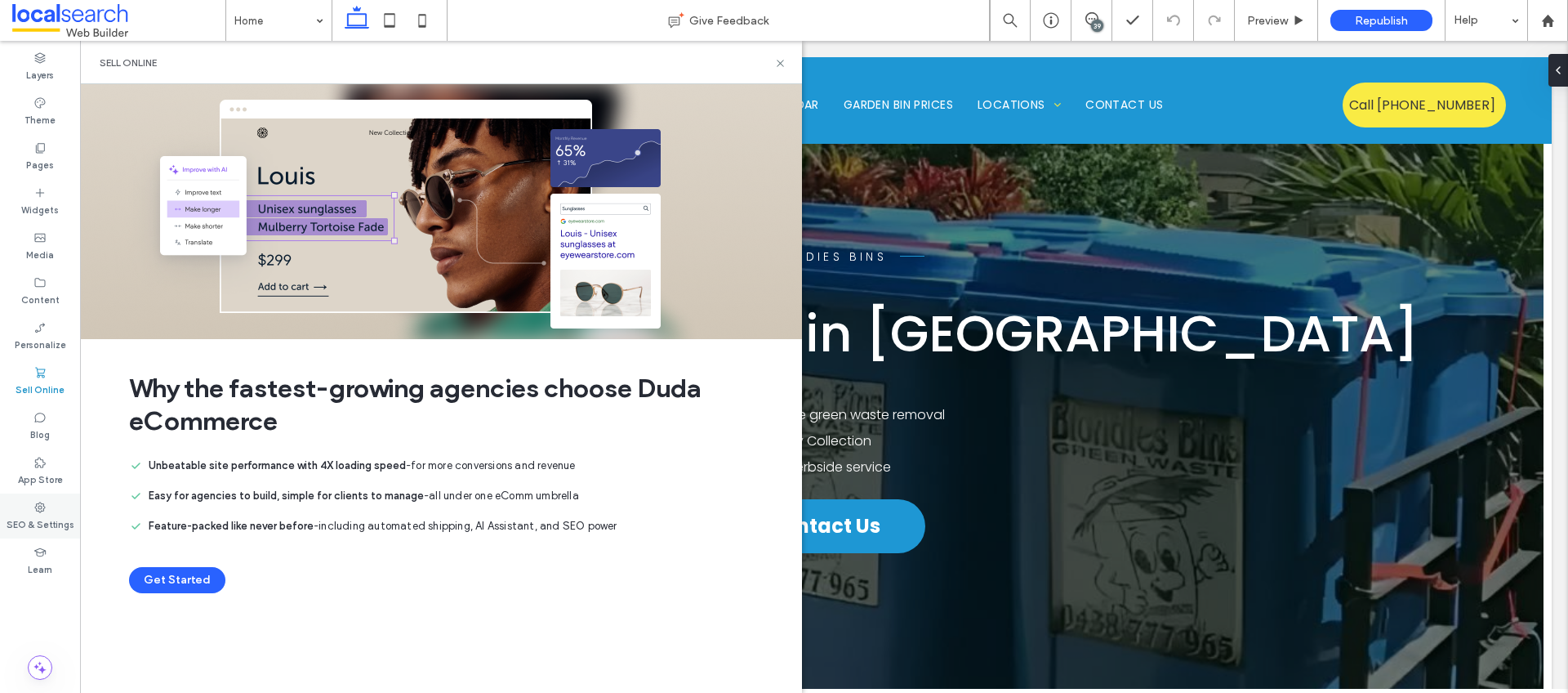
click at [40, 518] on label "SEO & Settings" at bounding box center [40, 523] width 68 height 18
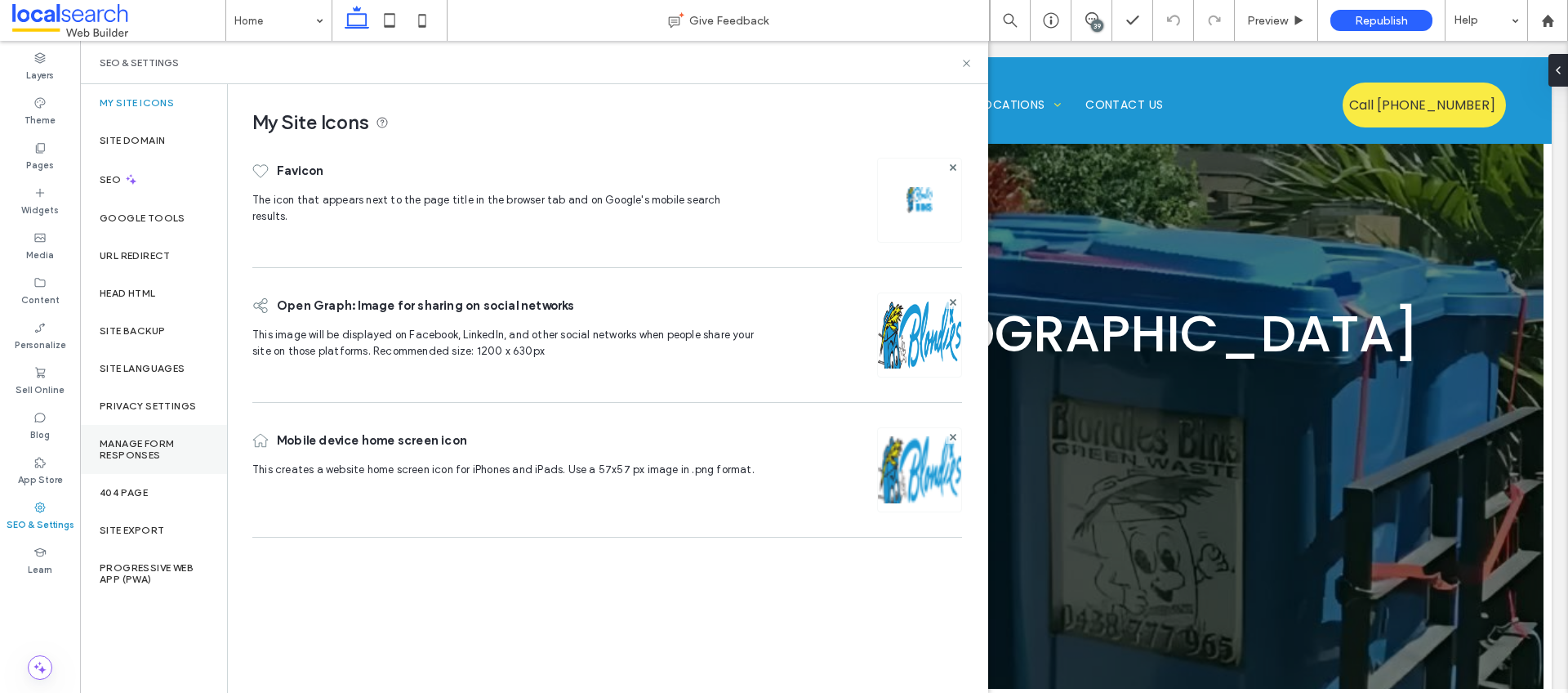
click at [143, 439] on label "Manage Form Responses" at bounding box center [153, 449] width 108 height 23
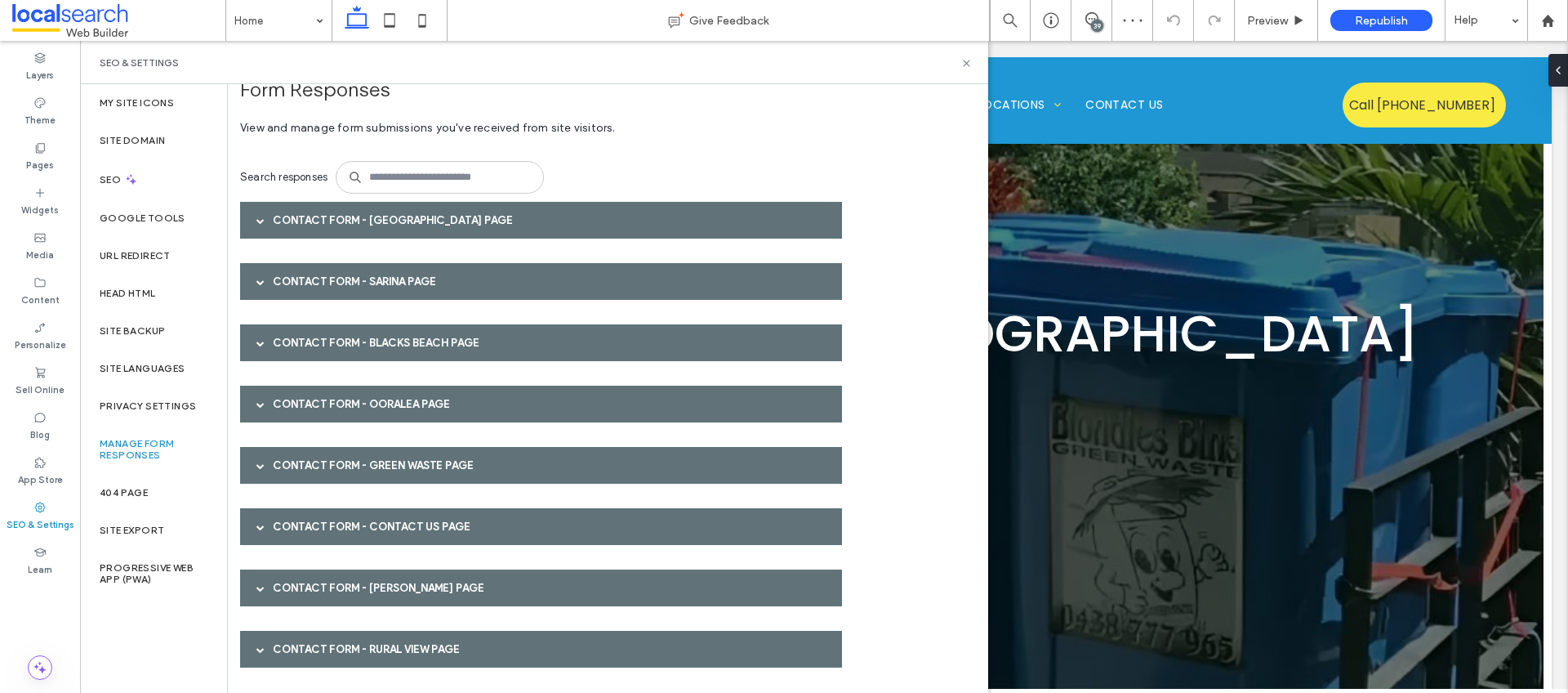
scroll to position [26, 0]
click at [262, 527] on span at bounding box center [261, 526] width 8 height 8
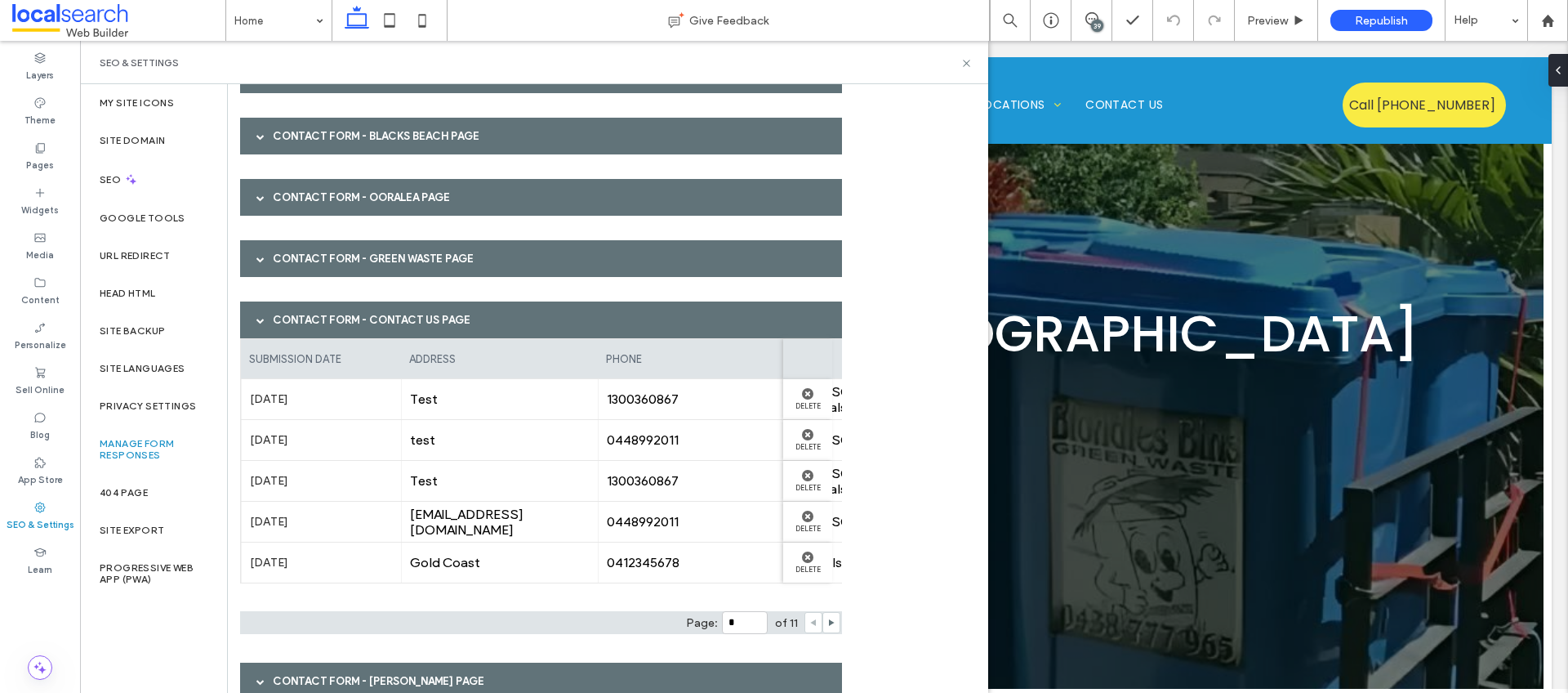
scroll to position [326, 0]
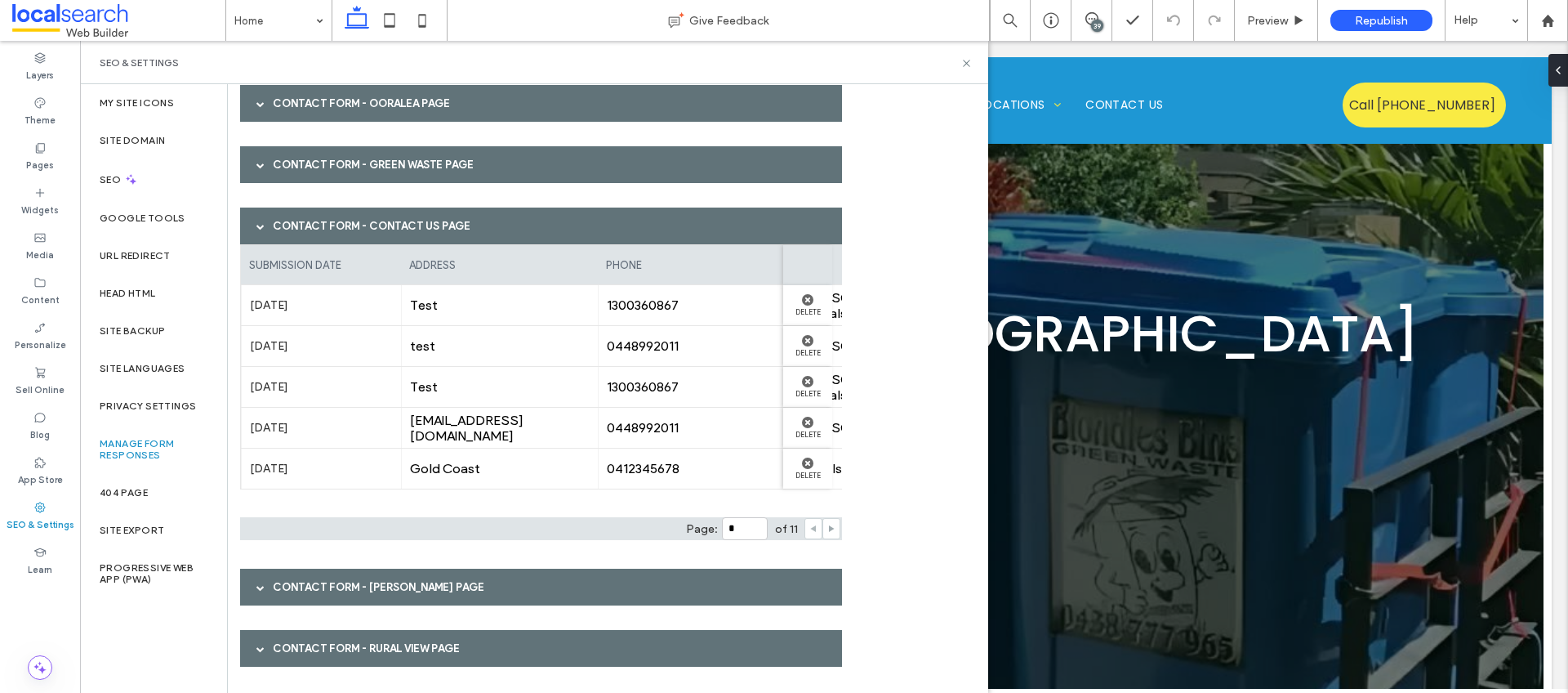
click at [830, 525] on icon at bounding box center [831, 528] width 8 height 8
type input "*"
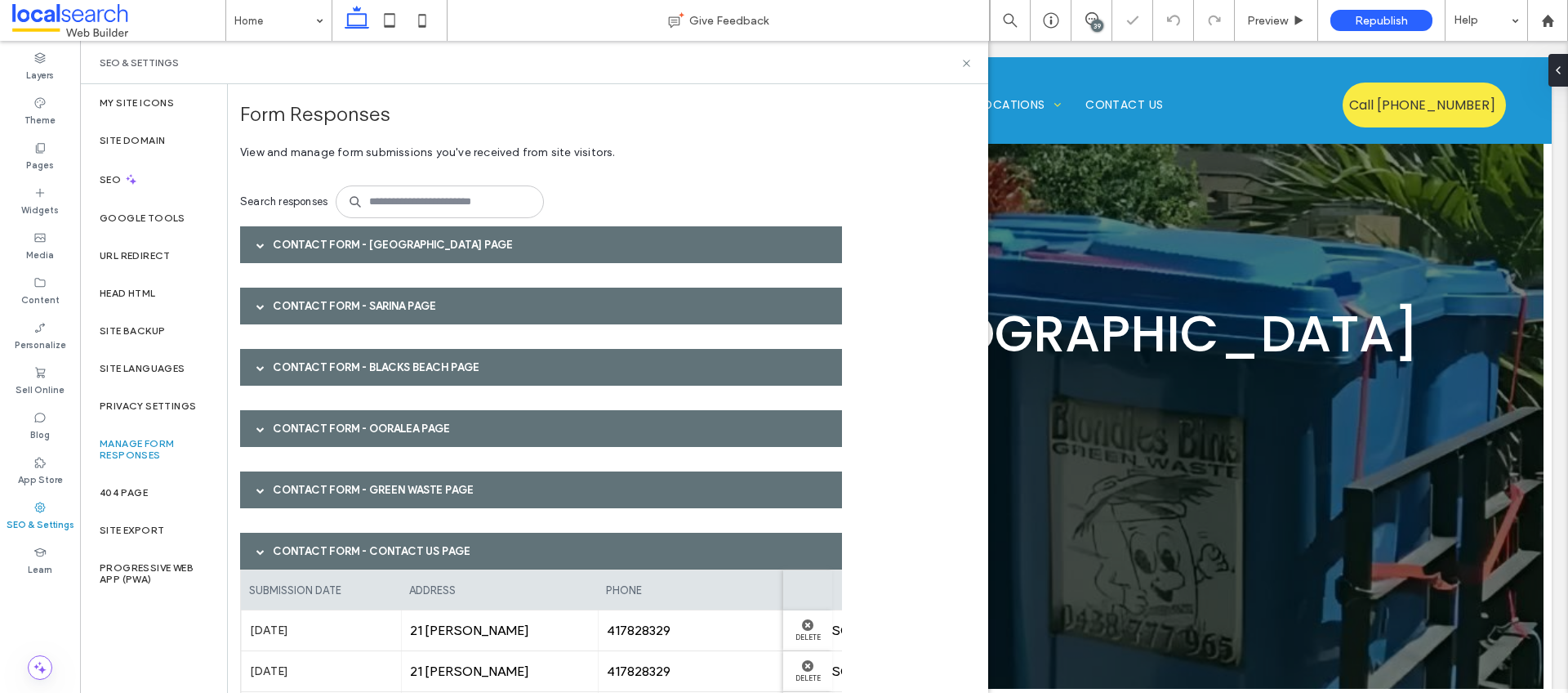
scroll to position [0, 0]
click at [969, 64] on icon at bounding box center [967, 63] width 12 height 12
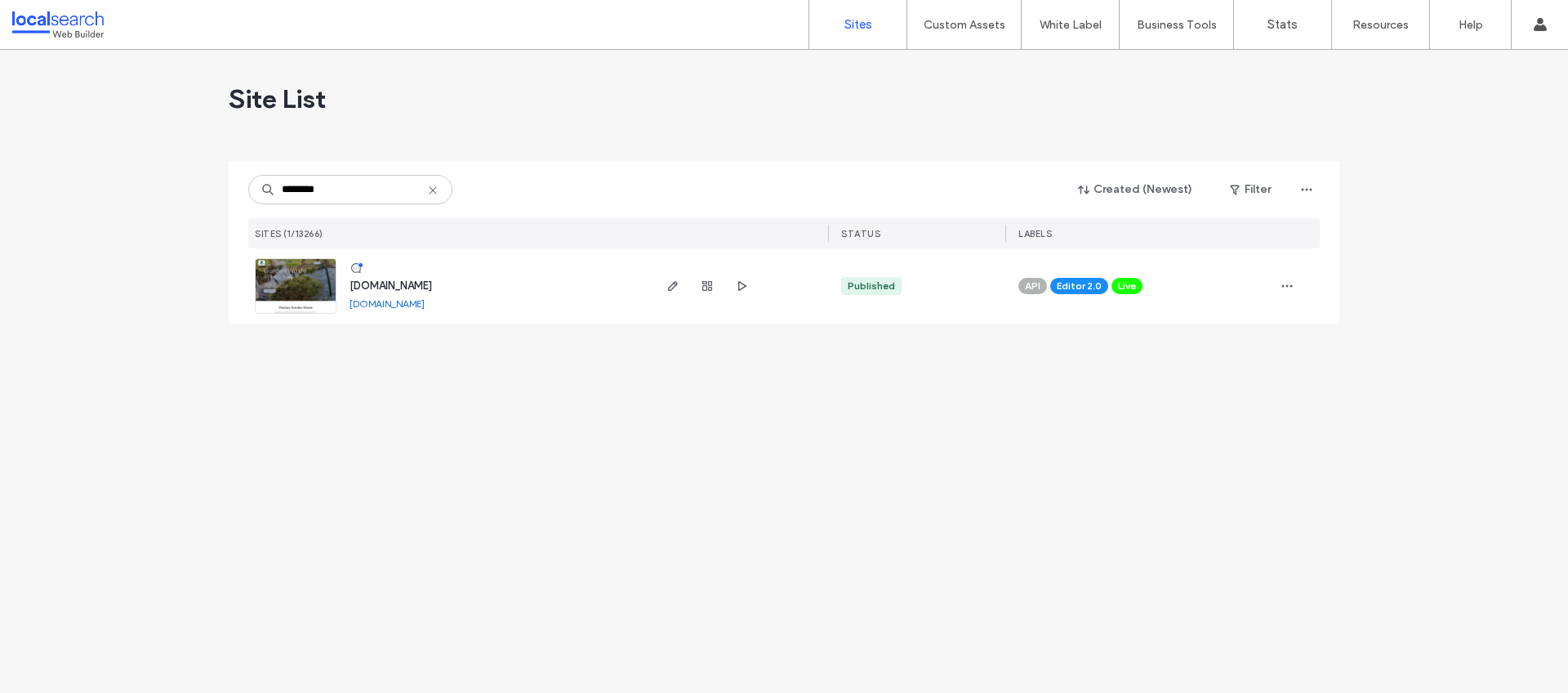
type input "********"
click at [376, 280] on span "[DOMAIN_NAME]" at bounding box center [391, 285] width 83 height 12
type input "*******"
click at [709, 285] on use "button" at bounding box center [707, 286] width 9 height 9
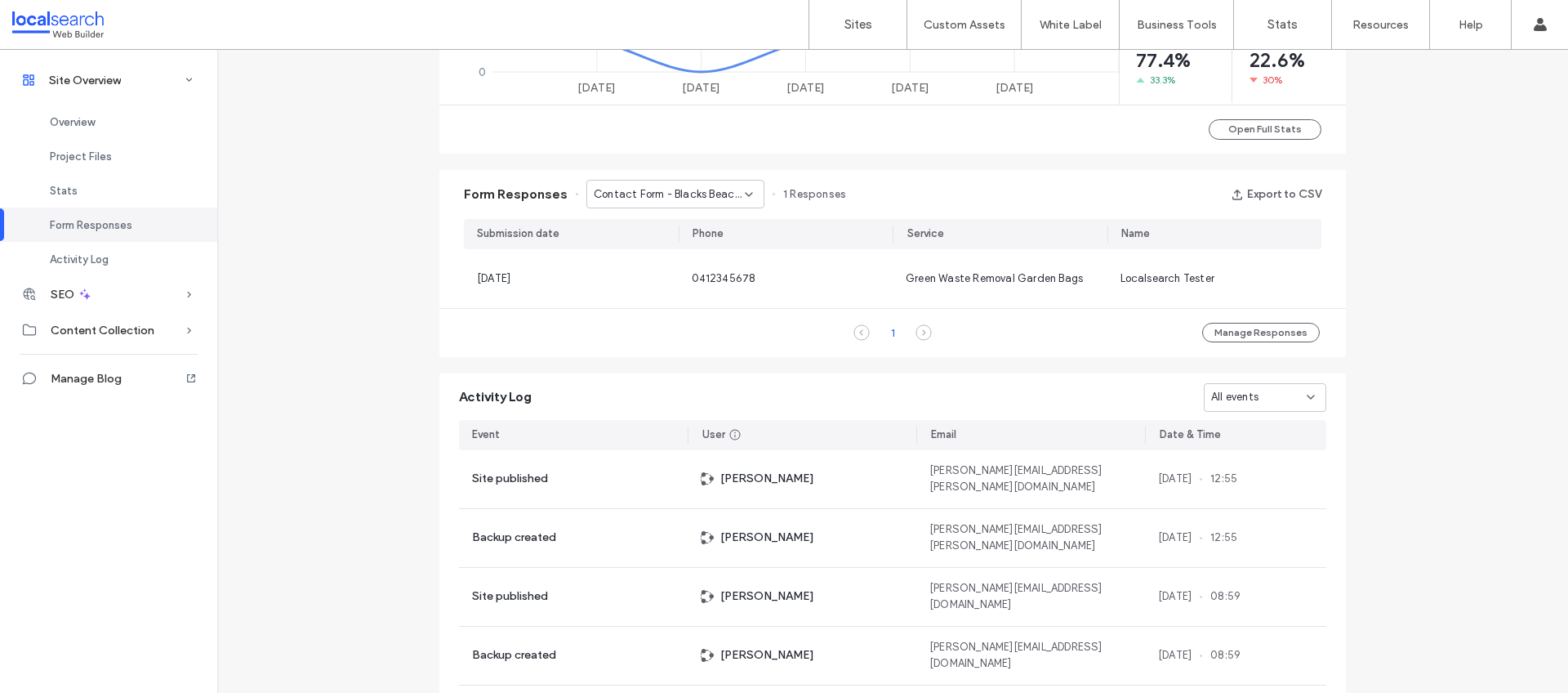
scroll to position [746, 0]
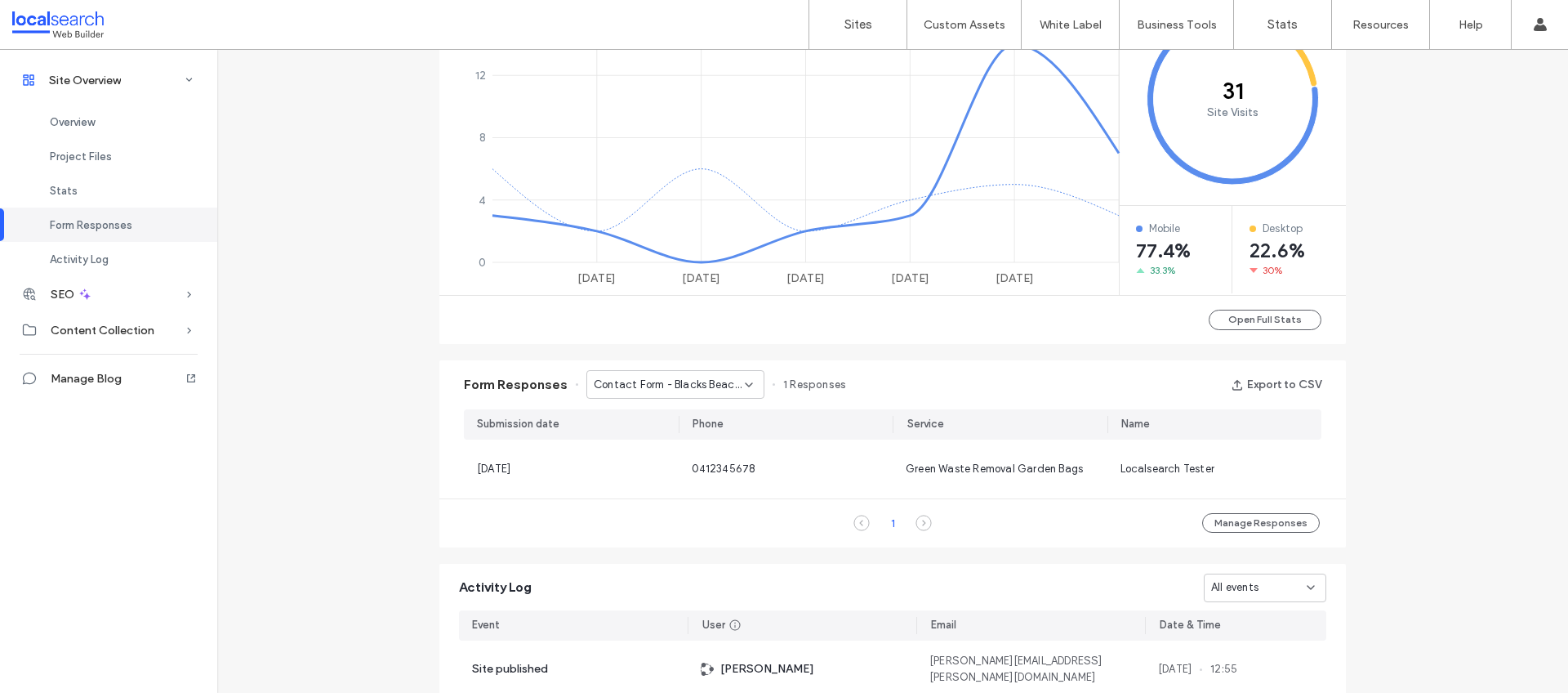
click at [727, 379] on span "Contact Form - Blacks Beach page" at bounding box center [669, 384] width 152 height 16
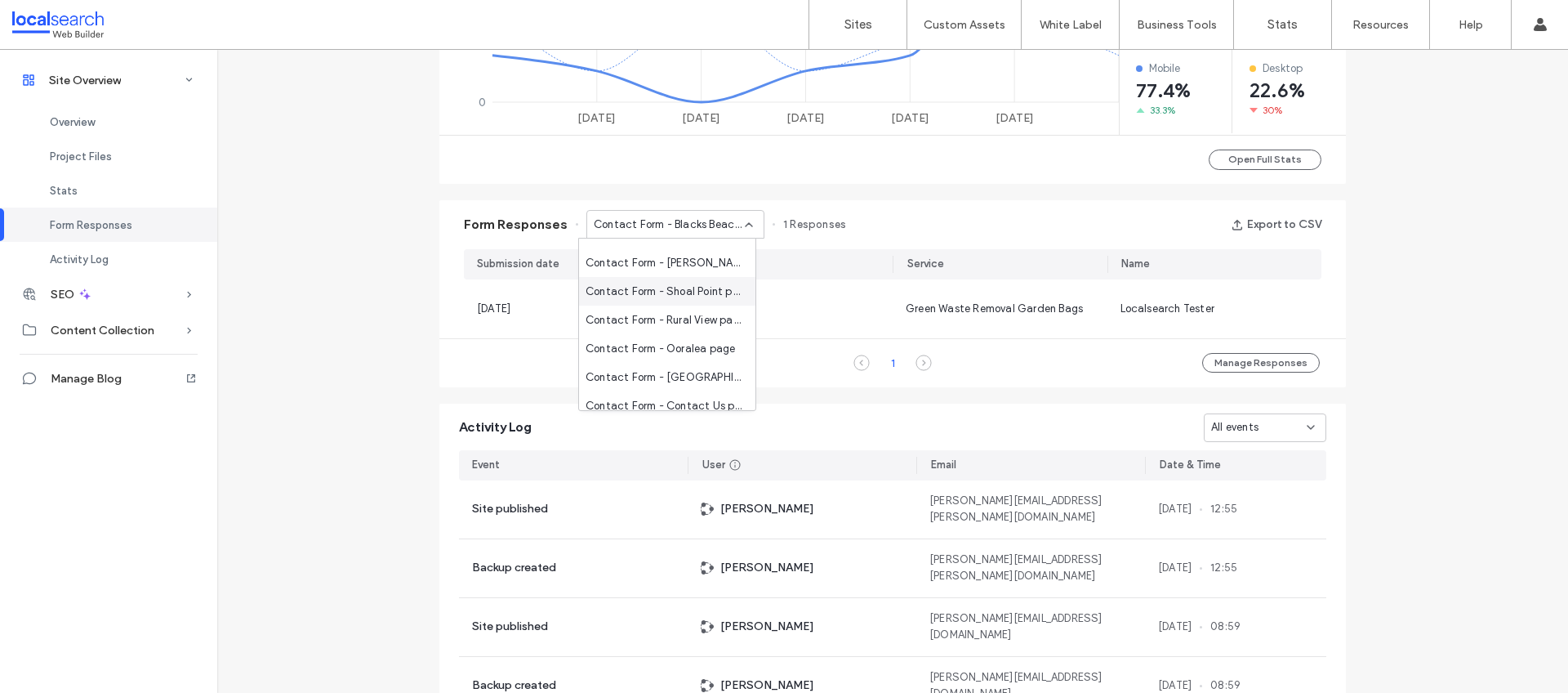
scroll to position [28, 0]
click at [679, 393] on span "Contact Form - Contact Us page" at bounding box center [664, 395] width 157 height 16
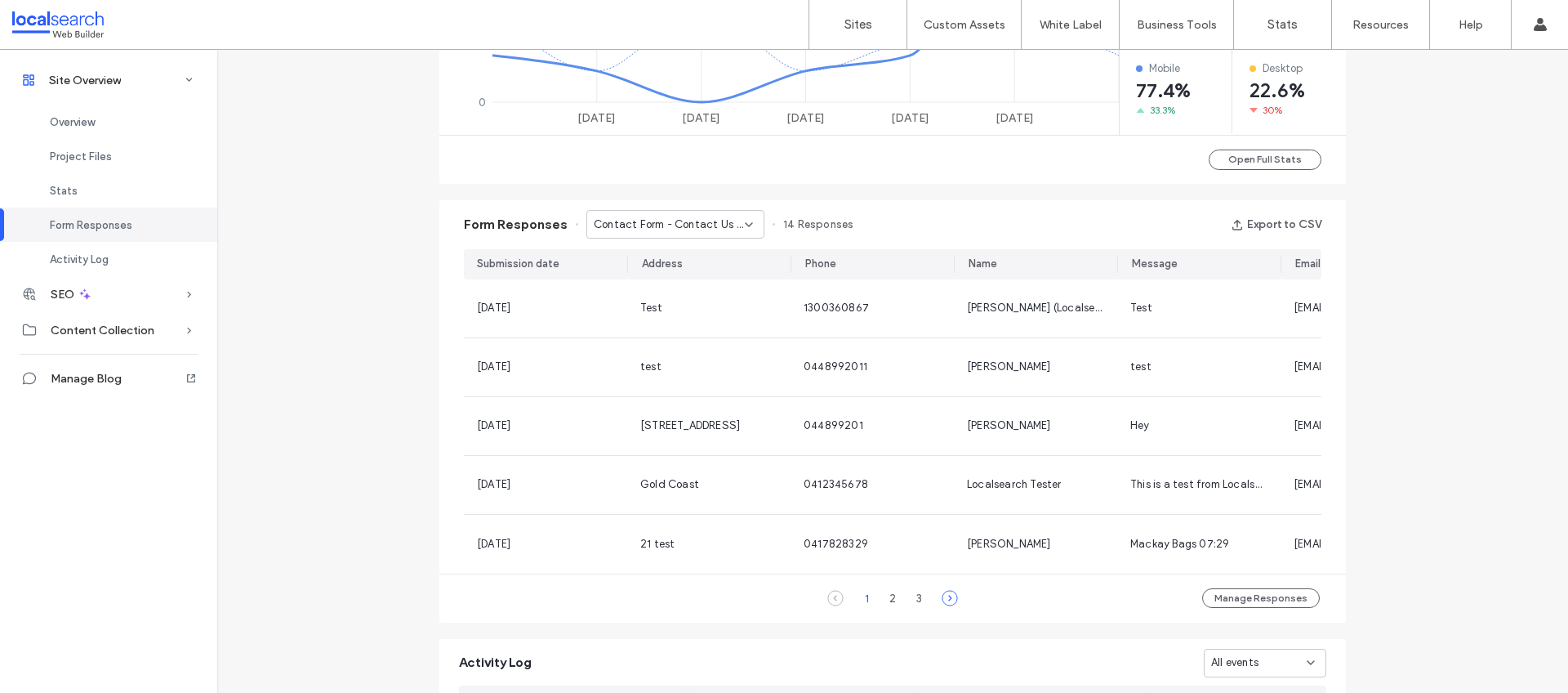
click at [946, 606] on icon at bounding box center [950, 598] width 16 height 16
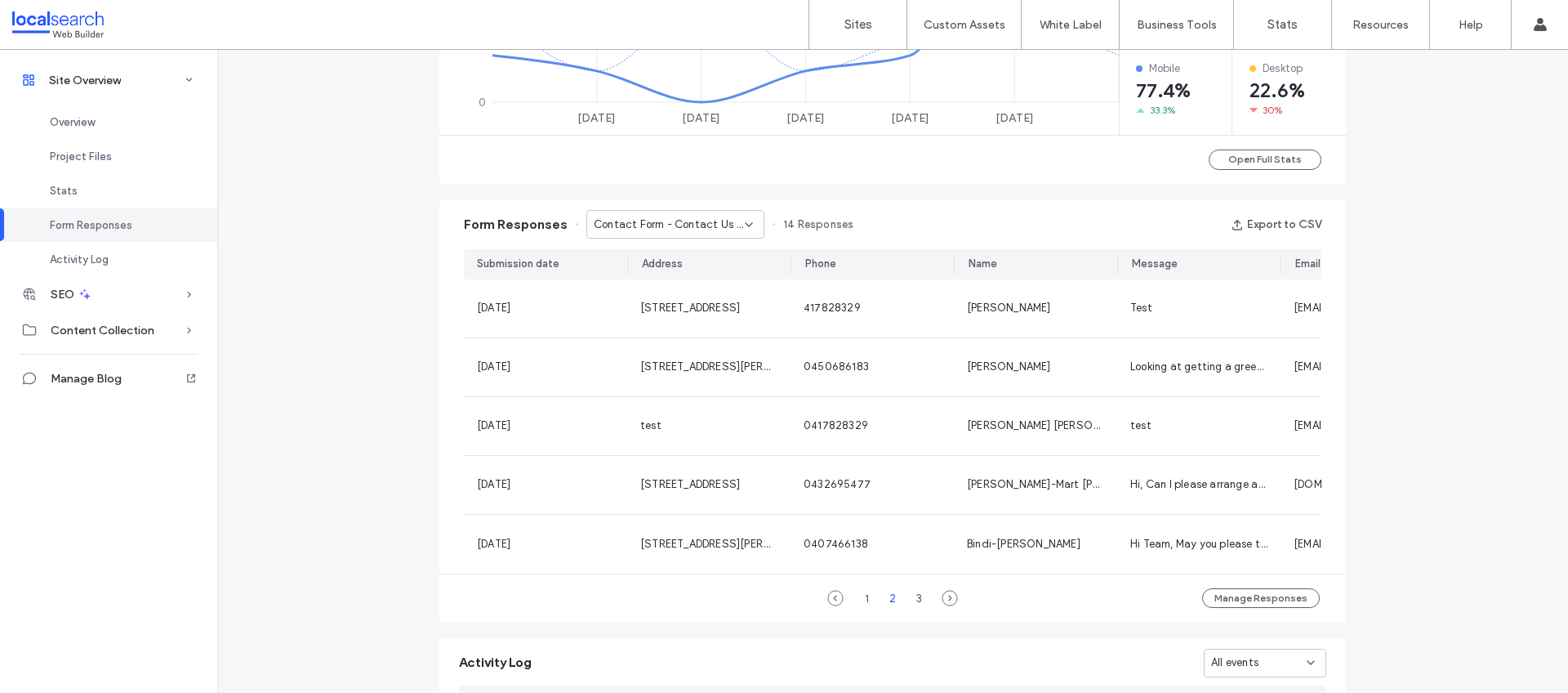
click at [1395, 303] on div "Site Overview www.mackaybags.net.au Site ID: 9f3413cf https://www.mackaybags.ne…" at bounding box center [893, 122] width 1352 height 1958
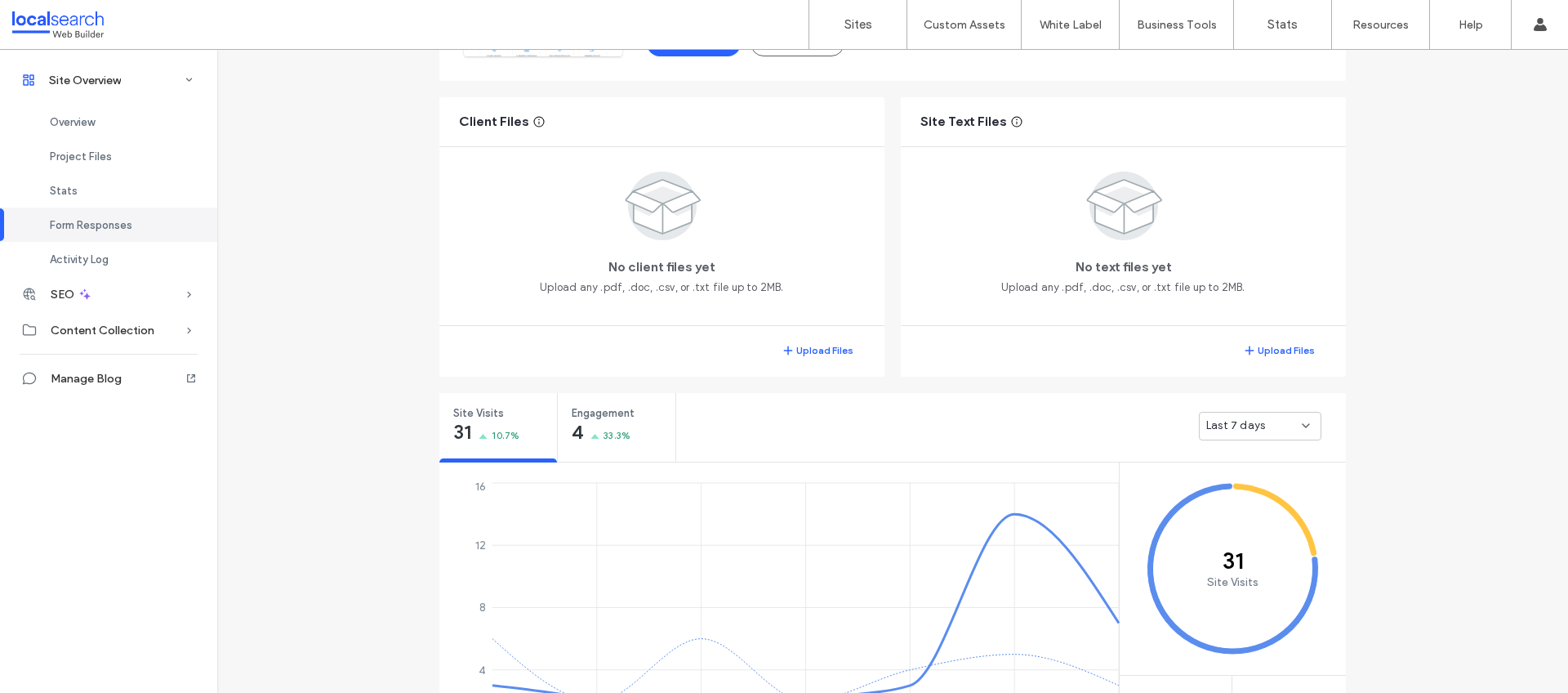
scroll to position [0, 0]
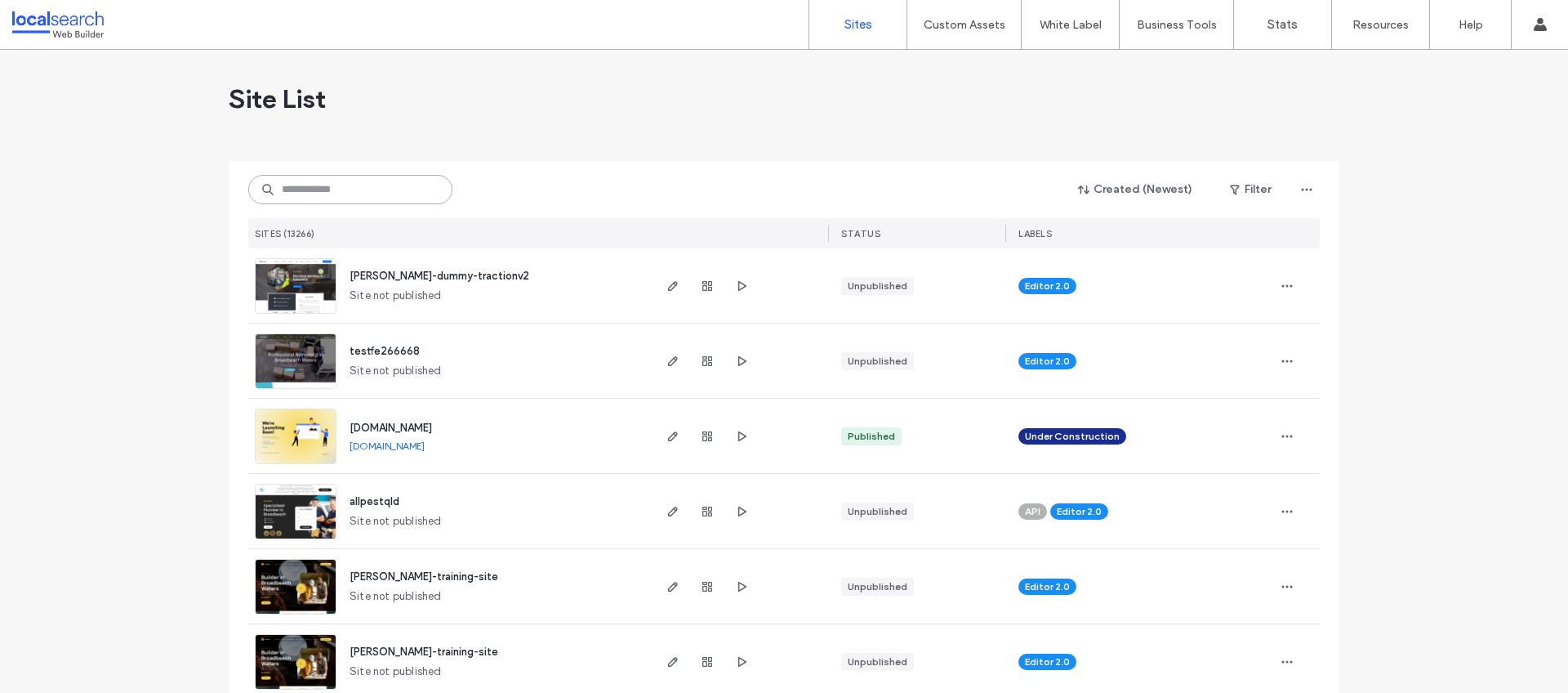
click at [344, 185] on input at bounding box center [350, 189] width 204 height 29
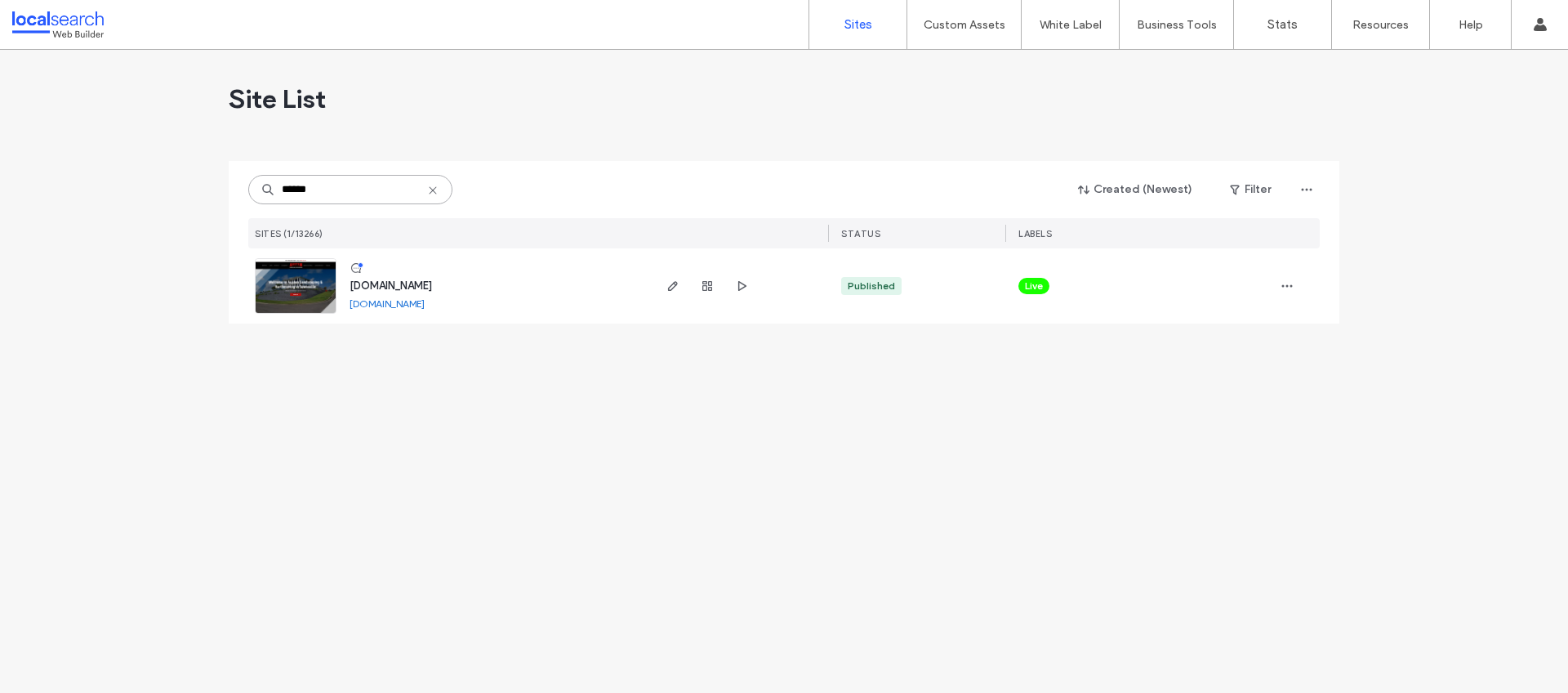
type input "******"
click at [432, 283] on span "[DOMAIN_NAME]" at bounding box center [391, 285] width 83 height 12
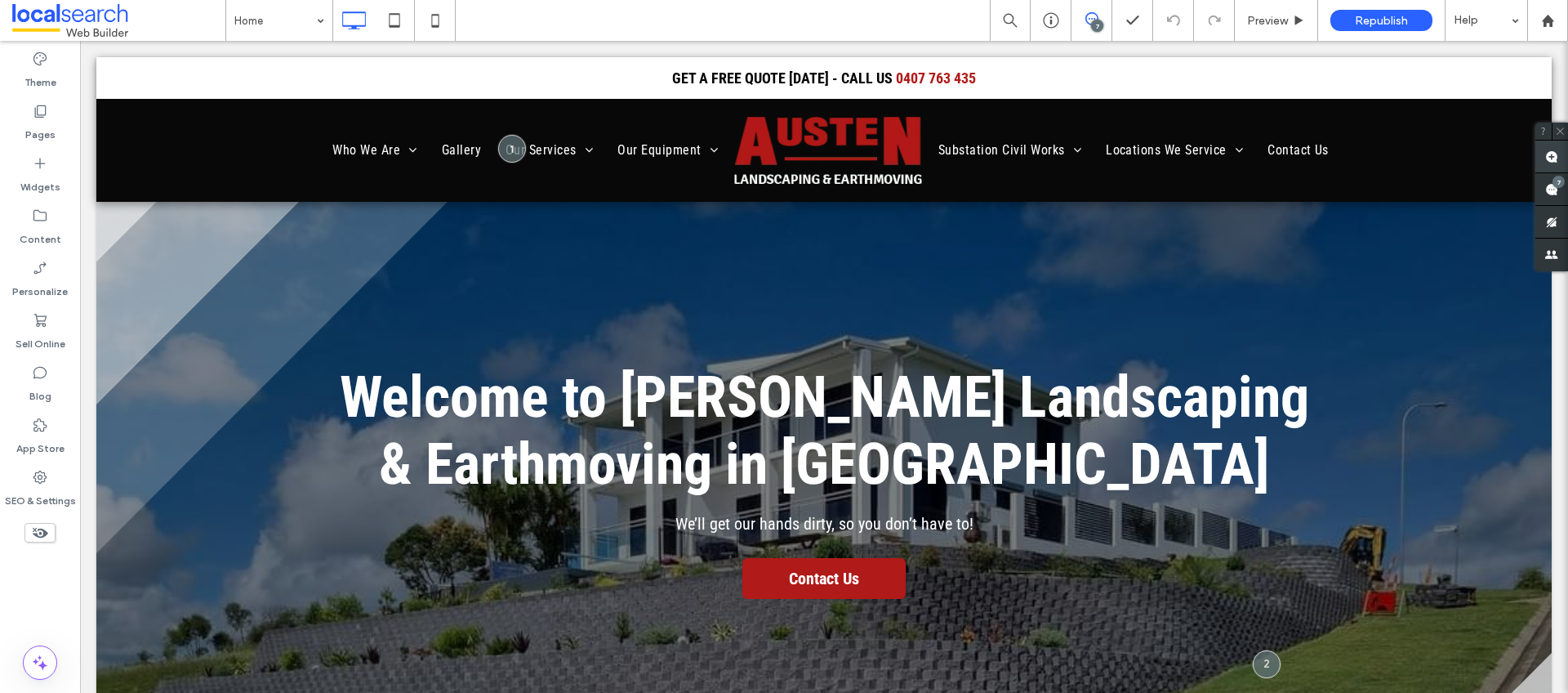
click at [1549, 151] on use at bounding box center [1552, 157] width 13 height 13
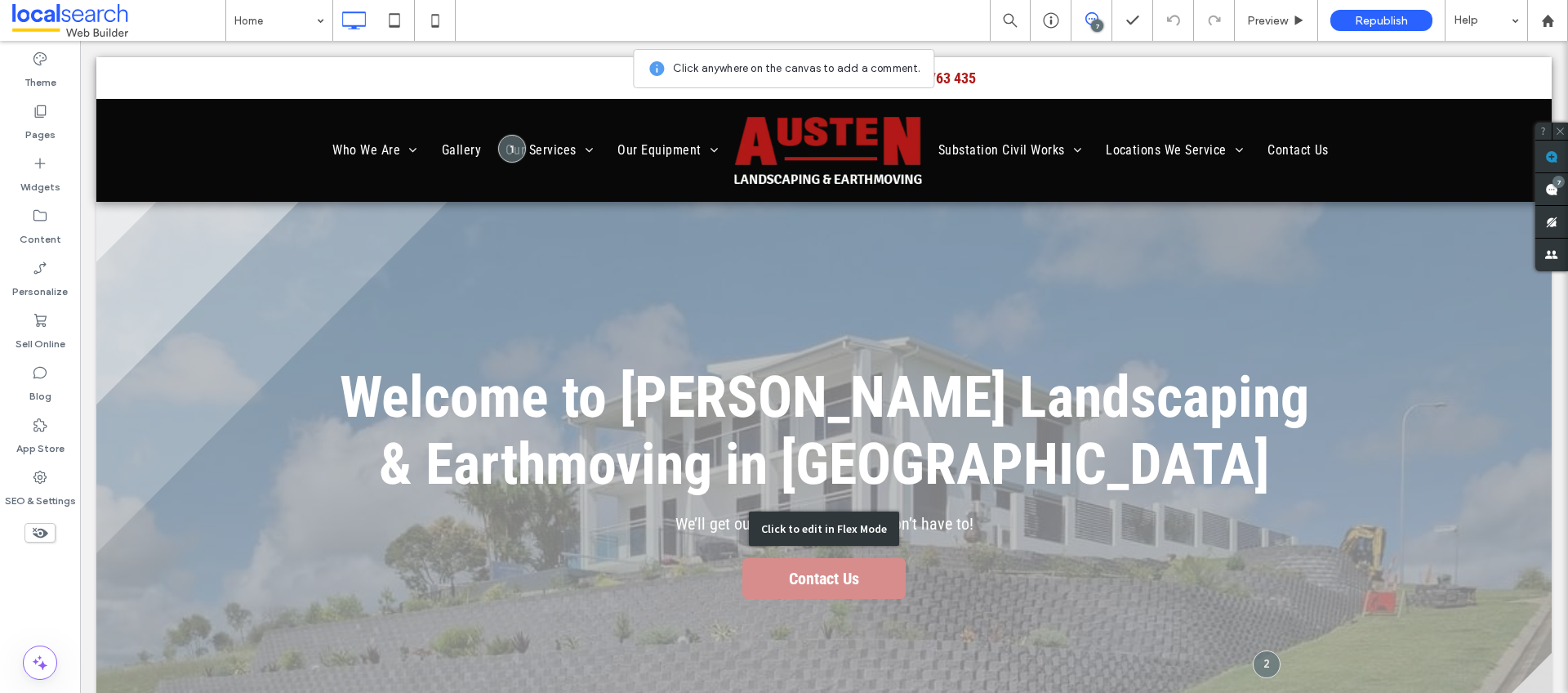
click at [219, 205] on div "Click to edit in Flex Mode" at bounding box center [824, 528] width 1456 height 653
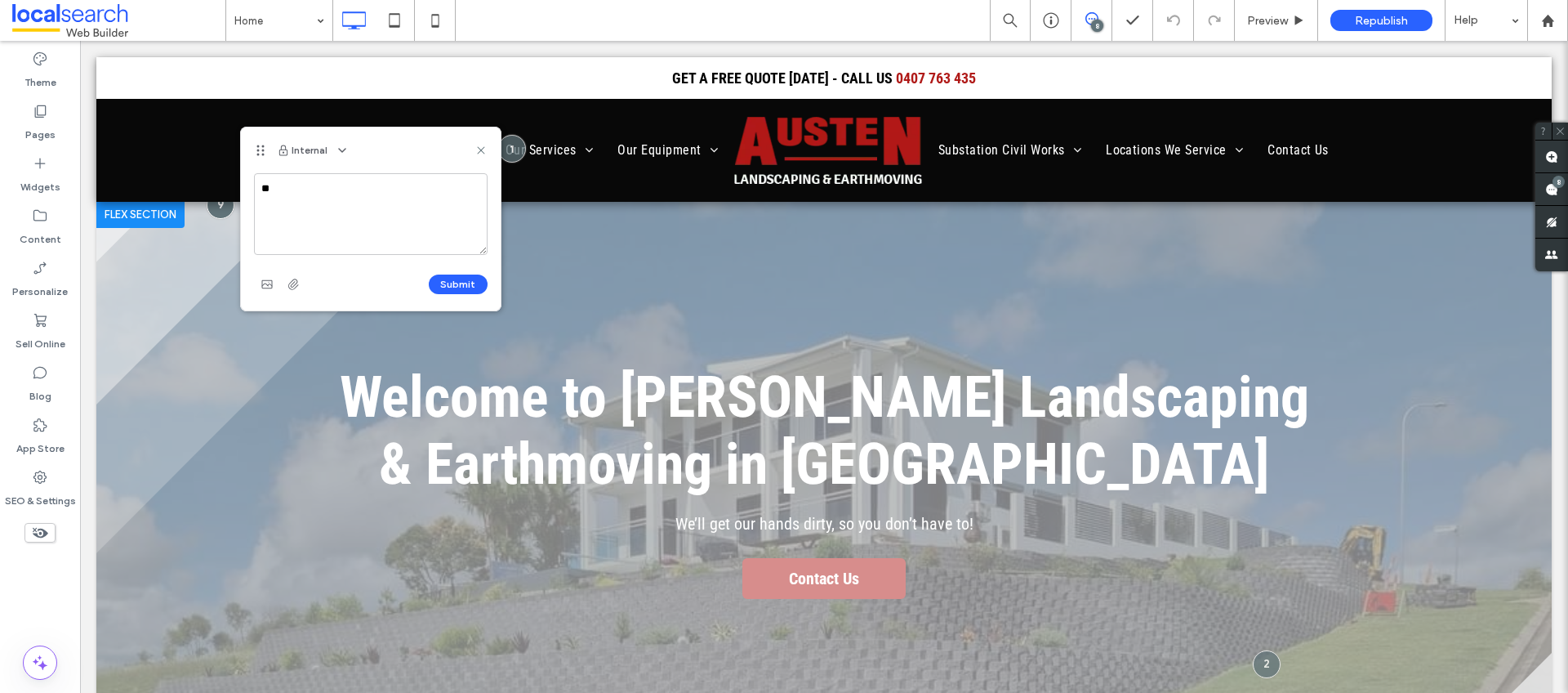
type textarea "*"
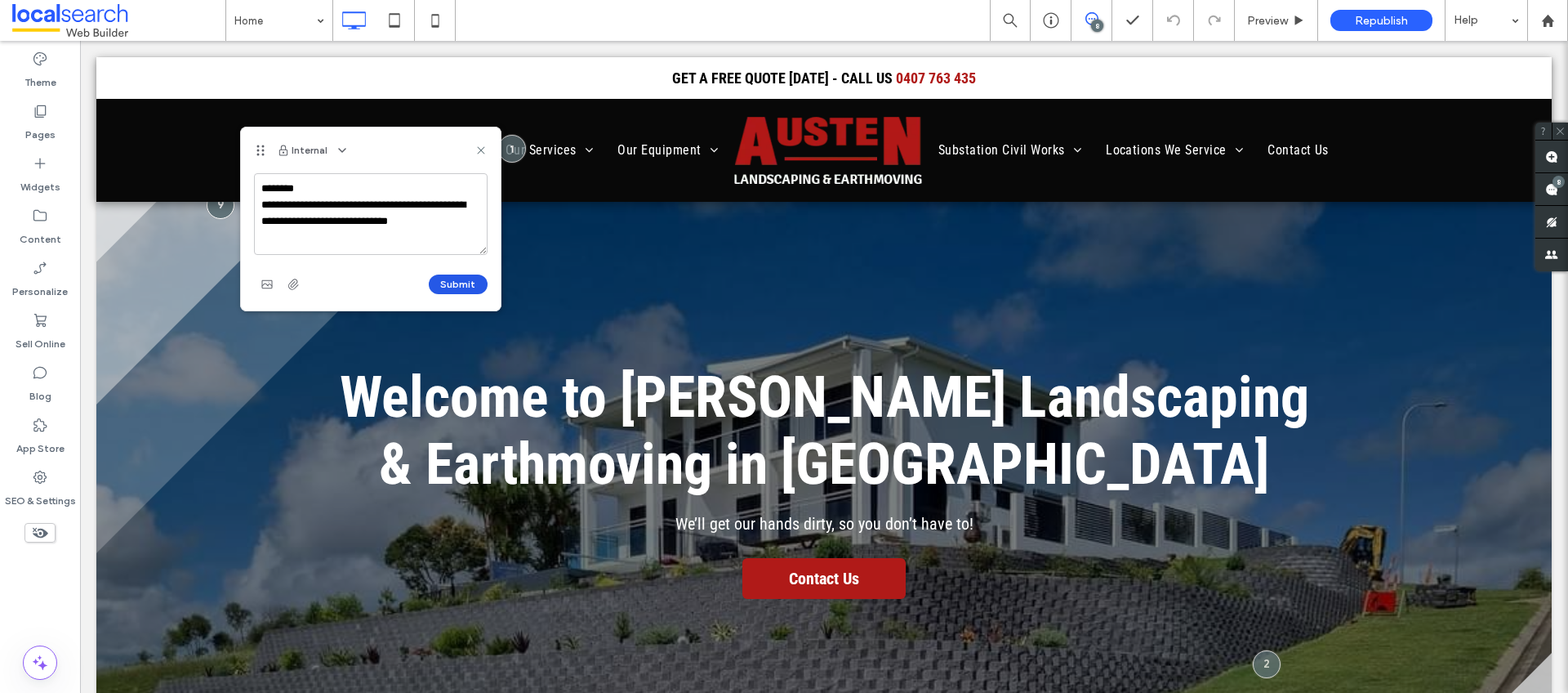
type textarea "**********"
click at [435, 290] on button "Submit" at bounding box center [458, 284] width 58 height 20
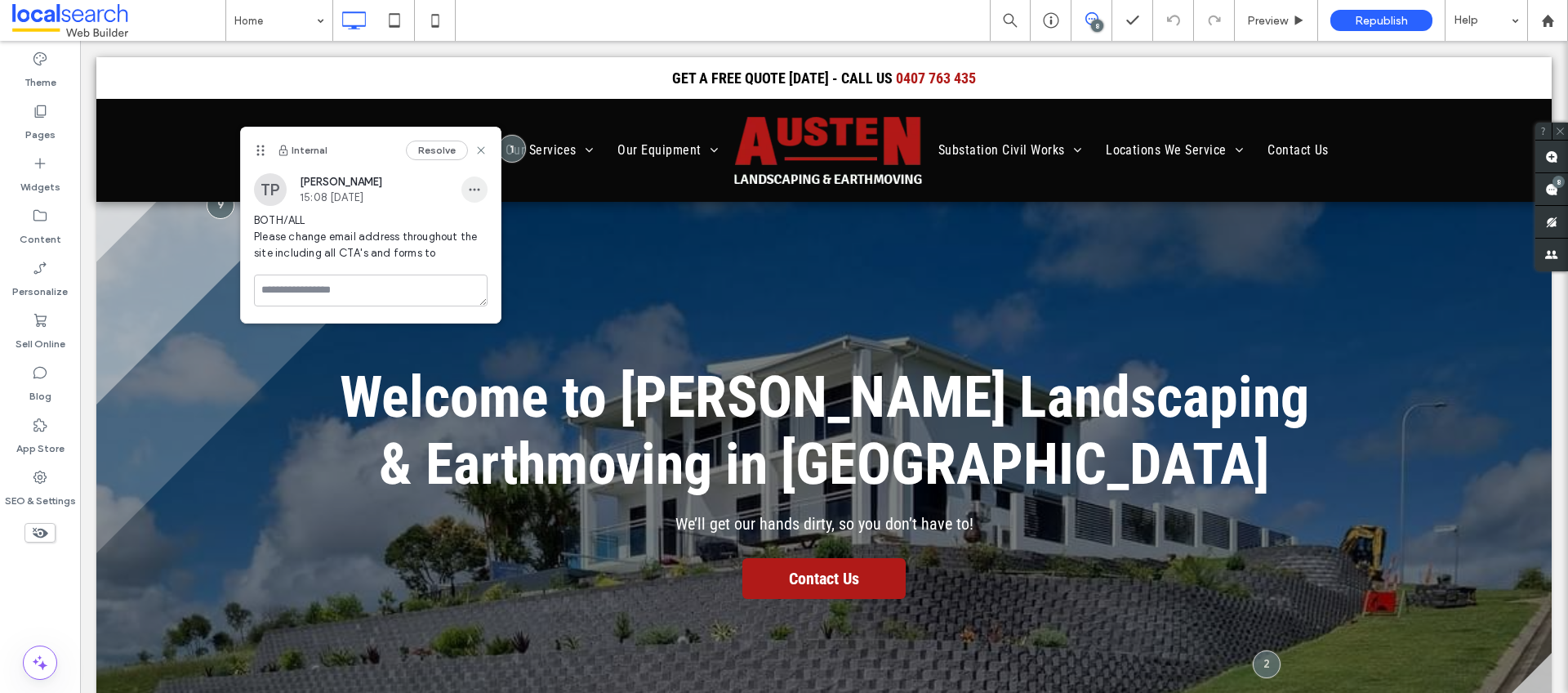
click at [477, 189] on use "button" at bounding box center [473, 189] width 10 height 3
click at [479, 228] on span "Edit" at bounding box center [486, 232] width 22 height 16
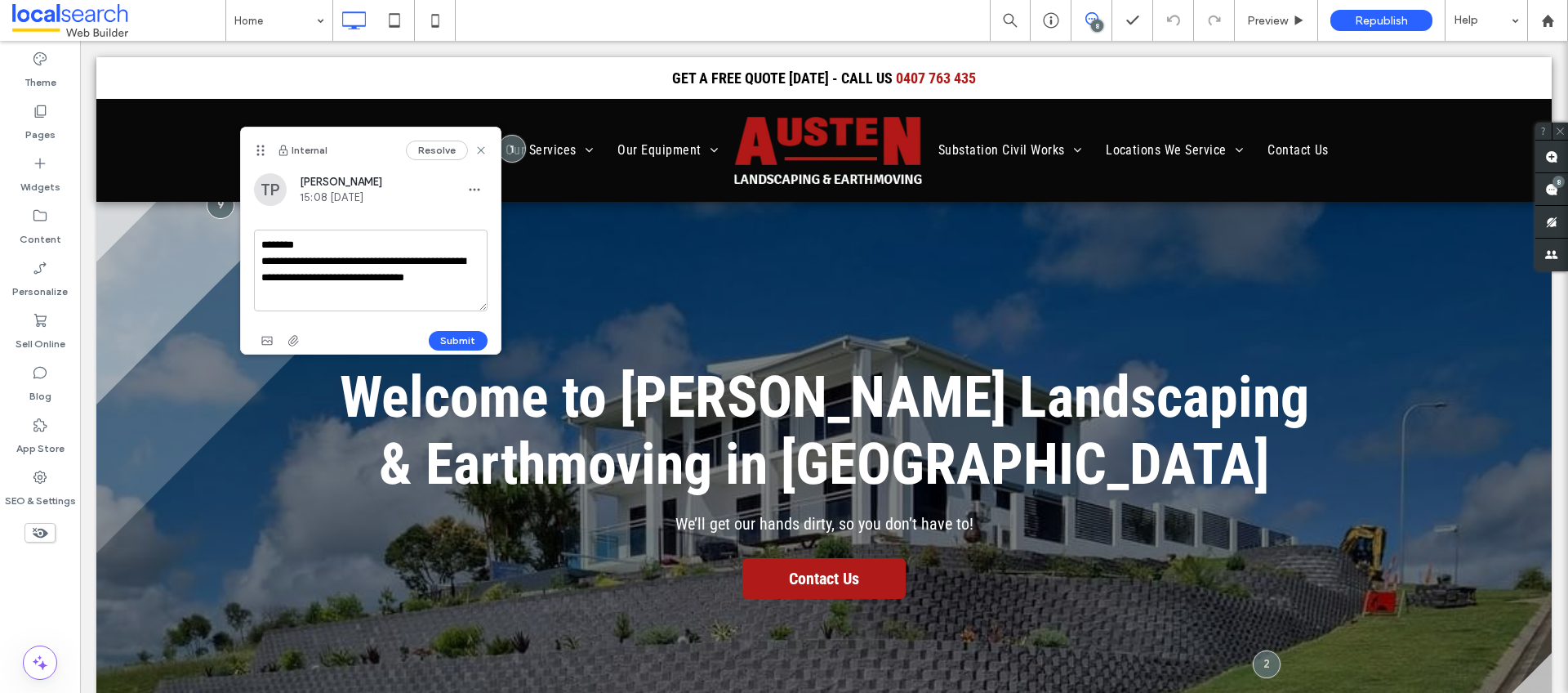
click at [294, 300] on textarea "**********" at bounding box center [371, 270] width 233 height 82
type textarea "**********"
click at [461, 338] on button "Submit" at bounding box center [458, 341] width 58 height 20
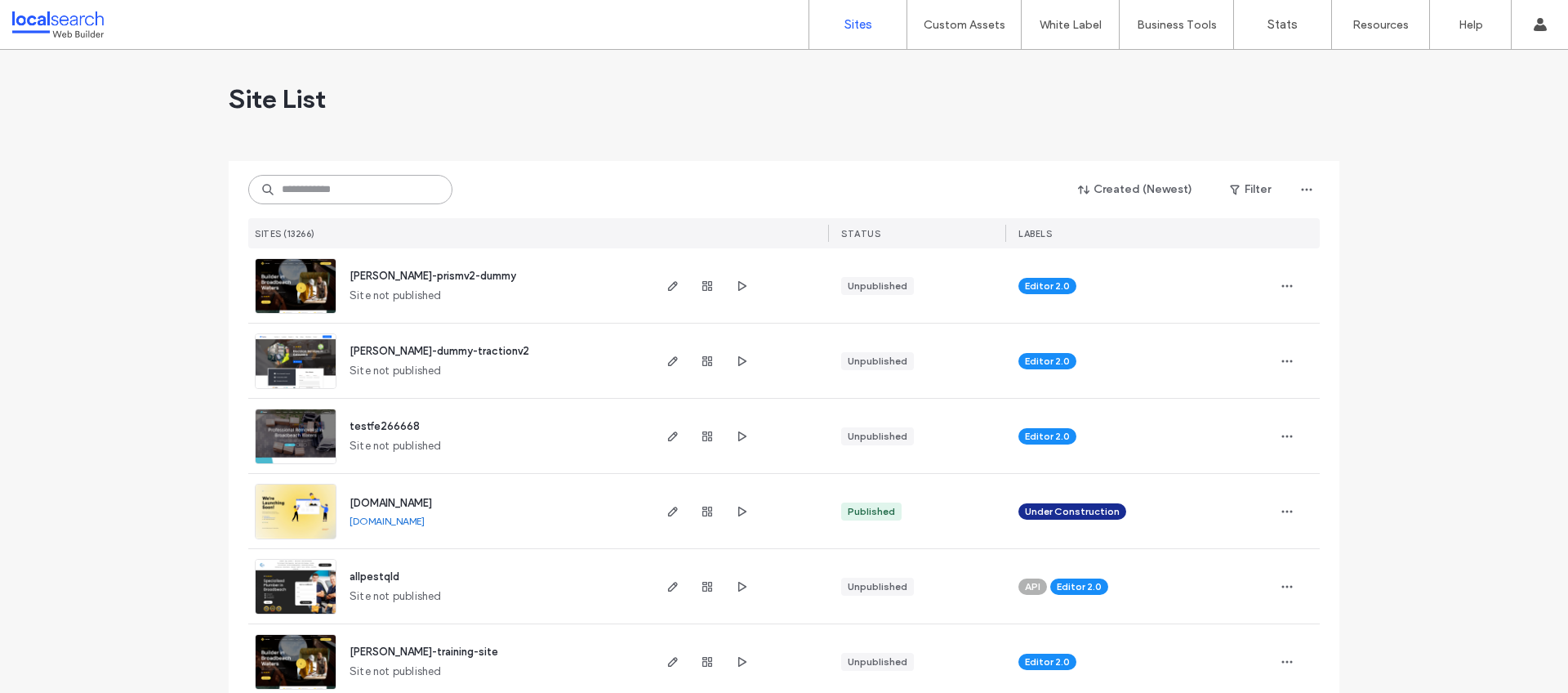
click at [349, 191] on input at bounding box center [350, 189] width 204 height 29
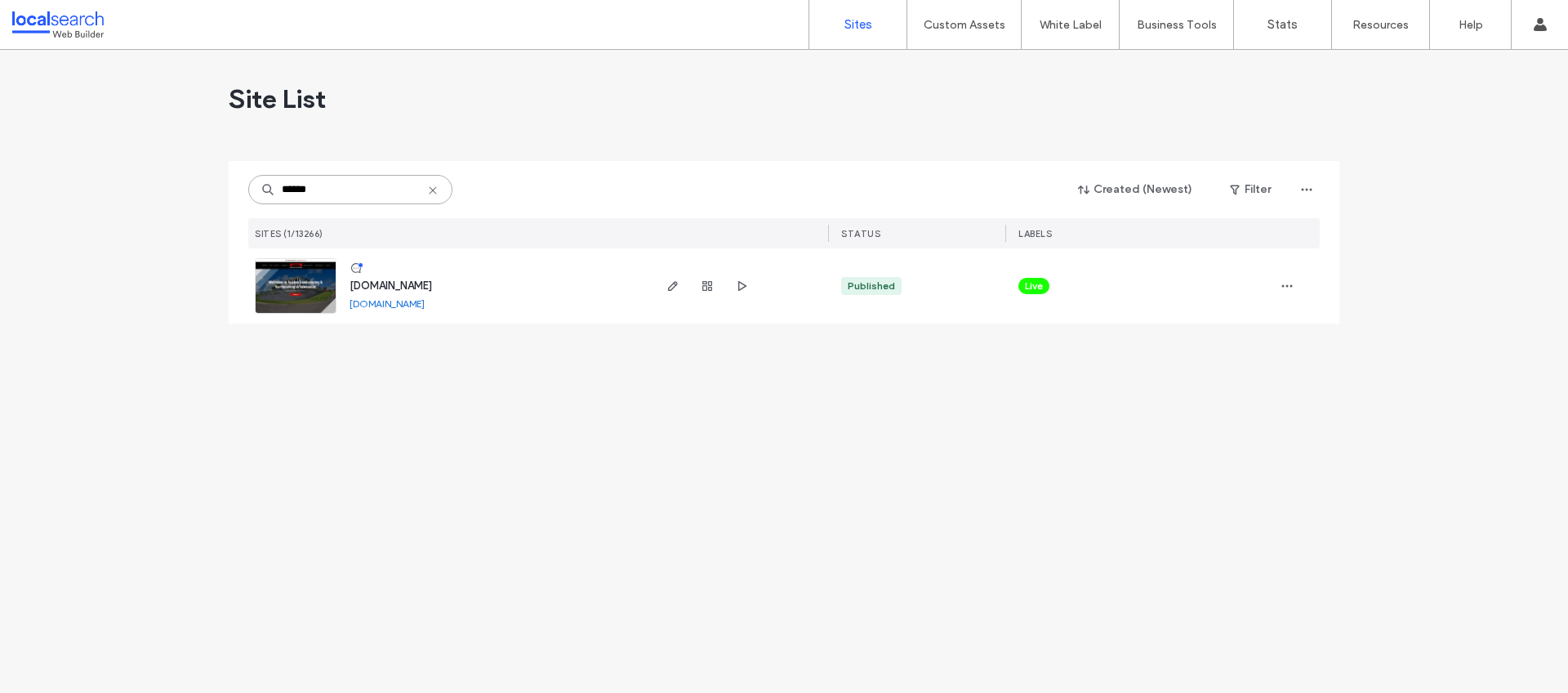
type input "******"
click at [402, 288] on span "www.austenlandscaping.com.au" at bounding box center [391, 285] width 83 height 12
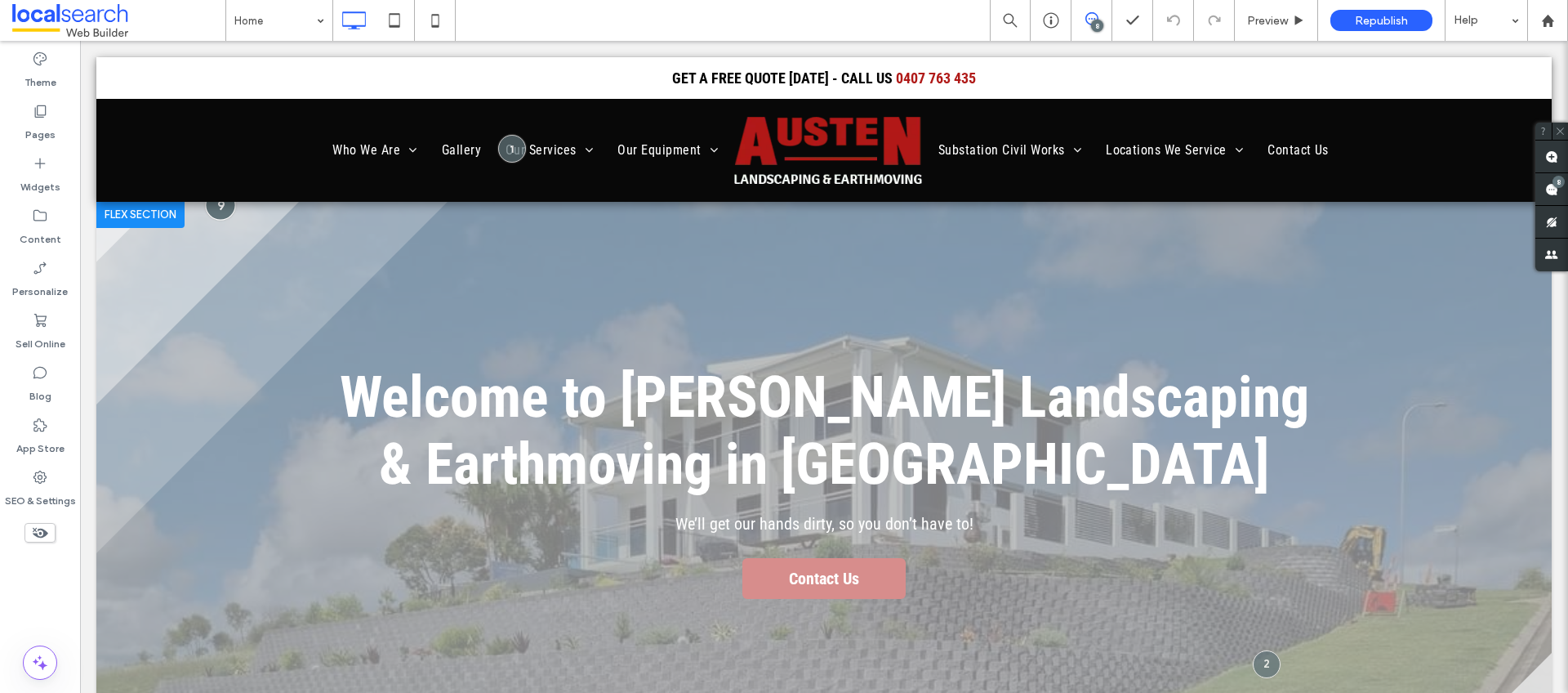
click at [224, 210] on div at bounding box center [221, 204] width 30 height 30
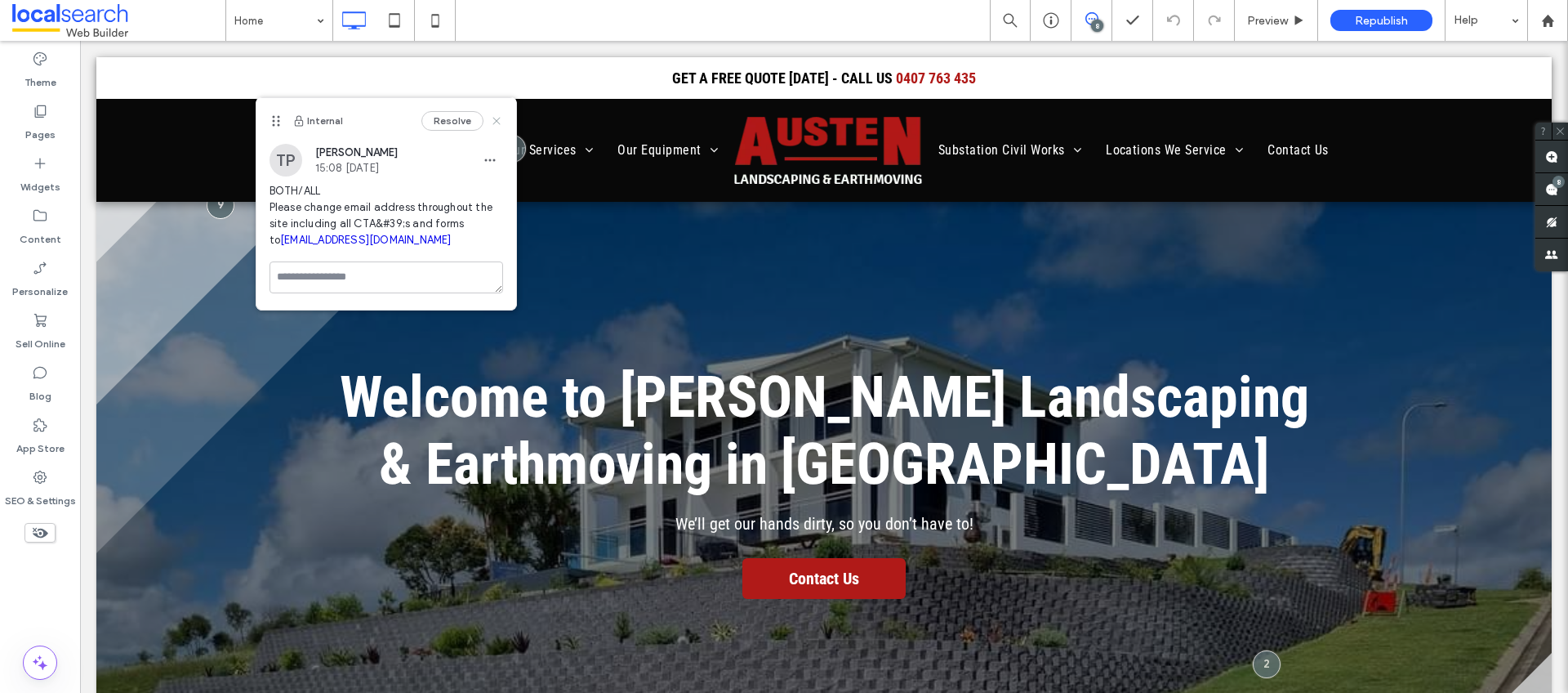
click at [496, 122] on icon at bounding box center [497, 121] width 13 height 13
